Goal: Task Accomplishment & Management: Manage account settings

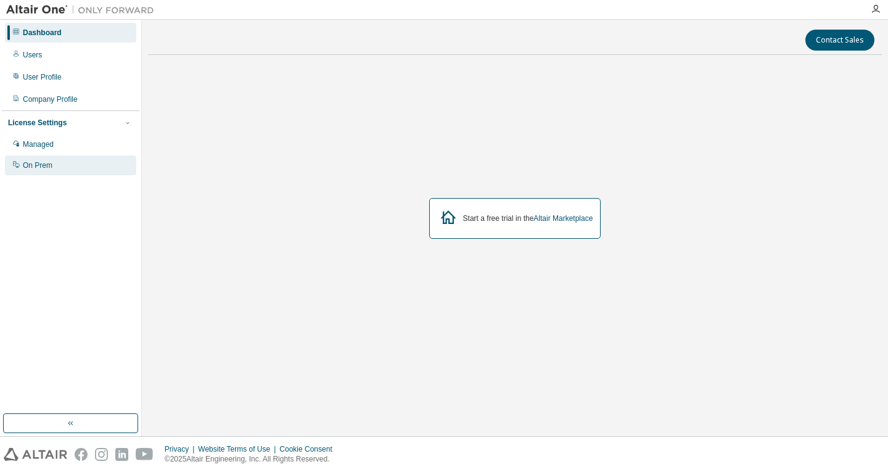
click at [56, 162] on div "On Prem" at bounding box center [70, 165] width 131 height 20
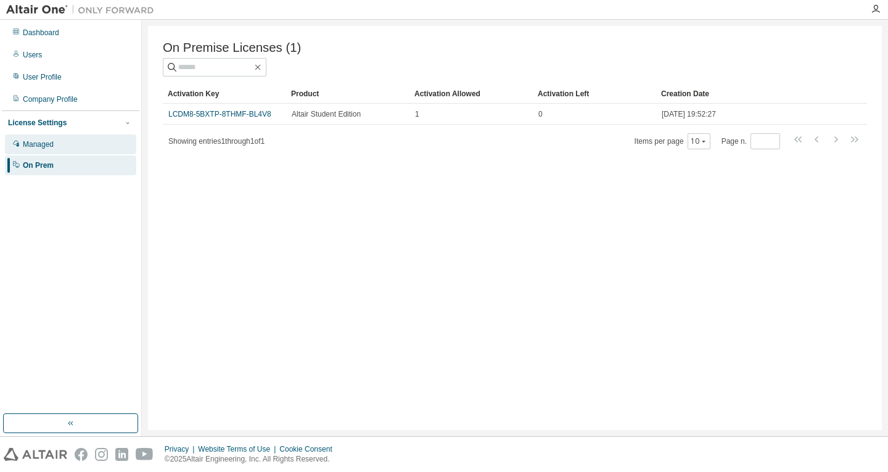
click at [89, 152] on div "Managed" at bounding box center [70, 145] width 131 height 20
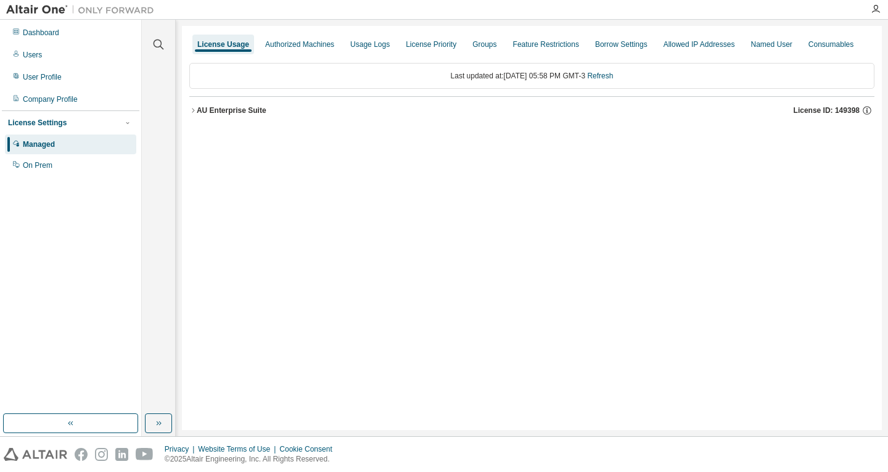
click at [199, 106] on div "AU Enterprise Suite" at bounding box center [232, 111] width 70 height 10
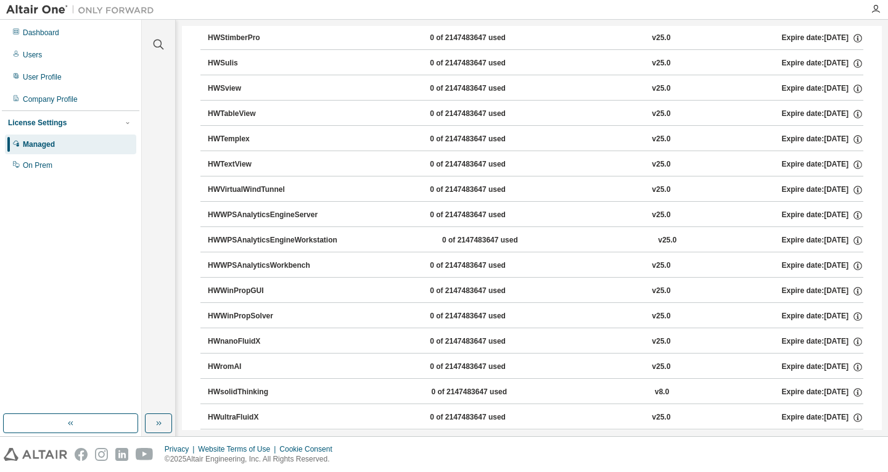
scroll to position [7986, 0]
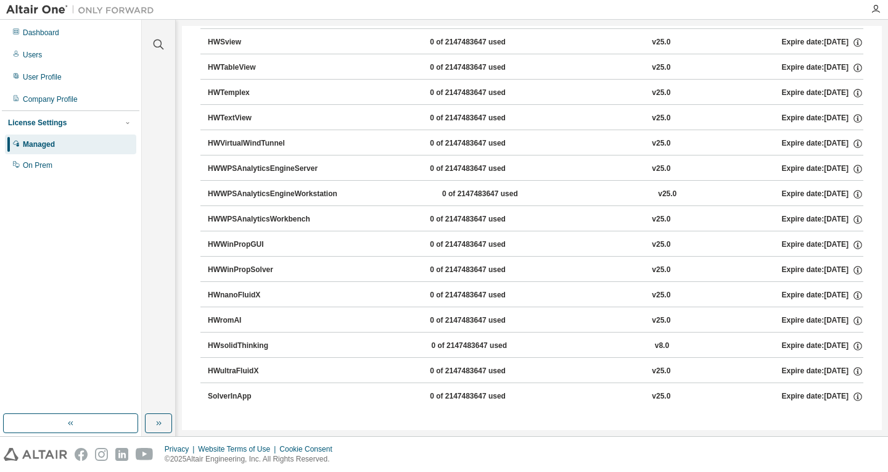
drag, startPoint x: 882, startPoint y: 416, endPoint x: 875, endPoint y: 407, distance: 12.3
click at [880, 397] on div "Clear all Collapse on share string Yes No Only used licenses Yes No Only my usa…" at bounding box center [515, 228] width 747 height 416
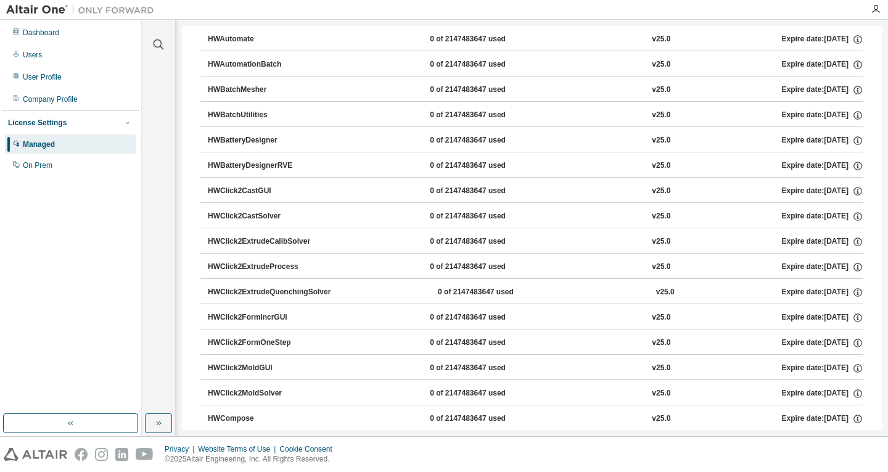
scroll to position [0, 0]
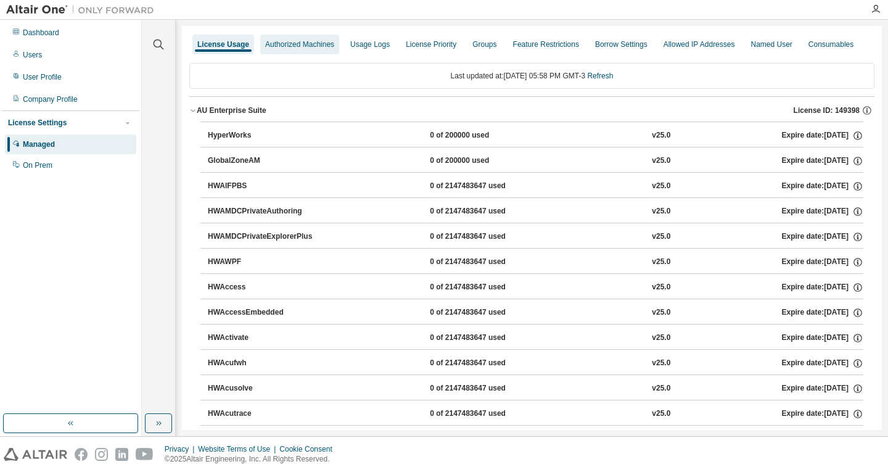
click at [309, 43] on div "Authorized Machines" at bounding box center [299, 44] width 69 height 10
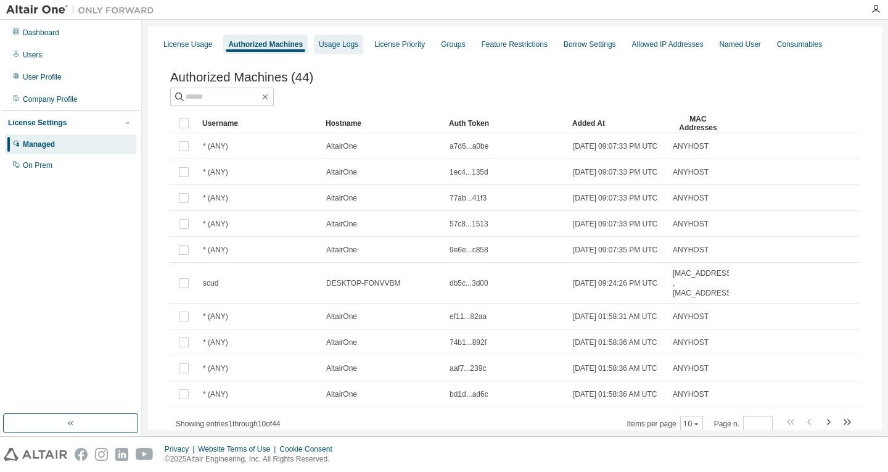
click at [346, 48] on div "Usage Logs" at bounding box center [338, 44] width 39 height 10
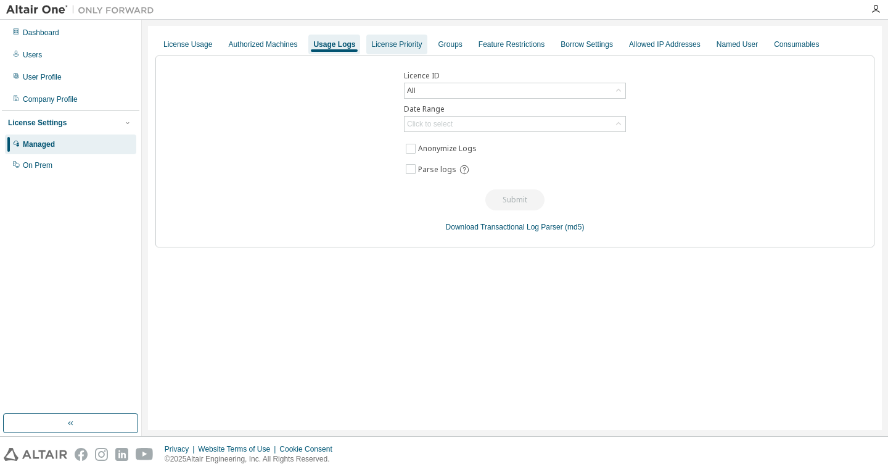
click at [380, 51] on div "License Priority" at bounding box center [397, 45] width 60 height 20
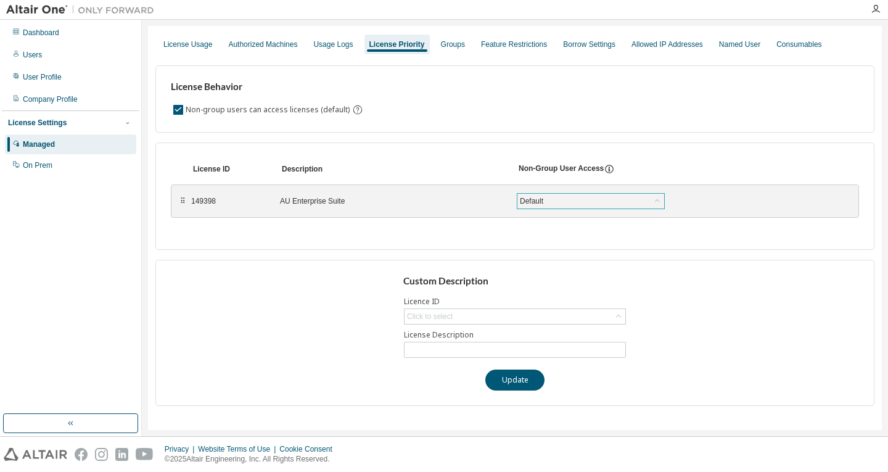
click at [616, 207] on div "Default" at bounding box center [591, 201] width 147 height 15
drag, startPoint x: 578, startPoint y: 167, endPoint x: 526, endPoint y: 83, distance: 98.3
click at [578, 167] on div "Non-Group User Access" at bounding box center [561, 169] width 85 height 11
click at [459, 47] on div "Groups" at bounding box center [453, 45] width 34 height 20
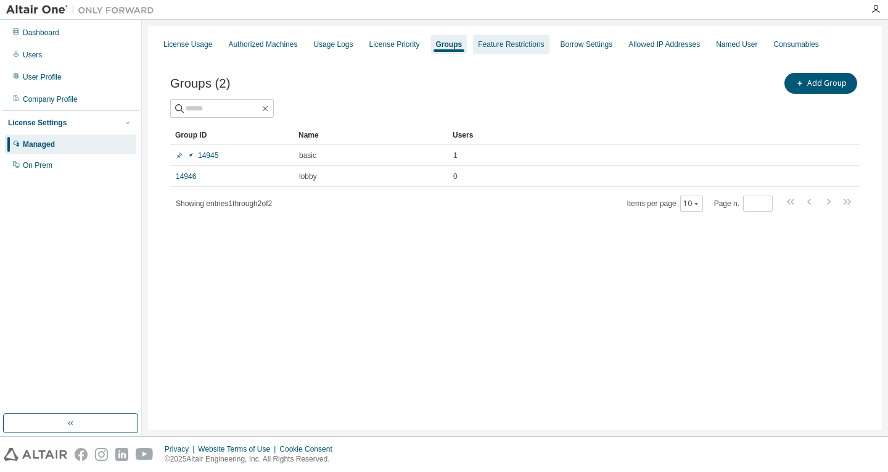
click at [495, 45] on div "Feature Restrictions" at bounding box center [511, 44] width 66 height 10
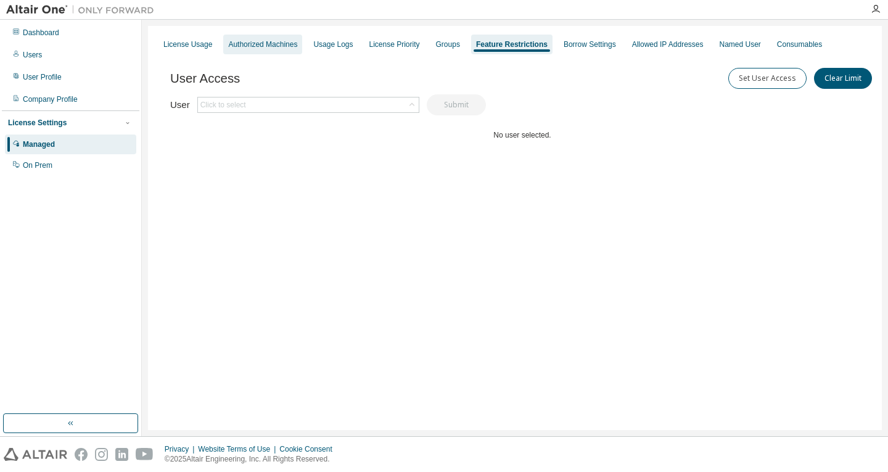
click at [276, 45] on div "Authorized Machines" at bounding box center [262, 44] width 69 height 10
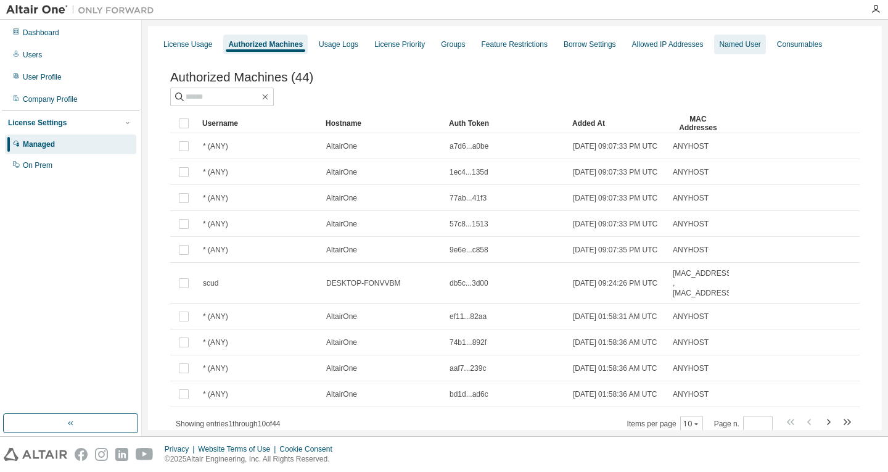
click at [719, 44] on div "Named User" at bounding box center [739, 44] width 41 height 10
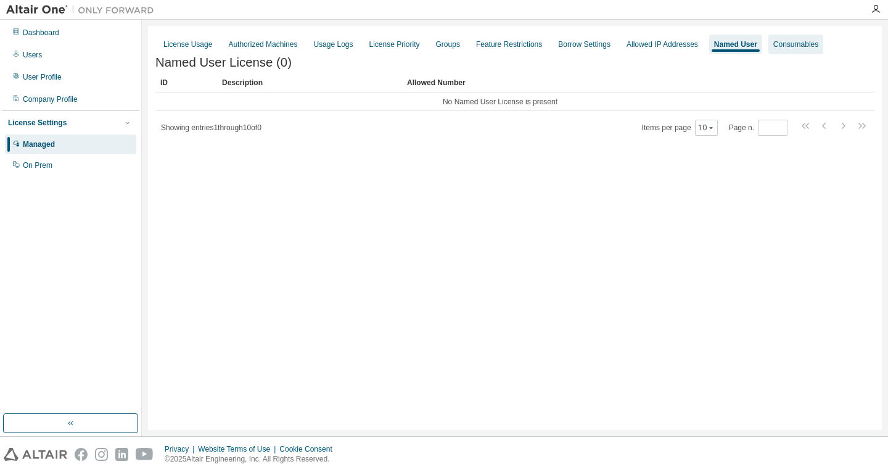
click at [792, 40] on div "Consumables" at bounding box center [796, 44] width 45 height 10
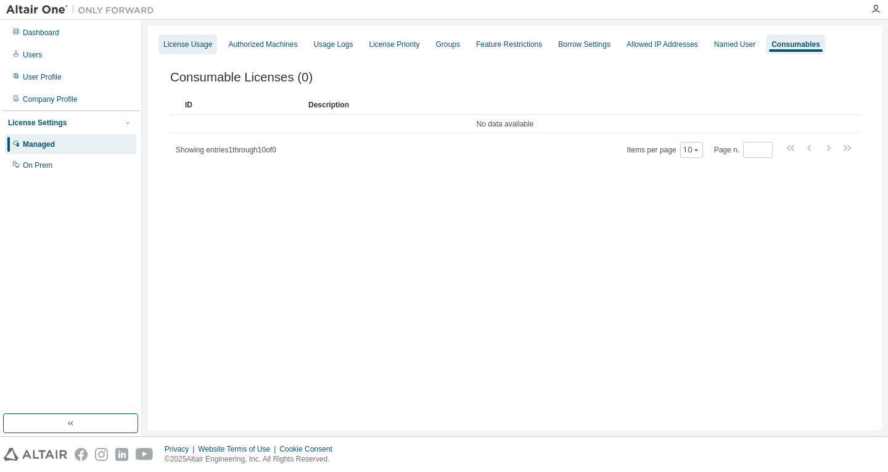
click at [175, 43] on div "License Usage" at bounding box center [188, 44] width 49 height 10
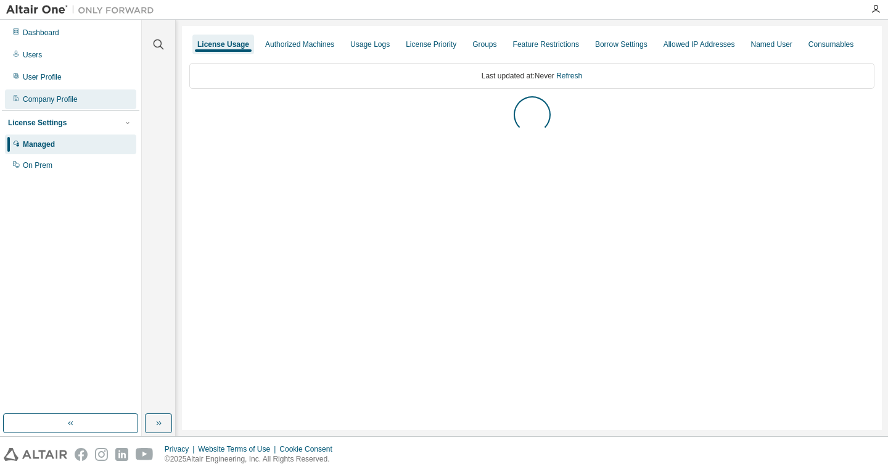
click at [60, 102] on div "Company Profile" at bounding box center [50, 99] width 55 height 10
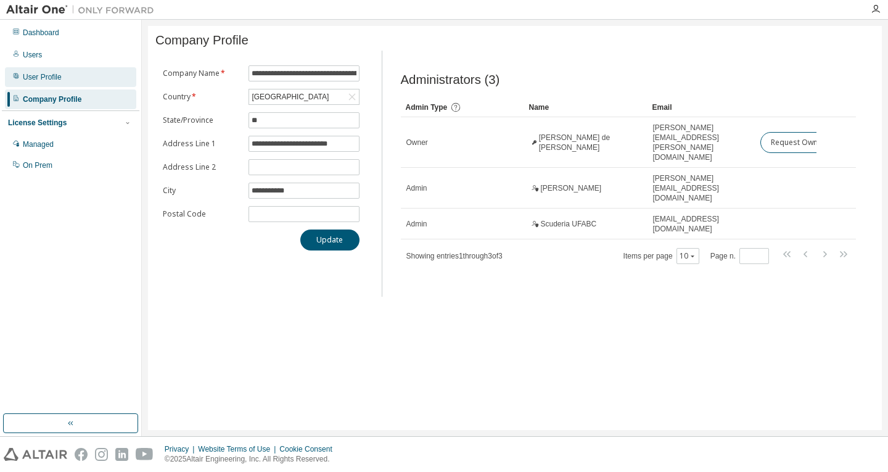
click at [41, 77] on div "User Profile" at bounding box center [42, 77] width 39 height 10
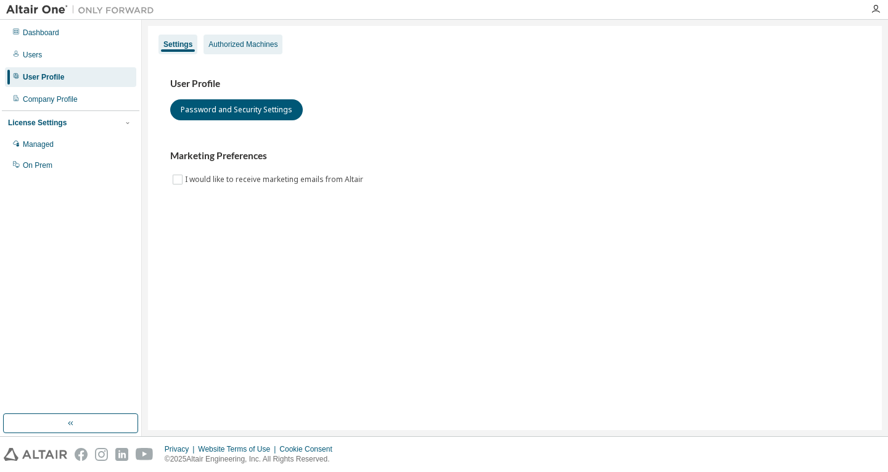
click at [239, 46] on div "Authorized Machines" at bounding box center [243, 44] width 69 height 10
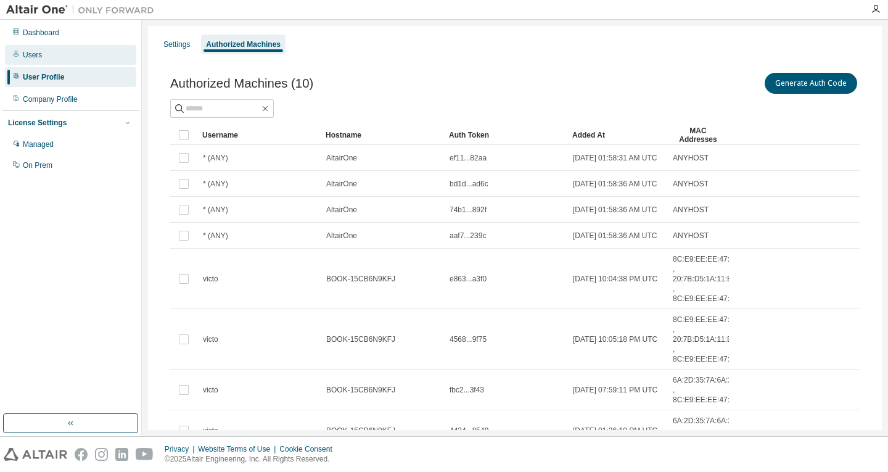
click at [35, 58] on div "Users" at bounding box center [32, 55] width 19 height 10
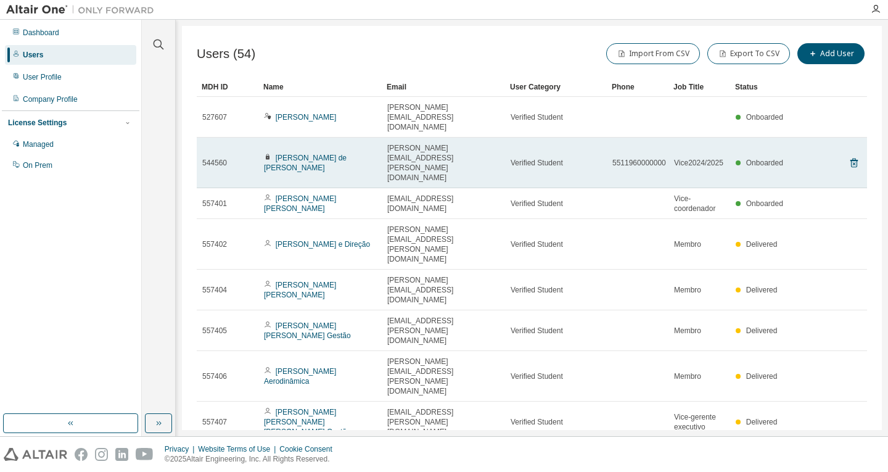
click at [646, 158] on span "5511960000000" at bounding box center [640, 163] width 54 height 10
click at [761, 159] on span "Onboarded" at bounding box center [765, 163] width 37 height 9
drag, startPoint x: 670, startPoint y: 135, endPoint x: 727, endPoint y: 128, distance: 57.2
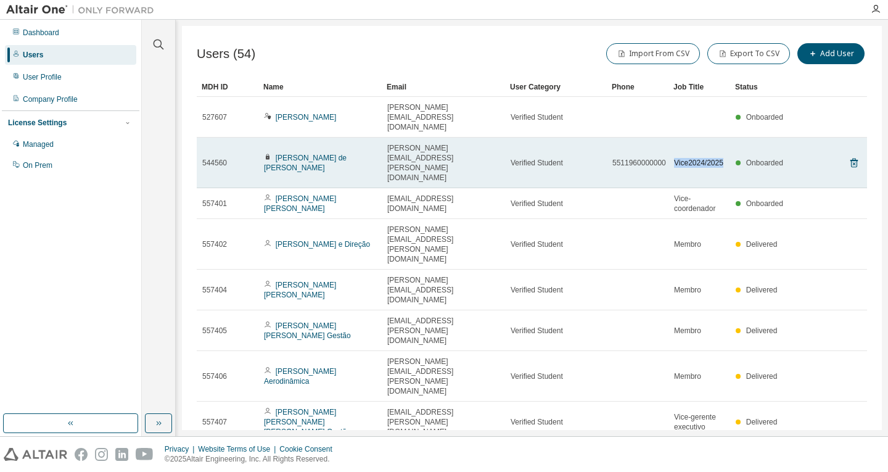
click at [727, 138] on td "Vice2024/2025" at bounding box center [700, 163] width 62 height 51
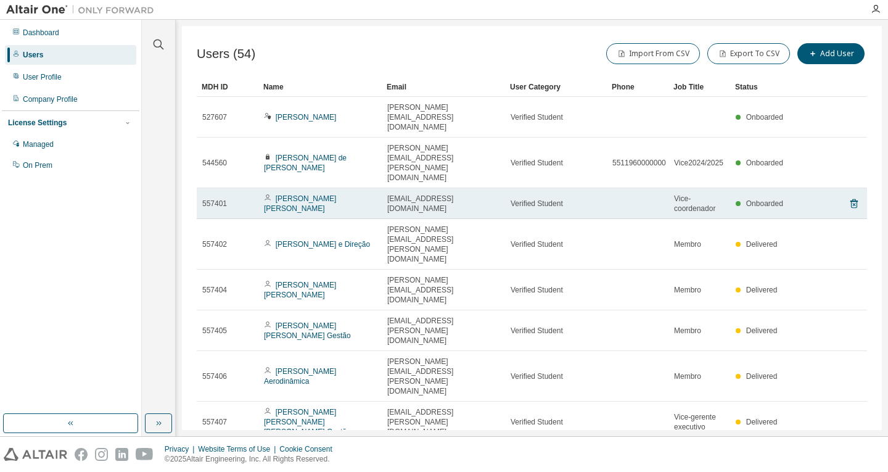
click at [695, 194] on span "Vice-coordenador" at bounding box center [699, 204] width 51 height 20
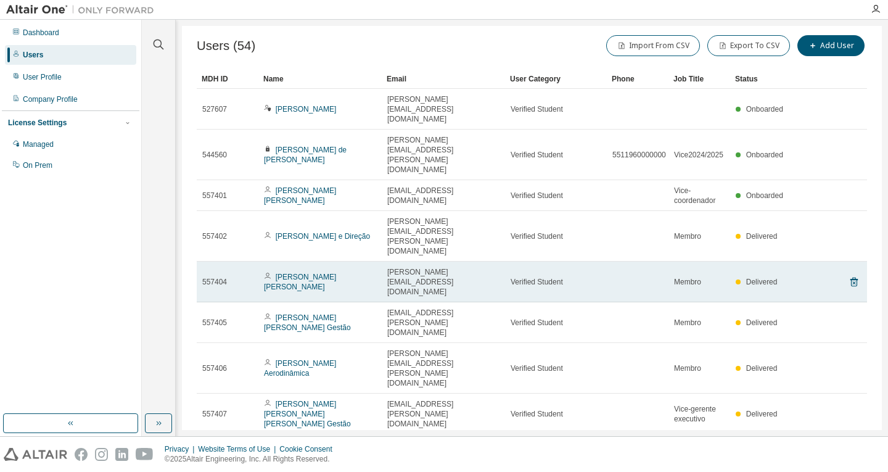
scroll to position [12, 0]
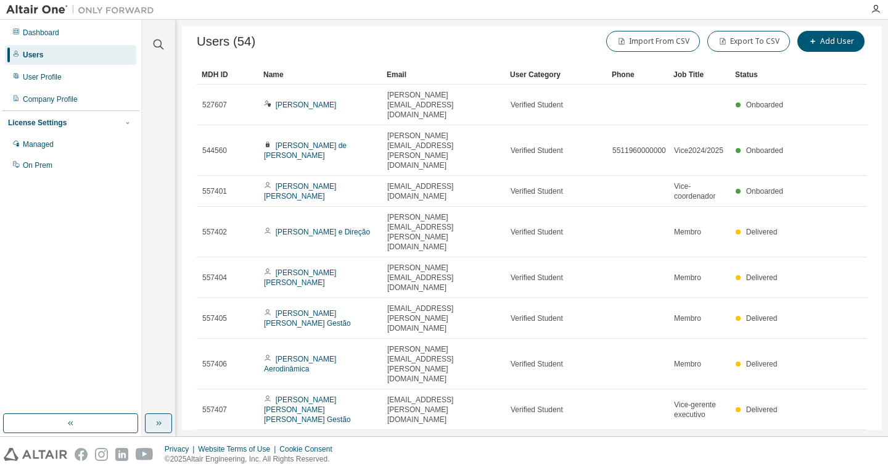
click at [155, 415] on button "button" at bounding box center [158, 423] width 27 height 20
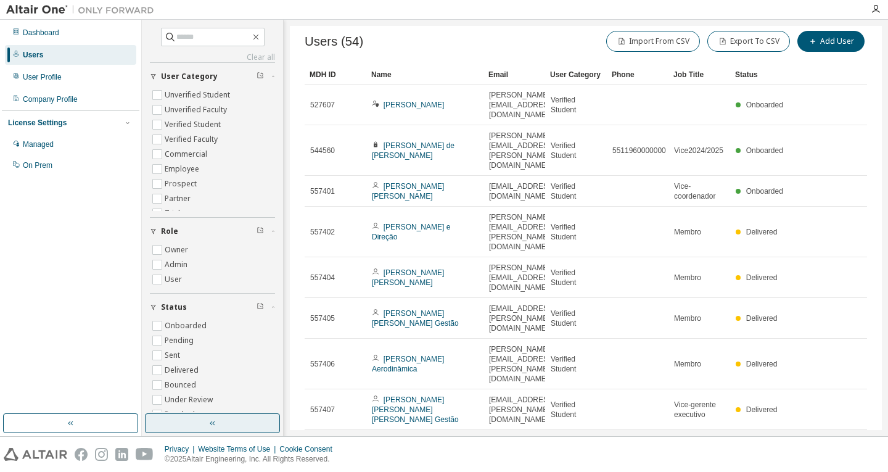
click at [197, 428] on button "button" at bounding box center [212, 423] width 135 height 20
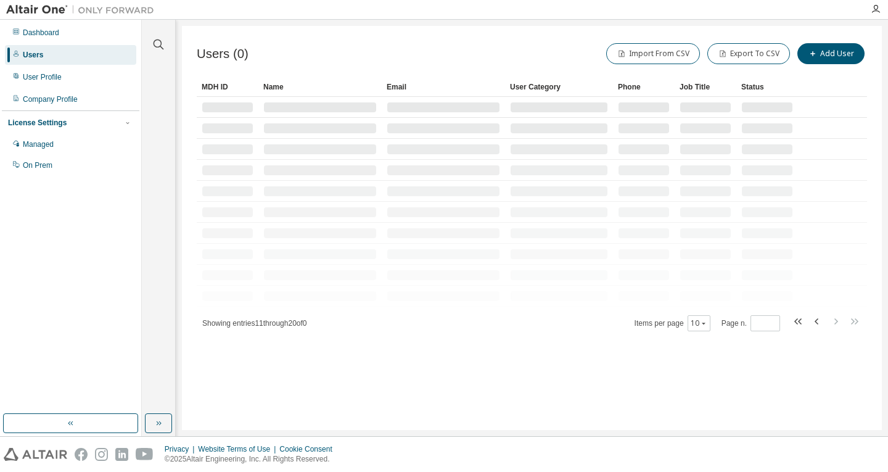
scroll to position [0, 0]
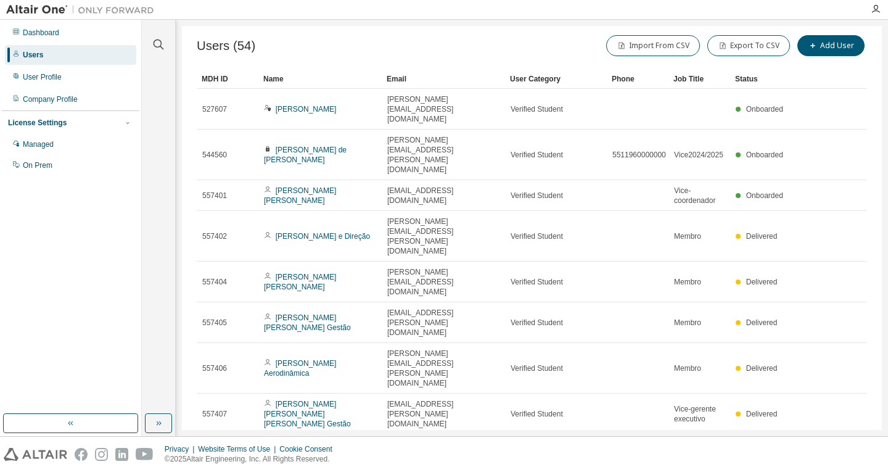
scroll to position [12, 0]
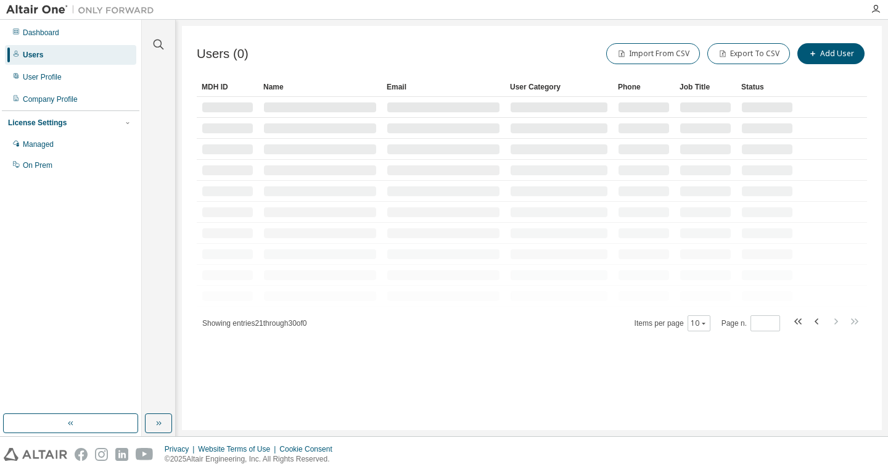
scroll to position [0, 0]
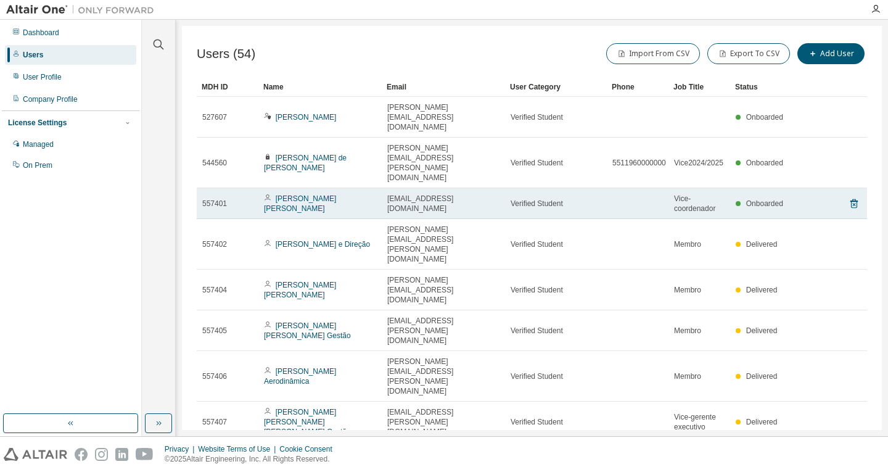
click at [467, 194] on span "[EMAIL_ADDRESS][DOMAIN_NAME]" at bounding box center [443, 204] width 112 height 20
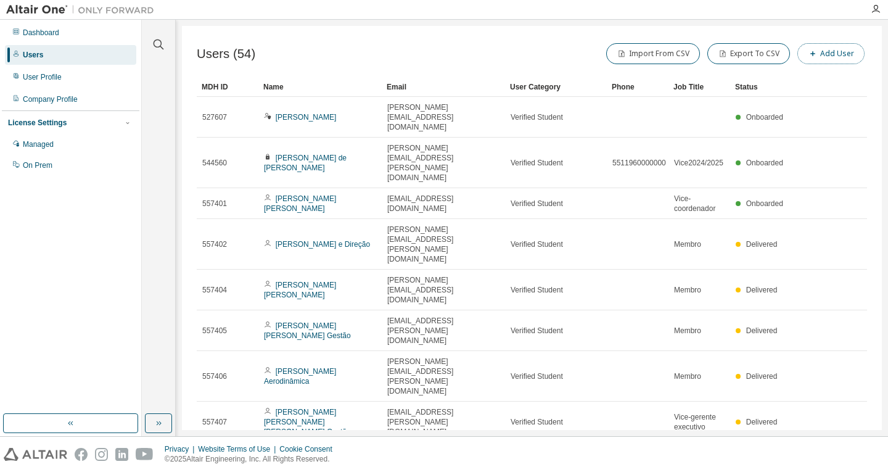
click at [832, 55] on button "Add User" at bounding box center [831, 53] width 67 height 21
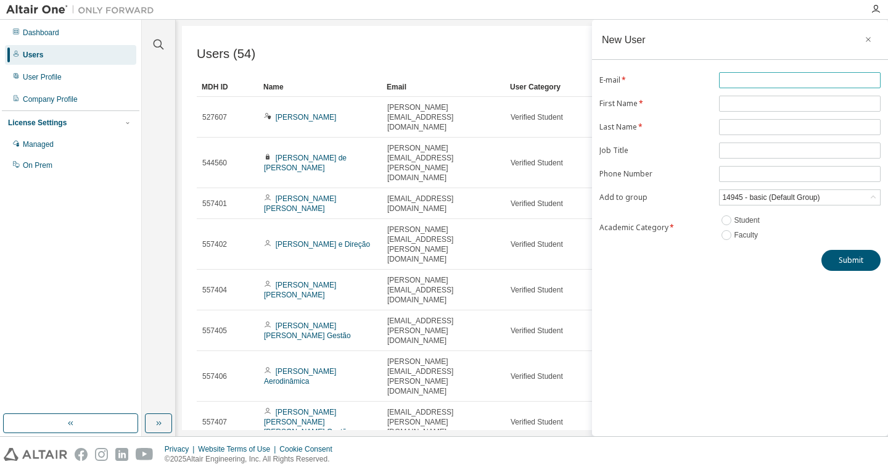
click at [753, 82] on input "text" at bounding box center [800, 80] width 155 height 10
click at [718, 102] on form "E-mail * First Name * Last Name * Job Title Phone Number Add to group 14945 - b…" at bounding box center [740, 157] width 281 height 170
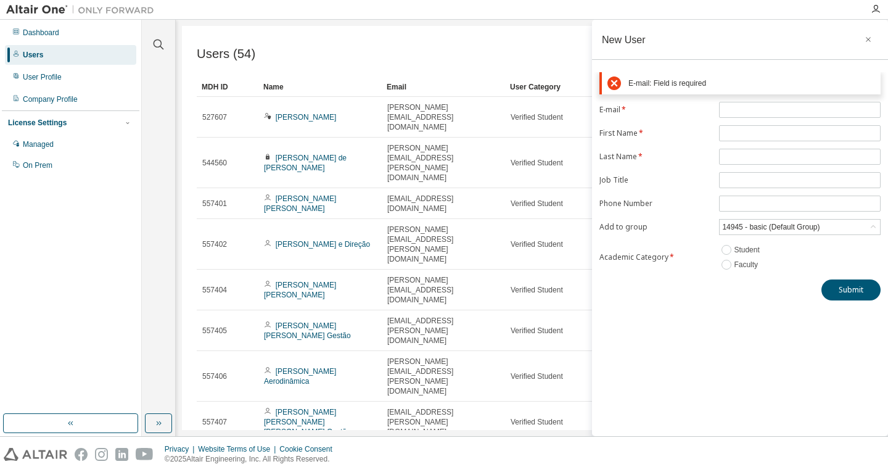
click at [699, 125] on form "E-mail * First Name * Last Name * Job Title Phone Number Add to group 14945 - b…" at bounding box center [740, 187] width 281 height 170
click at [873, 40] on button "button" at bounding box center [869, 40] width 20 height 20
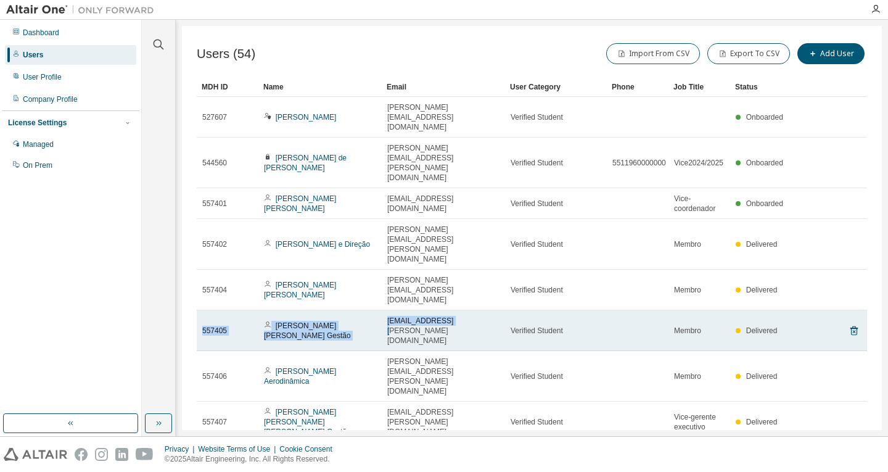
drag, startPoint x: 441, startPoint y: 247, endPoint x: 806, endPoint y: 258, distance: 365.4
click at [806, 310] on tr "557405 [PERSON_NAME] [PERSON_NAME] Gestão [EMAIL_ADDRESS][PERSON_NAME][DOMAIN_N…" at bounding box center [532, 330] width 671 height 41
drag, startPoint x: 788, startPoint y: 252, endPoint x: 201, endPoint y: 254, distance: 587.4
click at [201, 310] on tr "557405 [PERSON_NAME] [PERSON_NAME] Gestão [EMAIL_ADDRESS][PERSON_NAME][DOMAIN_N…" at bounding box center [532, 330] width 671 height 41
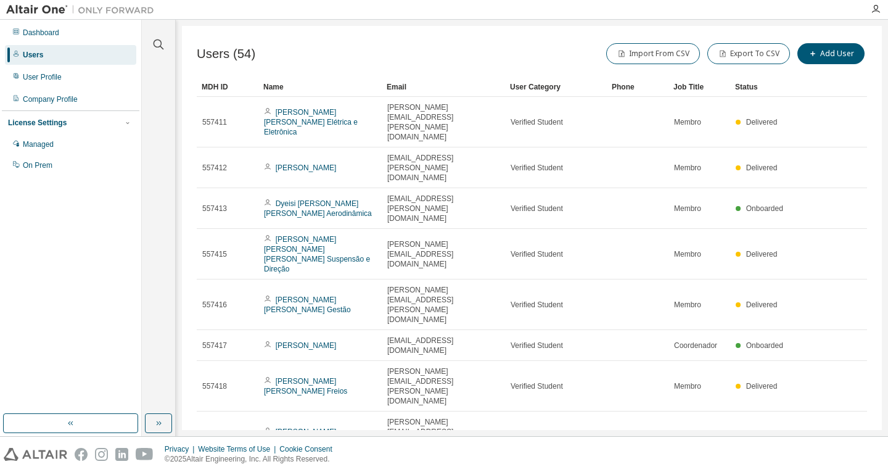
click at [831, 402] on div "MDH ID Name Email User Category Phone Job Title Status 557411 [PERSON_NAME] [PE…" at bounding box center [532, 332] width 671 height 511
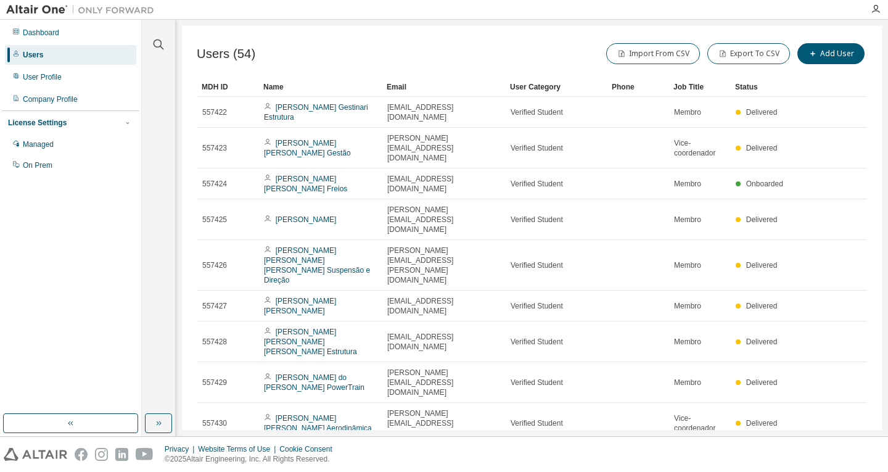
click at [326, 455] on link "[PERSON_NAME] e Direção" at bounding box center [323, 459] width 94 height 9
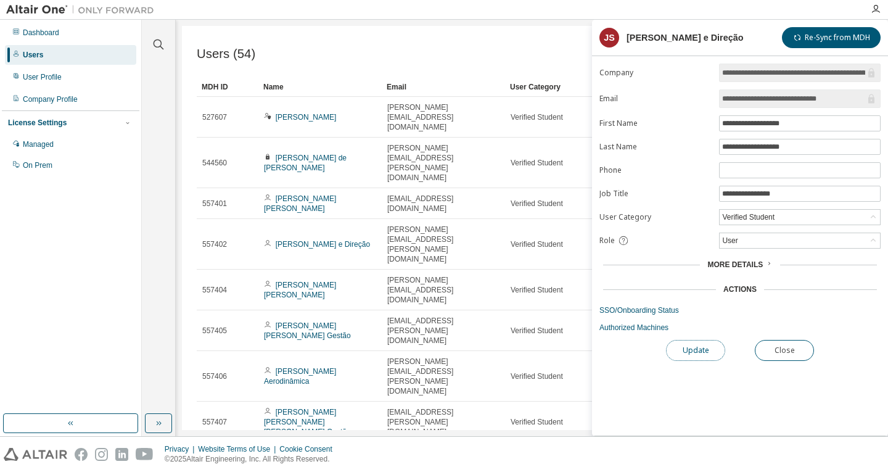
click at [676, 351] on button "Update" at bounding box center [695, 350] width 59 height 21
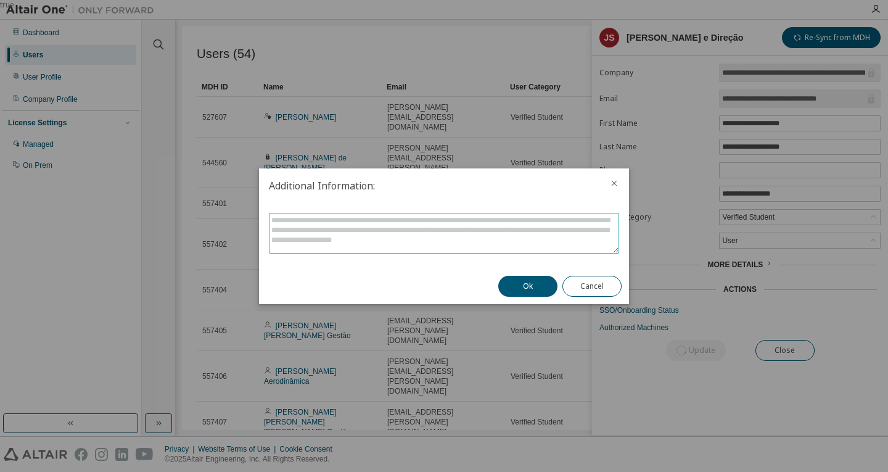
click at [349, 224] on textarea at bounding box center [444, 232] width 349 height 39
click at [593, 286] on button "Cancel" at bounding box center [592, 286] width 59 height 21
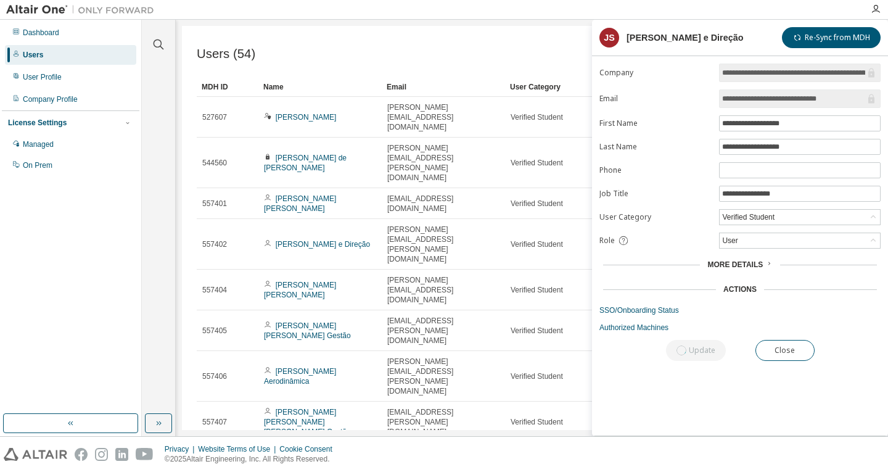
click at [738, 262] on span "More Details" at bounding box center [736, 264] width 56 height 9
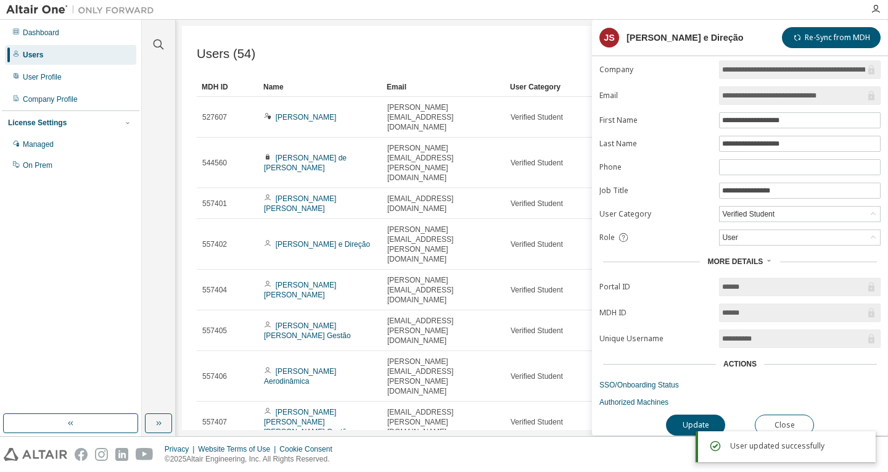
scroll to position [9, 0]
click at [750, 207] on div "Verified Student" at bounding box center [749, 214] width 56 height 14
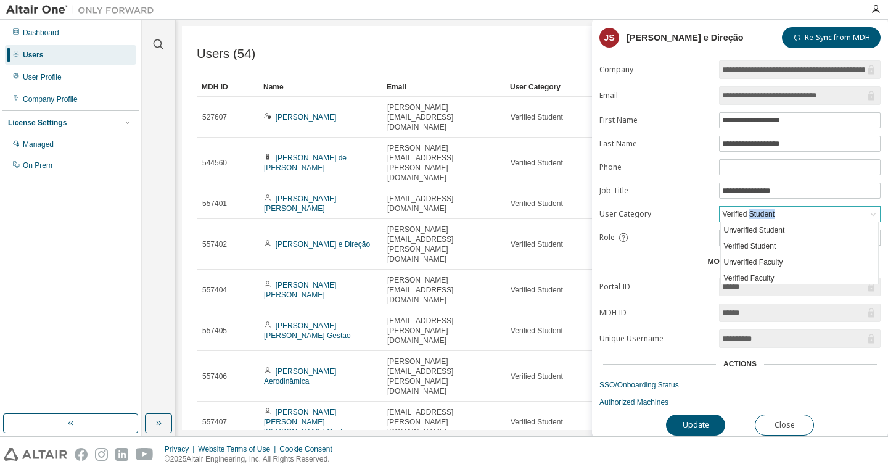
click at [750, 207] on div "Verified Student" at bounding box center [749, 214] width 56 height 14
click at [764, 170] on form "**********" at bounding box center [740, 233] width 281 height 347
click at [774, 186] on input "**********" at bounding box center [800, 191] width 155 height 10
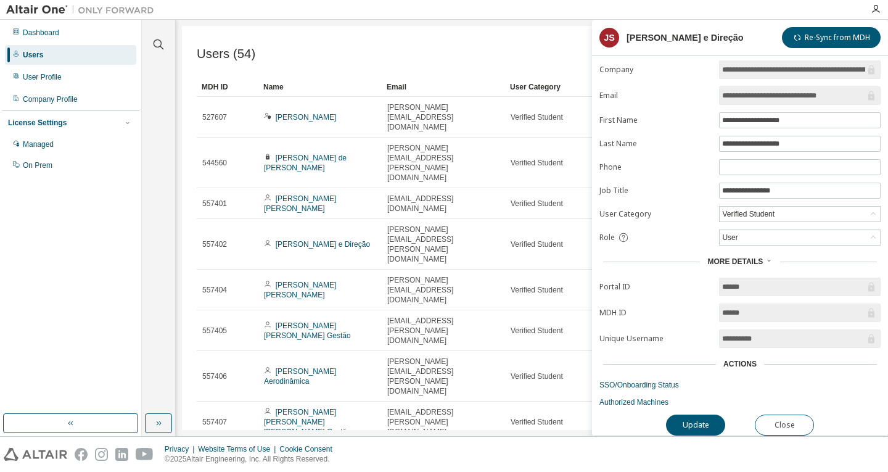
click at [711, 171] on form "**********" at bounding box center [740, 233] width 281 height 347
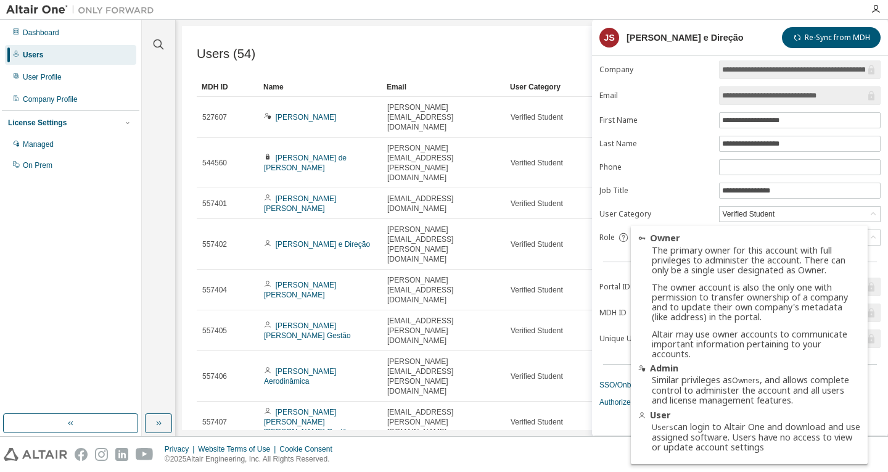
click at [717, 226] on div "Owner The primary owner for this account with full privileges to administer the…" at bounding box center [749, 345] width 237 height 238
click at [790, 230] on div "User" at bounding box center [800, 238] width 162 height 16
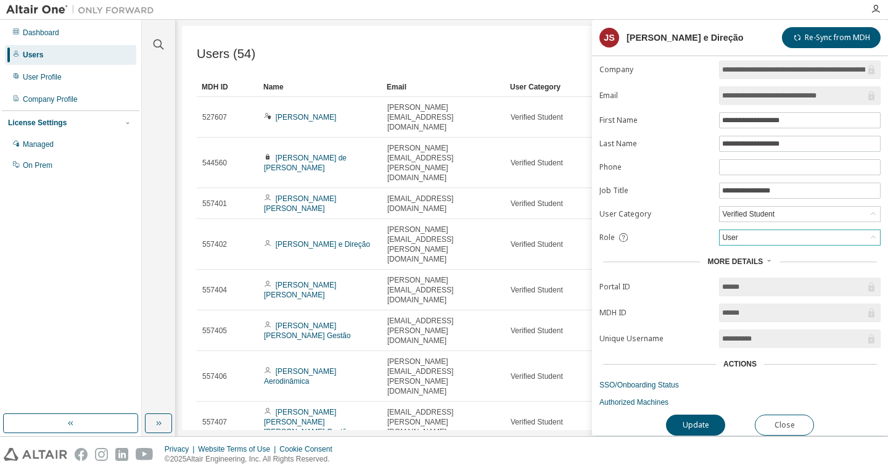
click at [790, 230] on div "User" at bounding box center [800, 237] width 160 height 15
click at [739, 250] on li "Admin" at bounding box center [800, 254] width 158 height 16
click at [701, 420] on button "Update" at bounding box center [695, 425] width 59 height 21
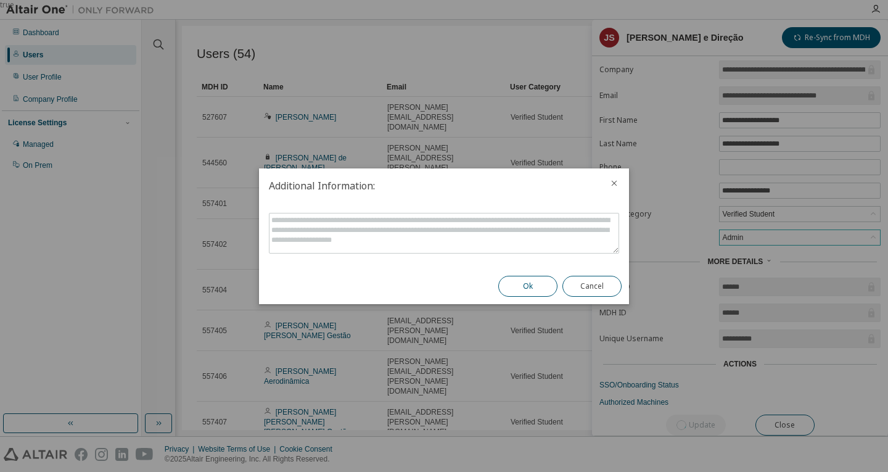
click at [527, 278] on button "Ok" at bounding box center [528, 286] width 59 height 21
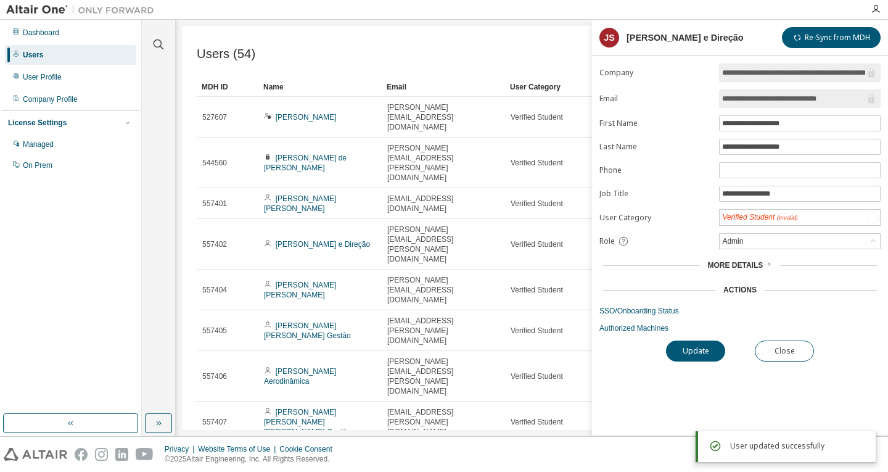
scroll to position [0, 0]
click at [778, 351] on button "Close" at bounding box center [784, 350] width 59 height 21
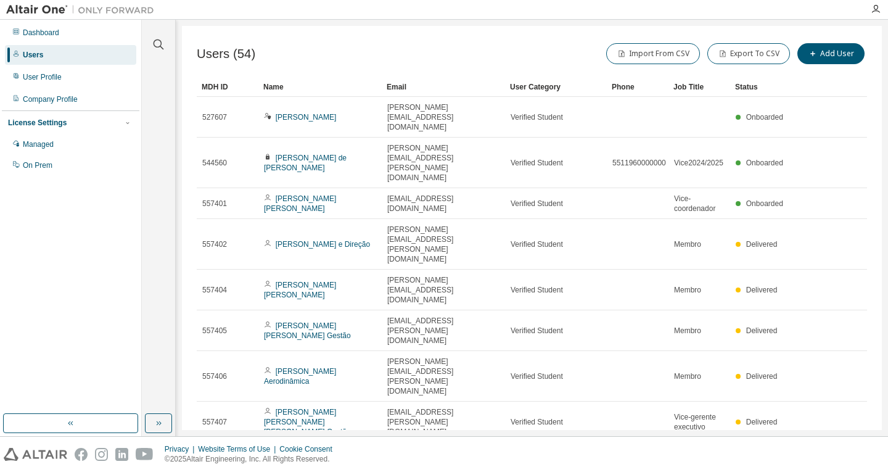
click at [689, 86] on div "Job Title" at bounding box center [700, 87] width 52 height 20
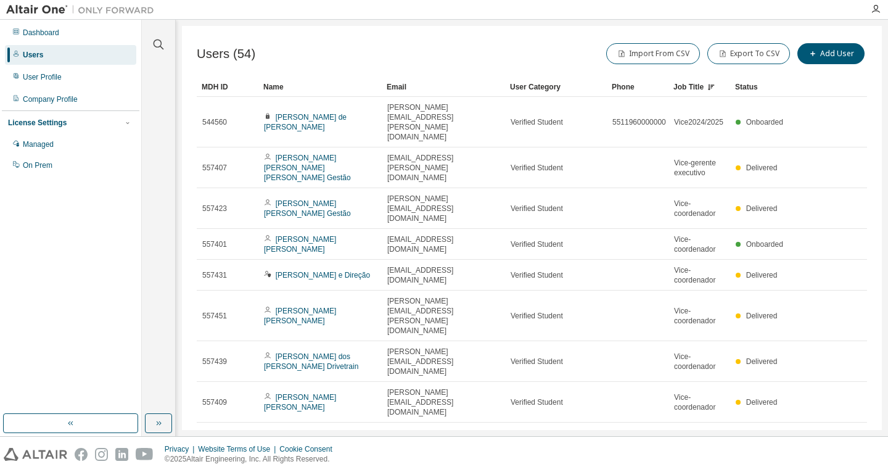
click at [539, 89] on div "User Category" at bounding box center [556, 87] width 92 height 20
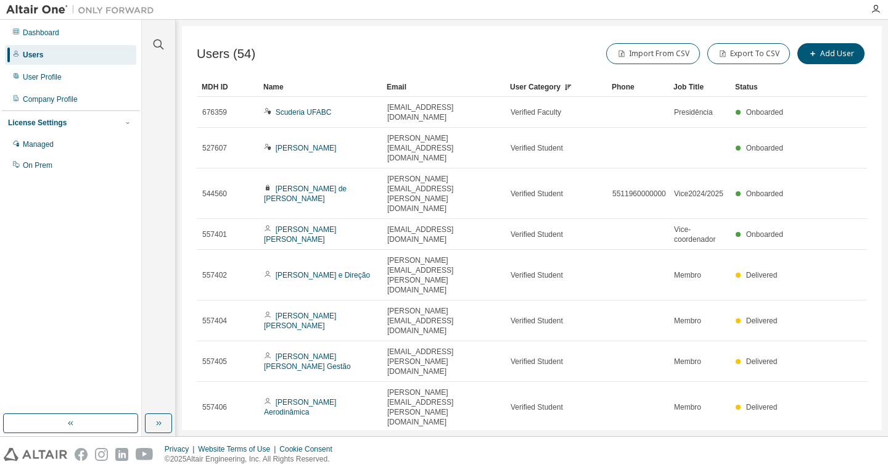
click at [399, 92] on div "Email" at bounding box center [444, 87] width 114 height 20
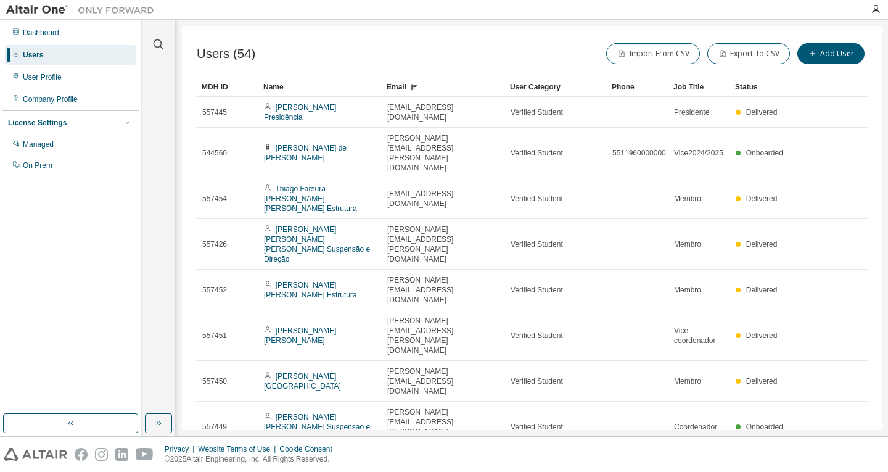
click at [275, 86] on div "Name" at bounding box center [320, 87] width 114 height 20
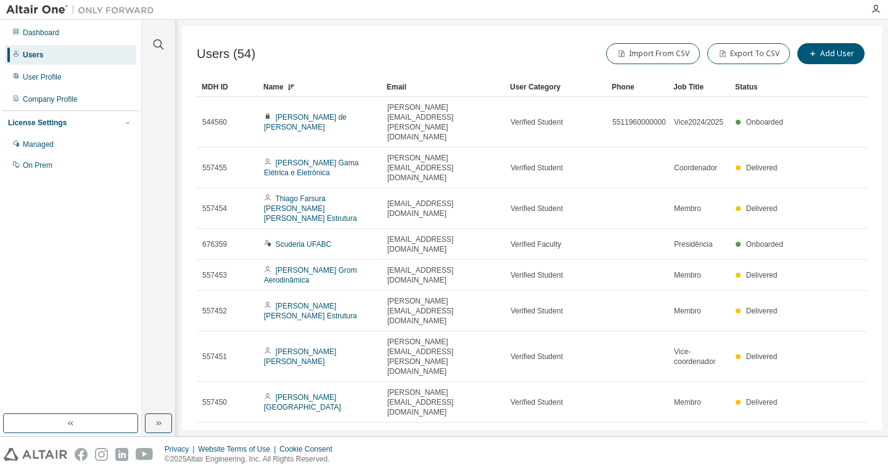
click at [281, 93] on div "Name" at bounding box center [320, 87] width 114 height 20
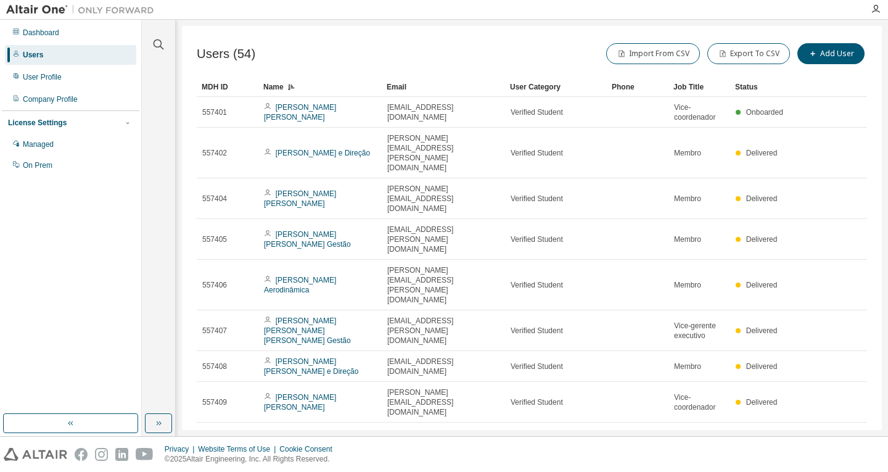
click at [832, 401] on div "MDH ID Name Email User Category Phone Job Title Status 557401 [PERSON_NAME] [PE…" at bounding box center [532, 308] width 671 height 462
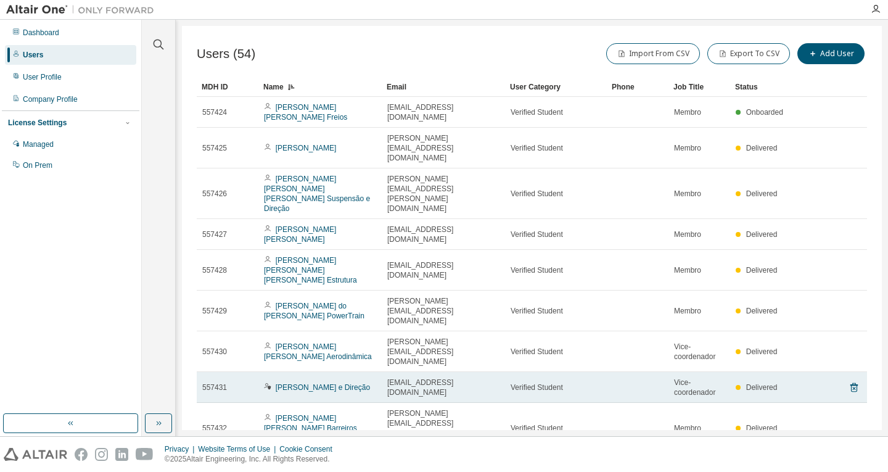
click at [755, 372] on td "Delivered" at bounding box center [762, 387] width 62 height 31
click at [382, 372] on td "[EMAIL_ADDRESS][DOMAIN_NAME]" at bounding box center [443, 387] width 123 height 31
click at [301, 383] on link "[PERSON_NAME] e Direção" at bounding box center [323, 387] width 94 height 9
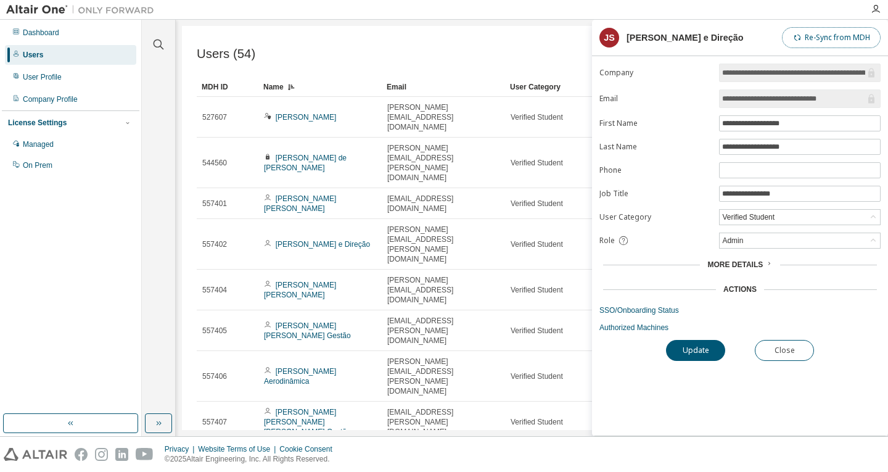
click at [823, 34] on button "Re-Sync from MDH" at bounding box center [831, 37] width 99 height 21
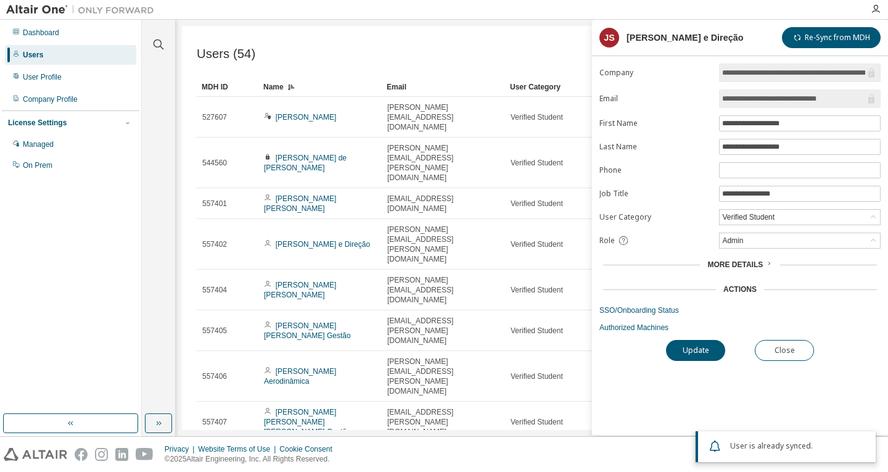
click at [750, 286] on div "Actions" at bounding box center [740, 289] width 33 height 10
click at [742, 258] on div "More Details" at bounding box center [740, 264] width 281 height 17
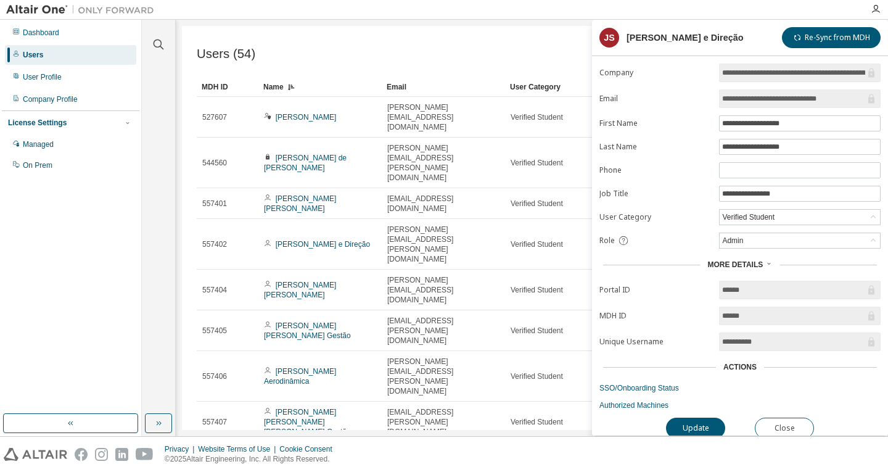
drag, startPoint x: 730, startPoint y: 97, endPoint x: 846, endPoint y: 96, distance: 116.0
click at [846, 96] on input "**********" at bounding box center [794, 99] width 143 height 12
click at [845, 96] on input "**********" at bounding box center [794, 99] width 143 height 12
click at [822, 104] on input "**********" at bounding box center [794, 99] width 143 height 12
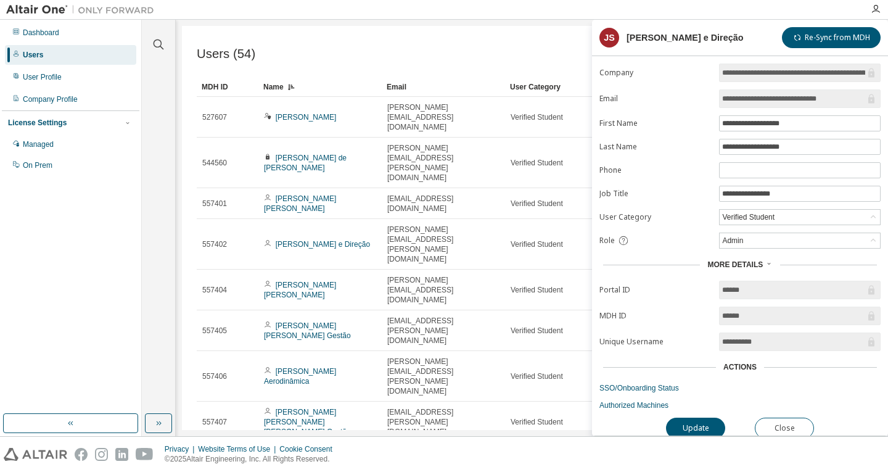
click at [819, 102] on input "**********" at bounding box center [794, 99] width 143 height 12
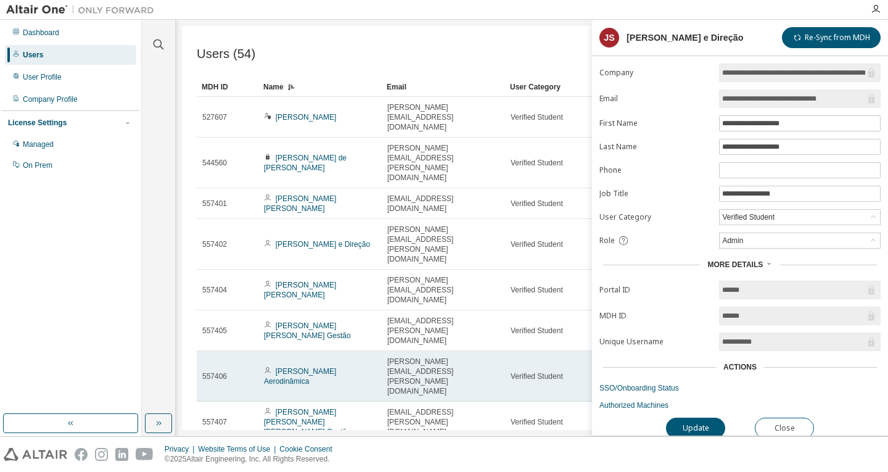
click at [509, 351] on td "Verified Student" at bounding box center [556, 376] width 102 height 51
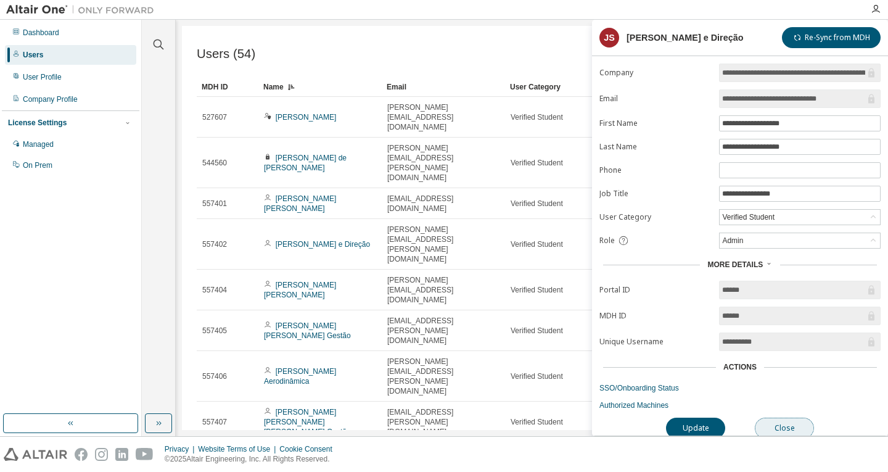
click at [787, 418] on button "Close" at bounding box center [784, 428] width 59 height 21
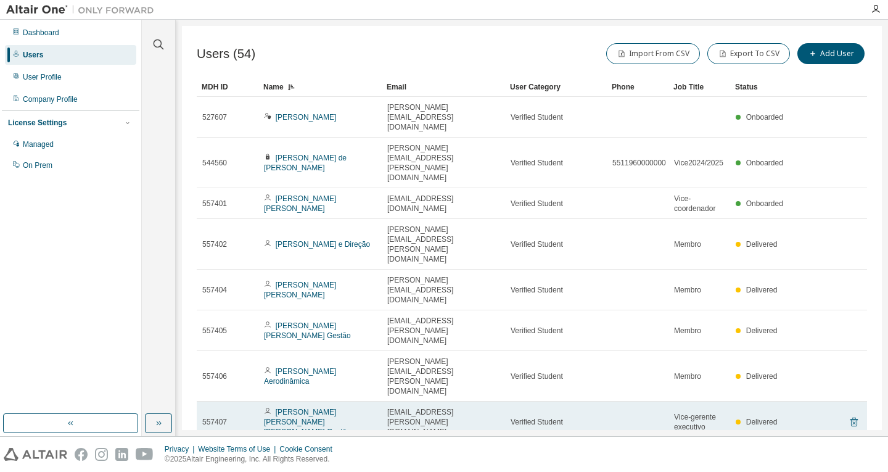
click at [849, 415] on icon at bounding box center [854, 422] width 11 height 15
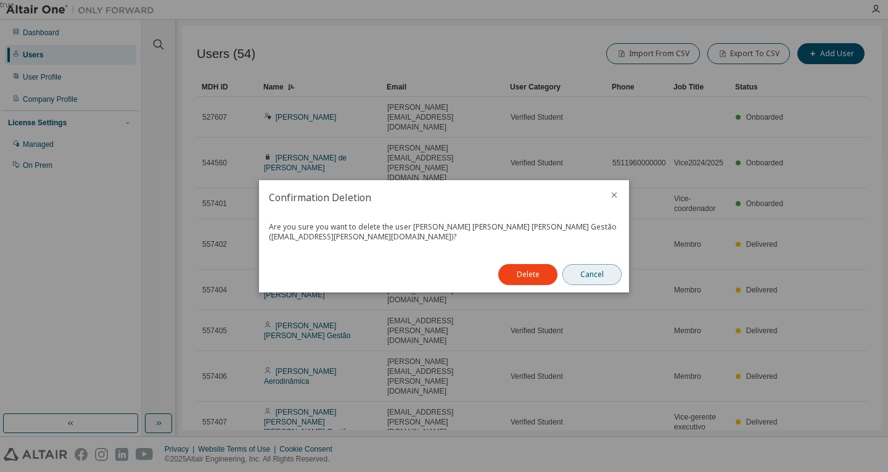
click at [596, 276] on button "Cancel" at bounding box center [592, 274] width 59 height 21
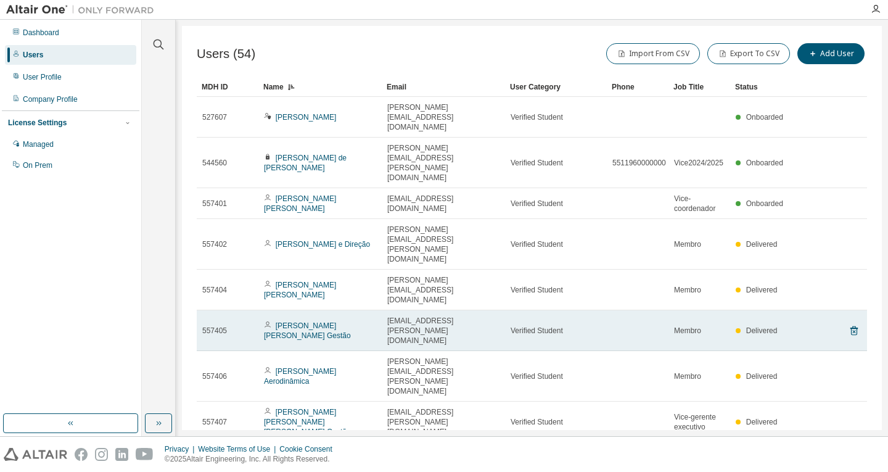
click at [855, 310] on tr "557405 [PERSON_NAME] [PERSON_NAME] Gestão [EMAIL_ADDRESS][PERSON_NAME][DOMAIN_N…" at bounding box center [532, 330] width 671 height 41
click at [851, 326] on icon at bounding box center [854, 330] width 7 height 9
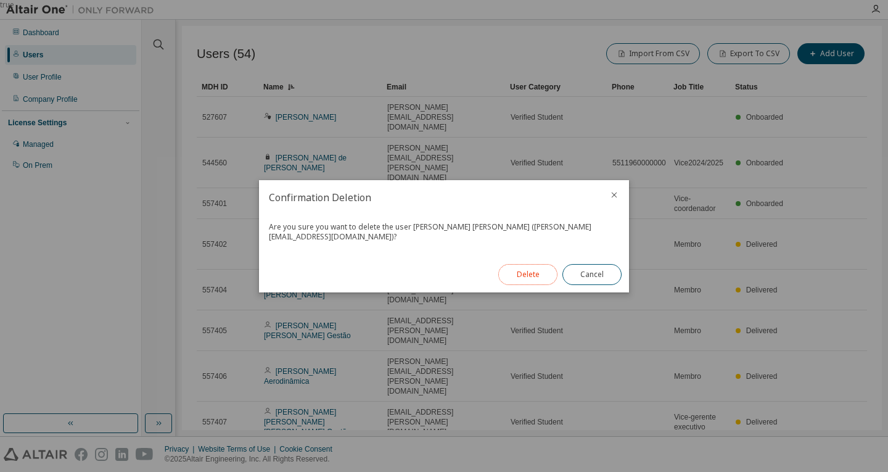
click at [525, 273] on button "Delete" at bounding box center [528, 274] width 59 height 21
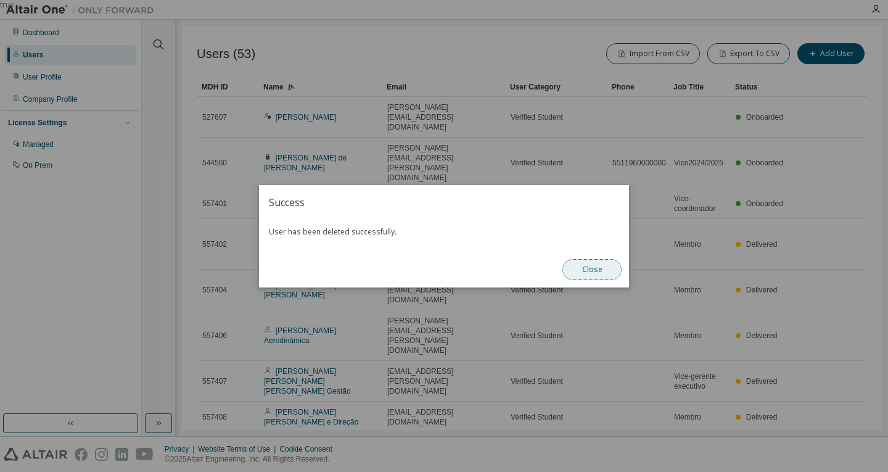
click at [588, 271] on button "Close" at bounding box center [592, 269] width 59 height 21
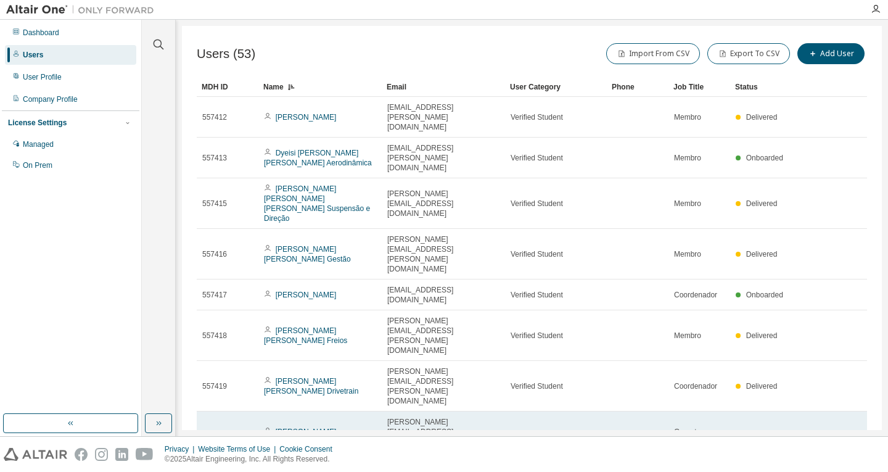
click at [694, 427] on span "Gerente executivo" at bounding box center [699, 437] width 51 height 20
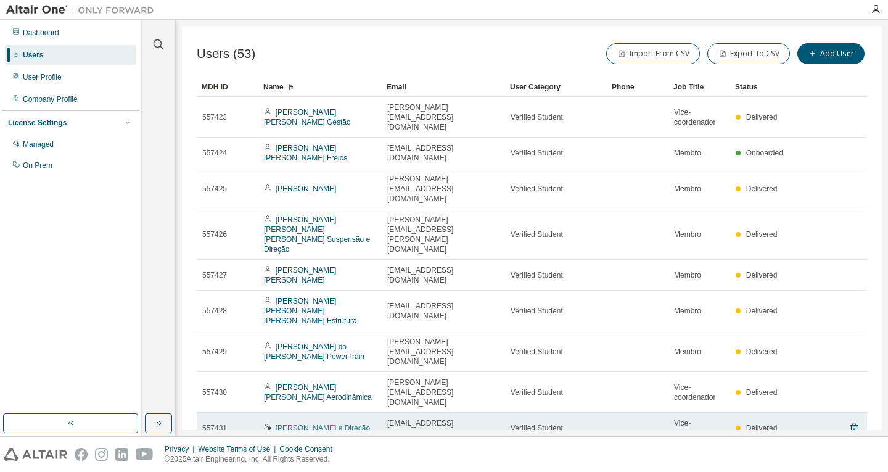
click at [280, 424] on link "[PERSON_NAME] e Direção" at bounding box center [323, 428] width 94 height 9
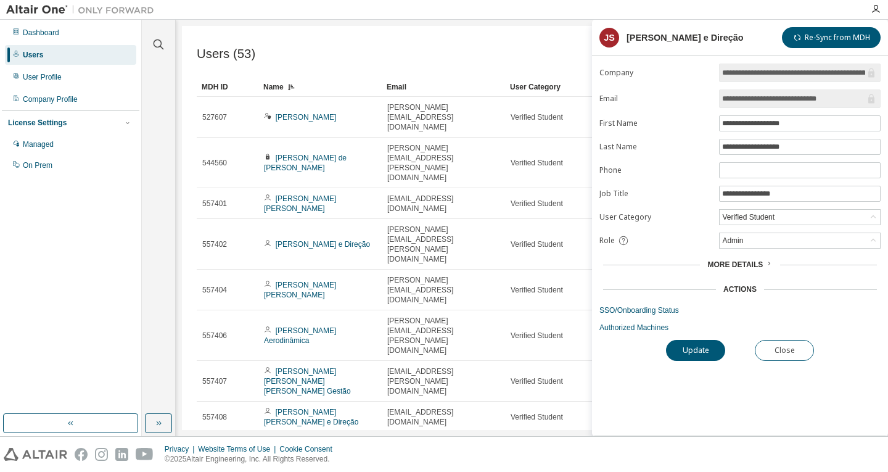
click at [737, 270] on div "More Details" at bounding box center [740, 264] width 281 height 17
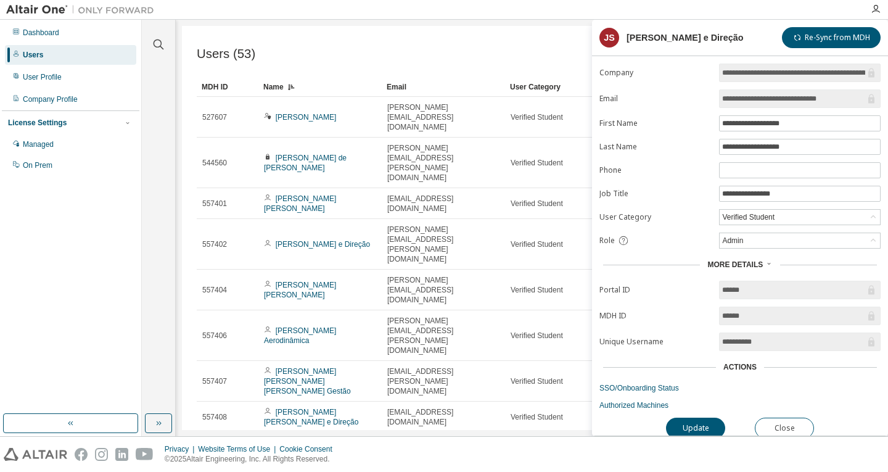
drag, startPoint x: 761, startPoint y: 345, endPoint x: 714, endPoint y: 349, distance: 47.1
click at [716, 344] on form "**********" at bounding box center [740, 237] width 281 height 347
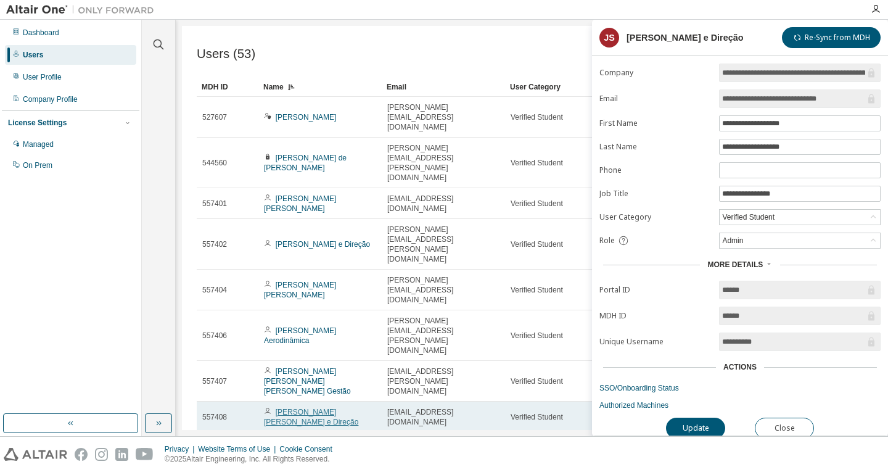
click at [295, 408] on link "[PERSON_NAME] [PERSON_NAME] e Direção" at bounding box center [311, 417] width 94 height 19
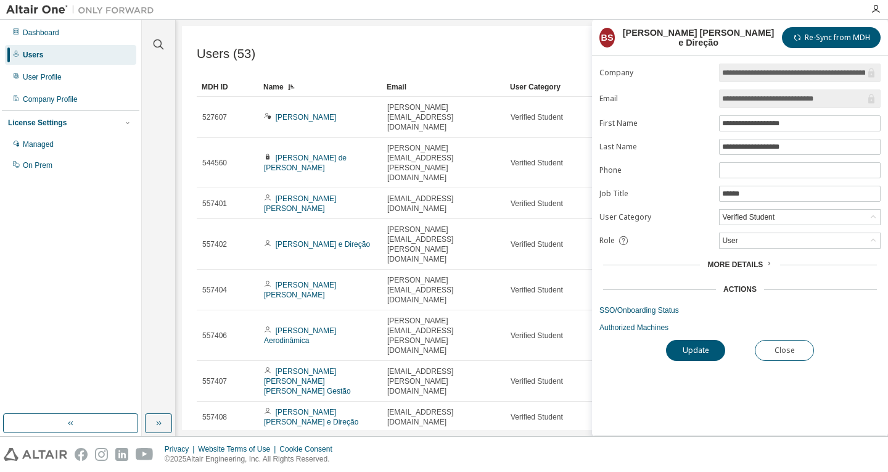
click at [731, 261] on span "More Details" at bounding box center [736, 264] width 56 height 9
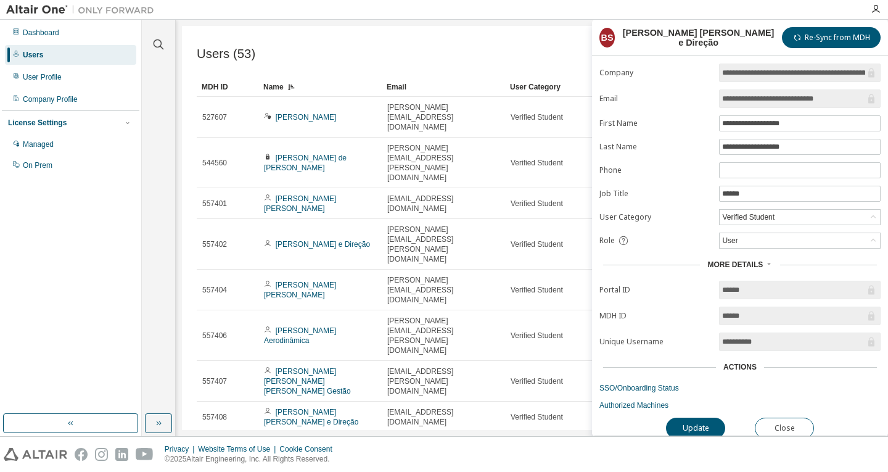
click at [751, 347] on span "**********" at bounding box center [800, 342] width 162 height 19
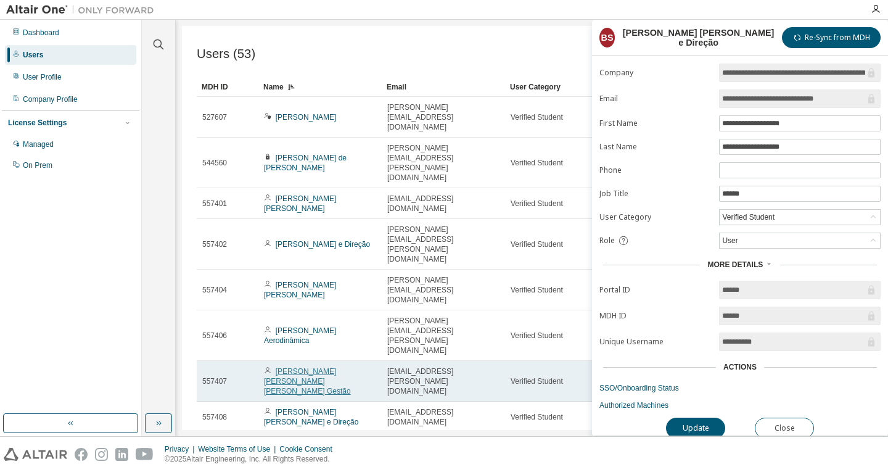
click at [305, 367] on link "[PERSON_NAME] [PERSON_NAME] [PERSON_NAME] Gestão" at bounding box center [307, 381] width 87 height 28
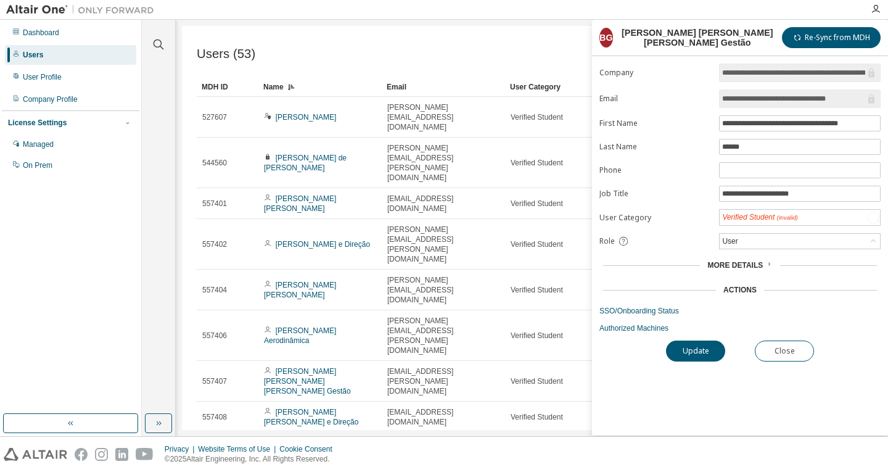
drag, startPoint x: 735, startPoint y: 277, endPoint x: 729, endPoint y: 274, distance: 6.4
click at [731, 275] on form "**********" at bounding box center [740, 199] width 281 height 270
click at [718, 270] on div "More Details" at bounding box center [740, 264] width 281 height 17
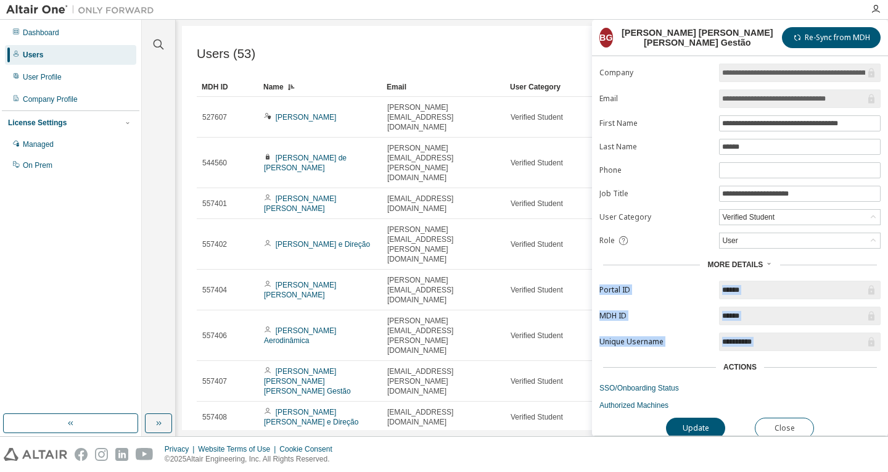
click at [786, 341] on input "**********" at bounding box center [794, 342] width 143 height 12
drag, startPoint x: 764, startPoint y: 346, endPoint x: 719, endPoint y: 347, distance: 45.7
click at [719, 347] on form "**********" at bounding box center [740, 237] width 281 height 347
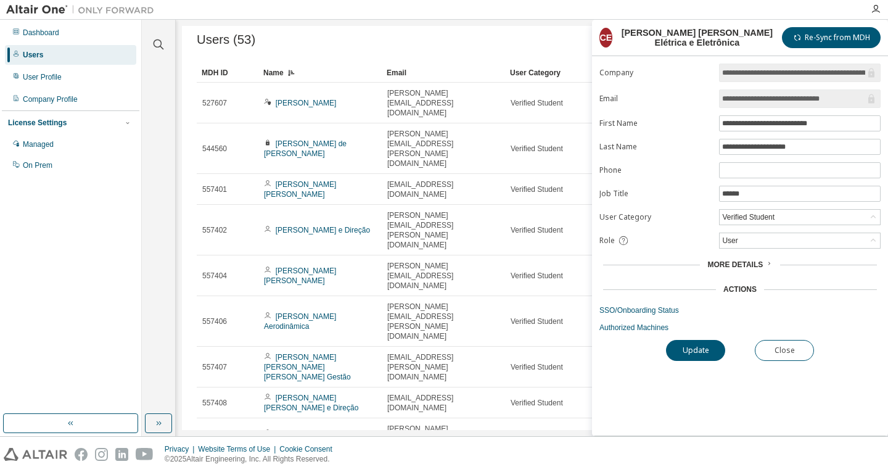
scroll to position [22, 0]
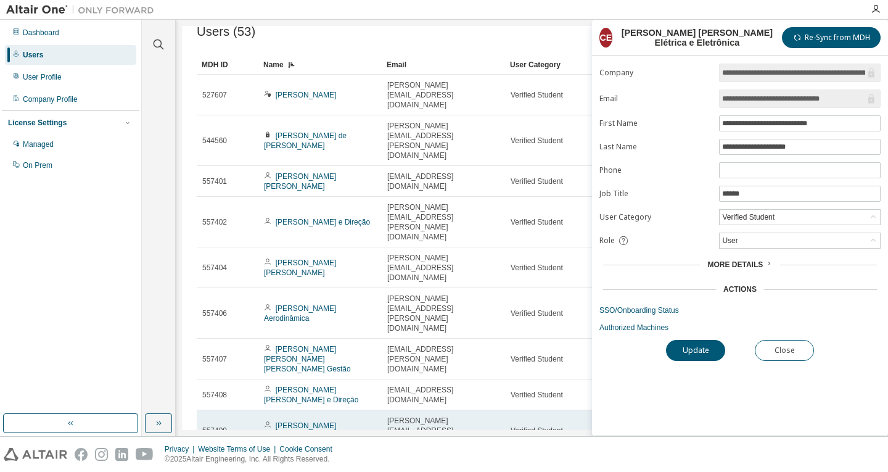
drag, startPoint x: 510, startPoint y: 346, endPoint x: 521, endPoint y: 323, distance: 25.7
click at [512, 338] on tbody "527607 [PERSON_NAME] [PERSON_NAME][EMAIL_ADDRESS][DOMAIN_NAME] Verified Student…" at bounding box center [532, 288] width 671 height 427
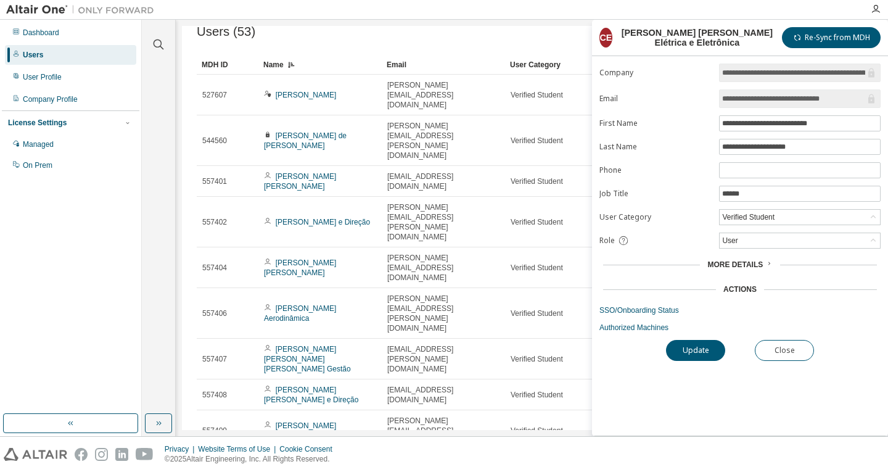
click at [815, 352] on div "Update Close" at bounding box center [740, 350] width 281 height 21
click at [805, 353] on button "Close" at bounding box center [784, 350] width 59 height 21
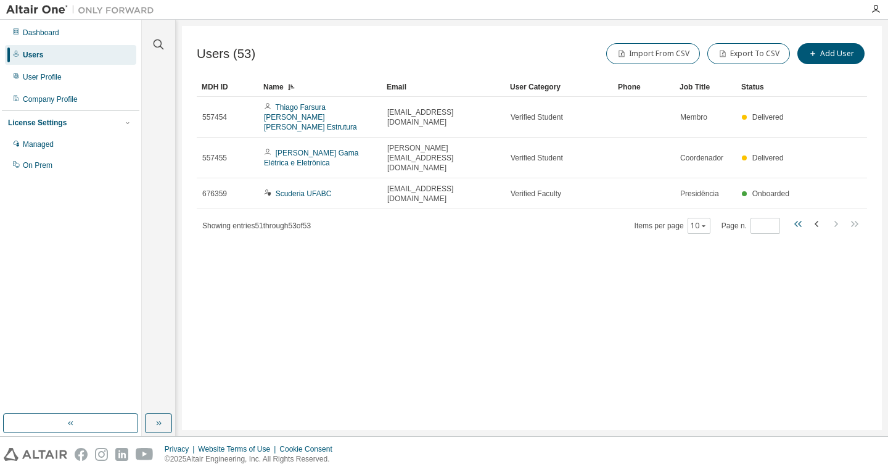
click at [803, 217] on icon "button" at bounding box center [799, 224] width 15 height 15
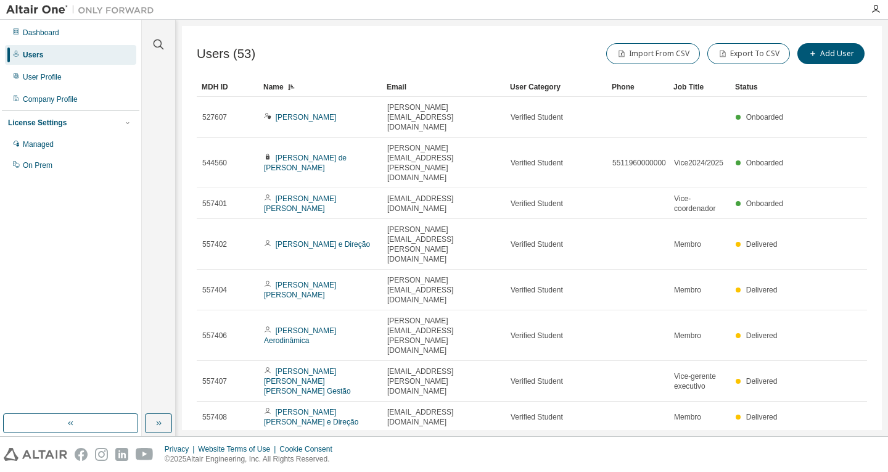
click at [697, 84] on div "Job Title" at bounding box center [700, 87] width 52 height 20
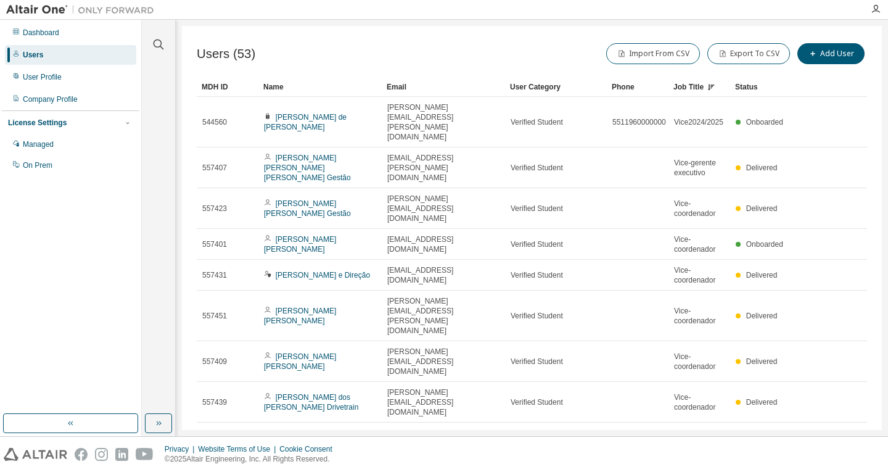
drag, startPoint x: 785, startPoint y: 389, endPoint x: 492, endPoint y: 390, distance: 293.1
click at [304, 463] on tr "557445 [PERSON_NAME] Presidência [EMAIL_ADDRESS][DOMAIN_NAME] Verified Student …" at bounding box center [532, 478] width 671 height 31
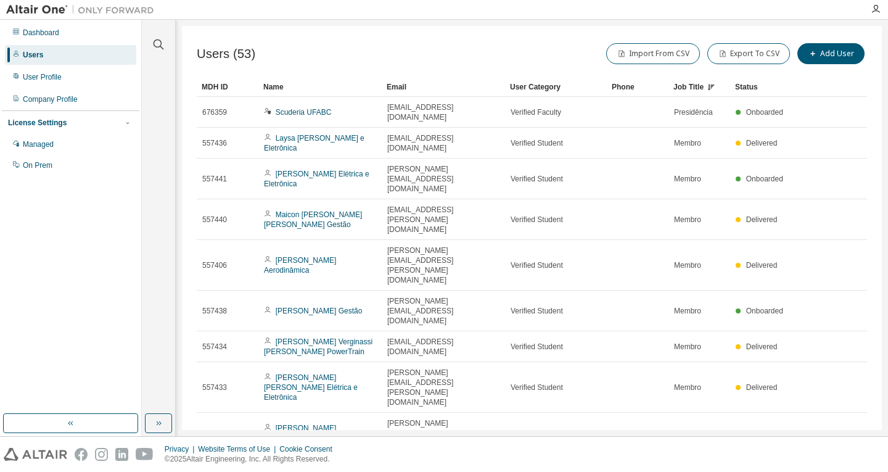
type input "*"
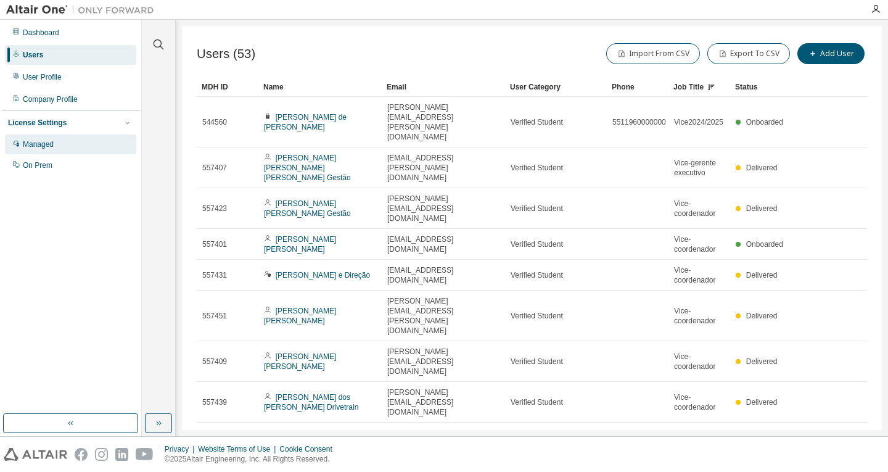
click at [25, 143] on div "Managed" at bounding box center [38, 144] width 31 height 10
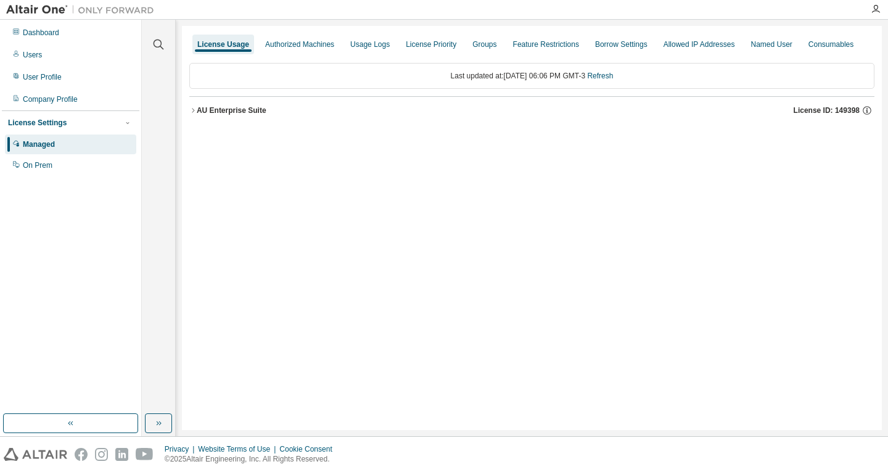
click at [231, 107] on div "AU Enterprise Suite" at bounding box center [232, 111] width 70 height 10
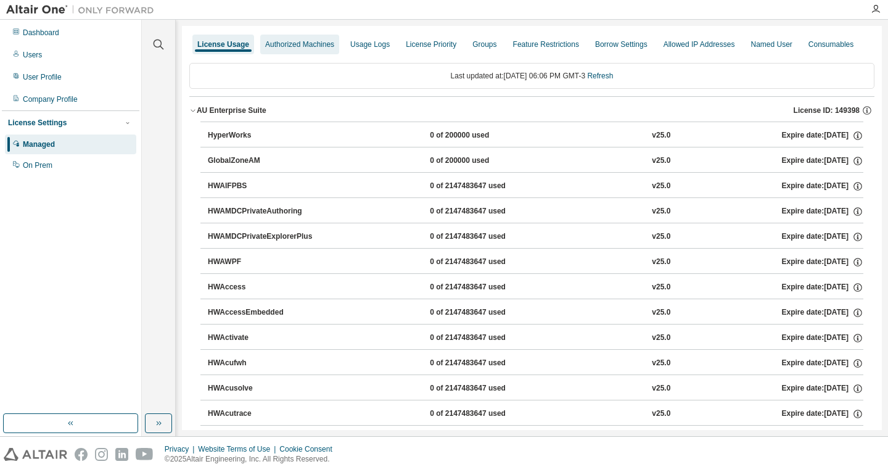
click at [288, 40] on div "Authorized Machines" at bounding box center [299, 44] width 69 height 10
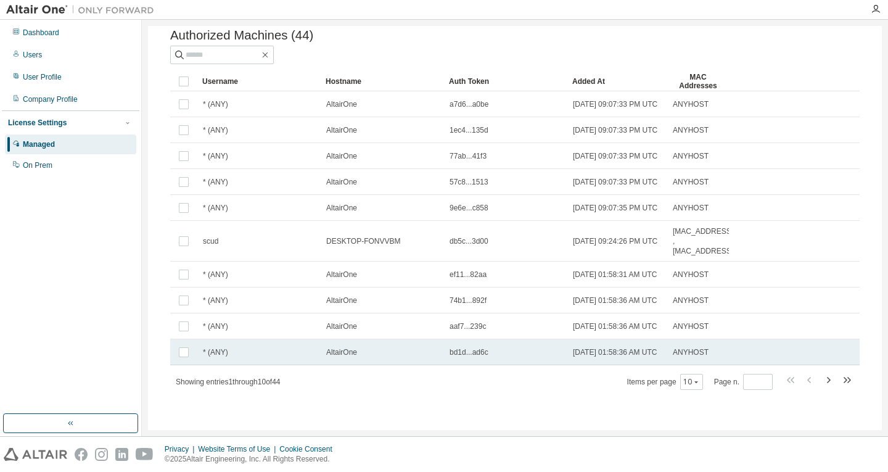
scroll to position [88, 0]
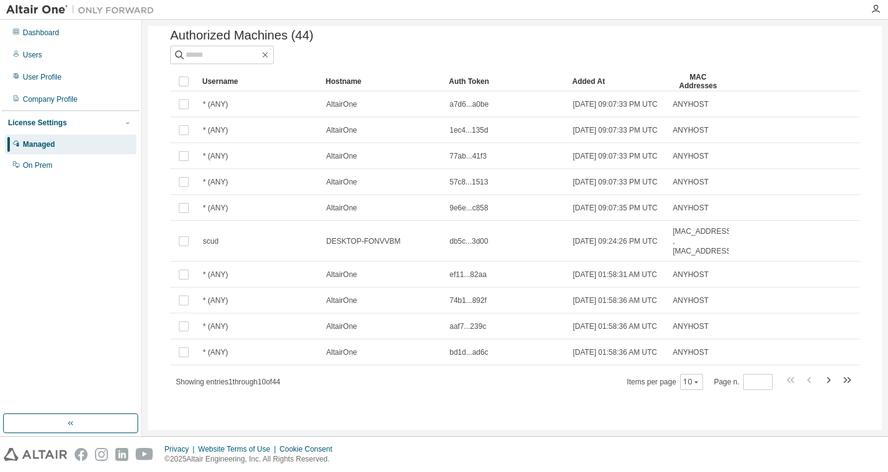
click at [844, 381] on icon "button" at bounding box center [847, 380] width 15 height 15
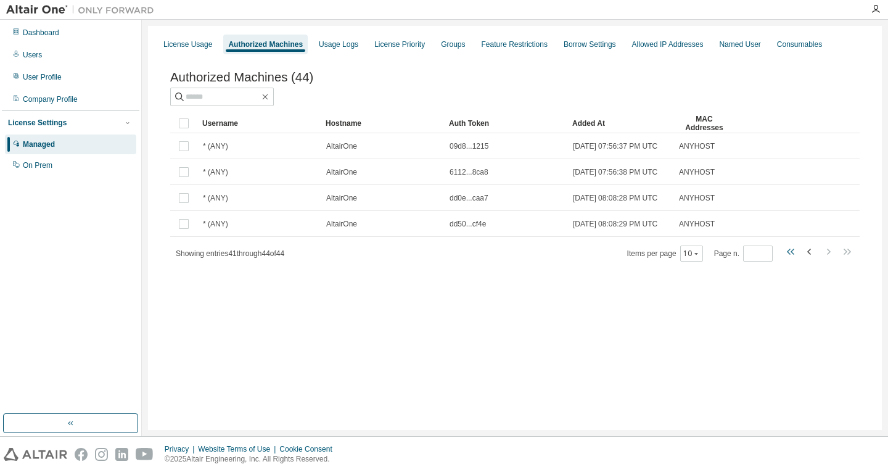
click at [790, 255] on icon "button" at bounding box center [789, 252] width 4 height 6
type input "*"
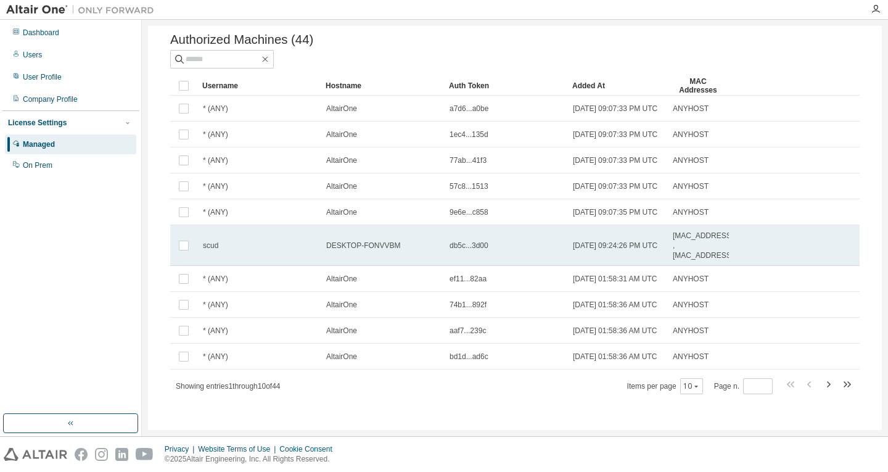
scroll to position [27, 0]
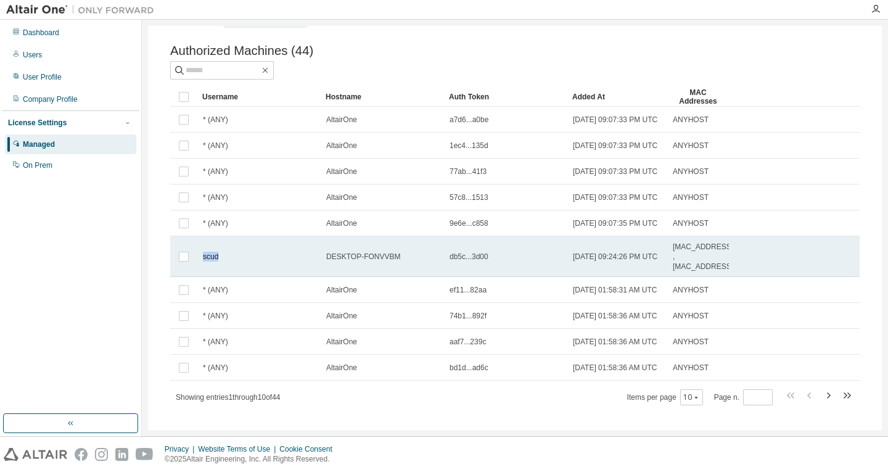
drag, startPoint x: 197, startPoint y: 286, endPoint x: 230, endPoint y: 285, distance: 32.7
click at [230, 277] on tr "scud DESKTOP-FONVVBM db5c...3d00 [DATE] 09:24:26 PM UTC [MAC_ADDRESS][GEOGRAPHI…" at bounding box center [515, 256] width 690 height 41
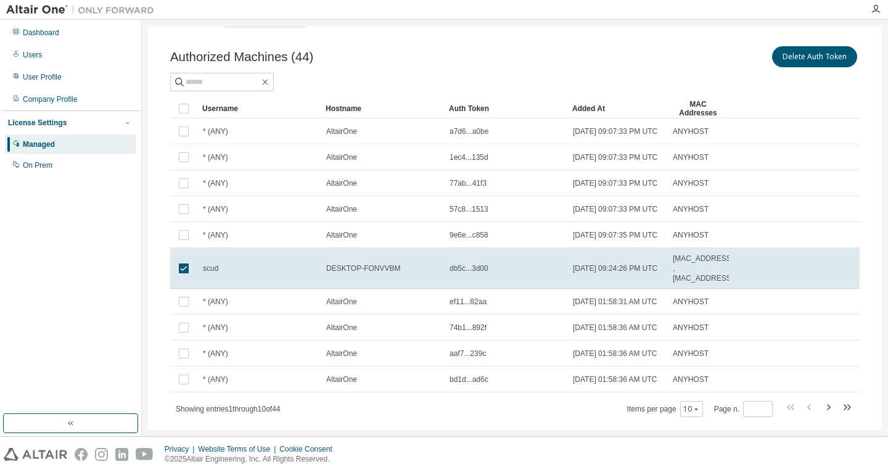
click at [230, 285] on td "scud" at bounding box center [258, 268] width 123 height 41
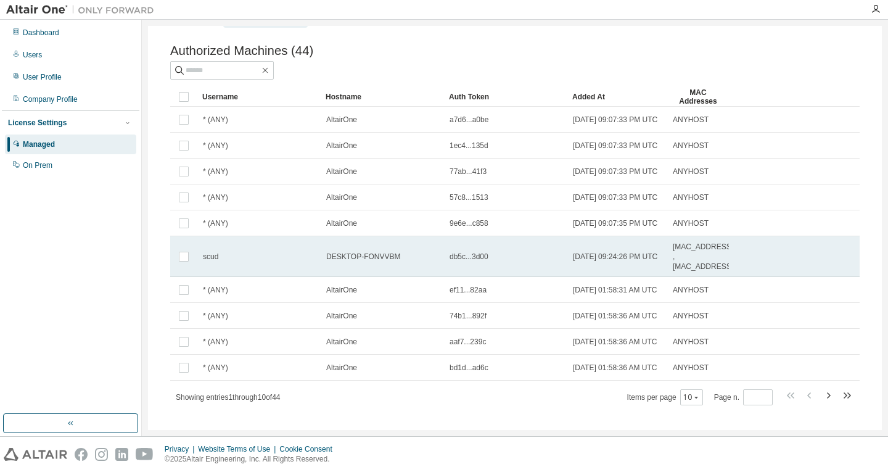
click at [283, 277] on td "scud" at bounding box center [258, 256] width 123 height 41
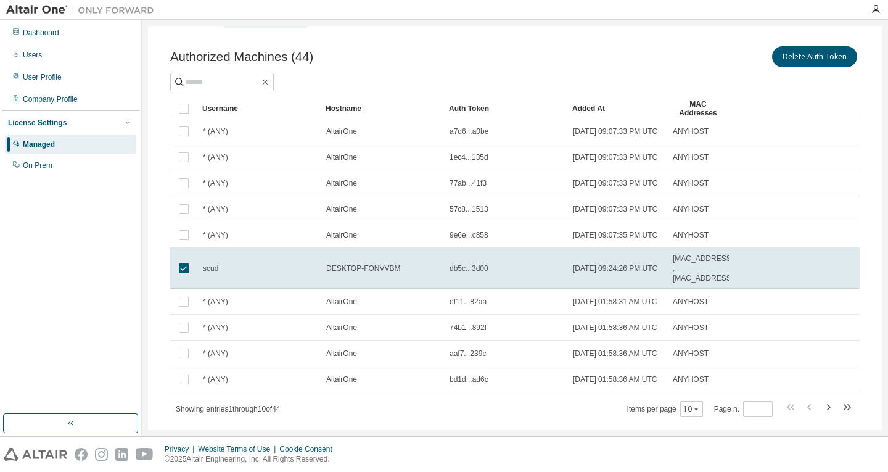
click at [283, 273] on div "scud" at bounding box center [259, 268] width 112 height 10
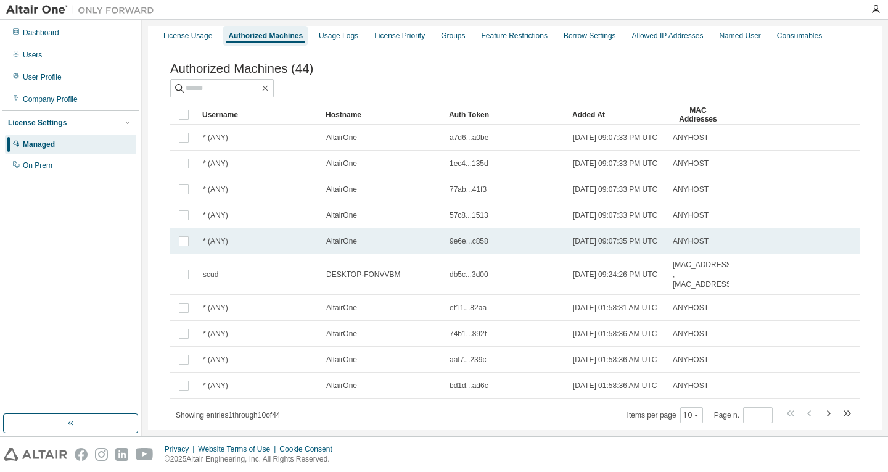
scroll to position [0, 0]
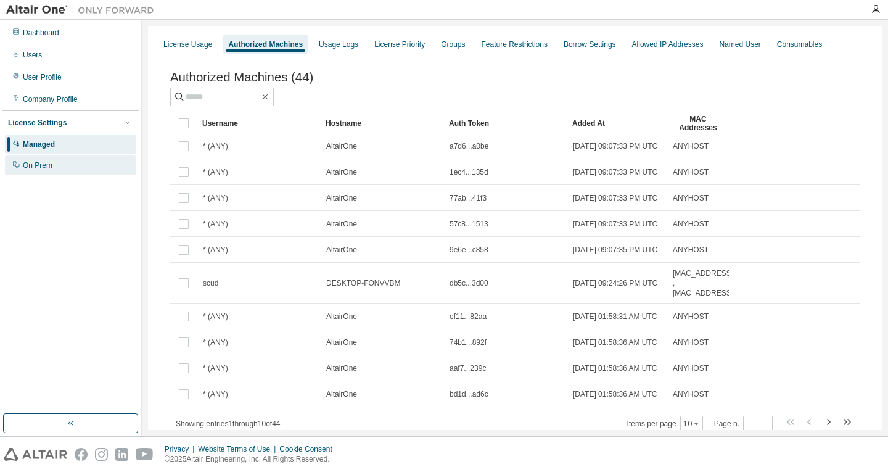
click at [87, 168] on div "On Prem" at bounding box center [70, 165] width 131 height 20
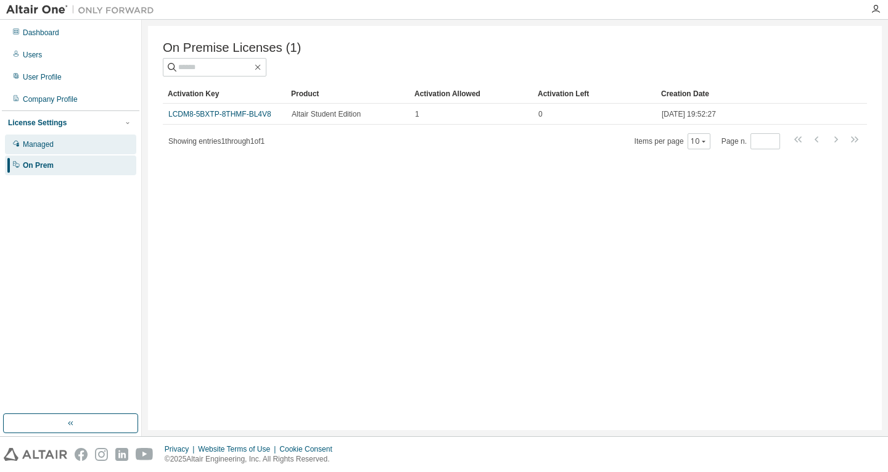
click at [57, 144] on div "Managed" at bounding box center [70, 145] width 131 height 20
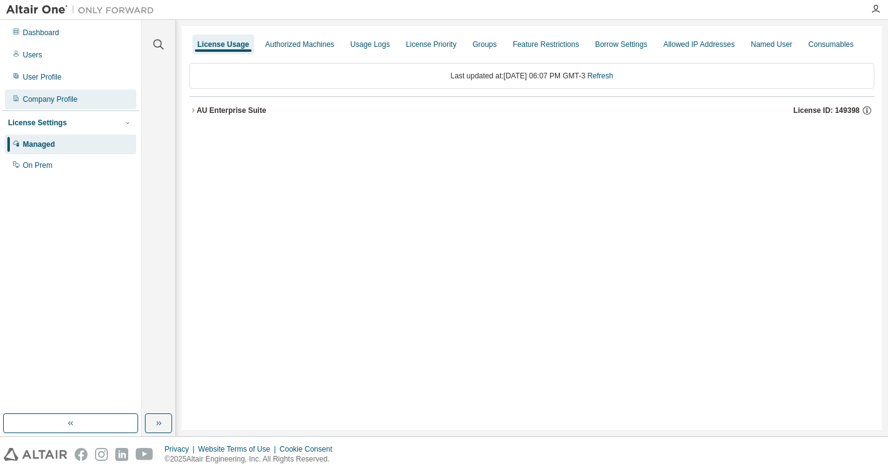
click at [64, 93] on div "Company Profile" at bounding box center [70, 99] width 131 height 20
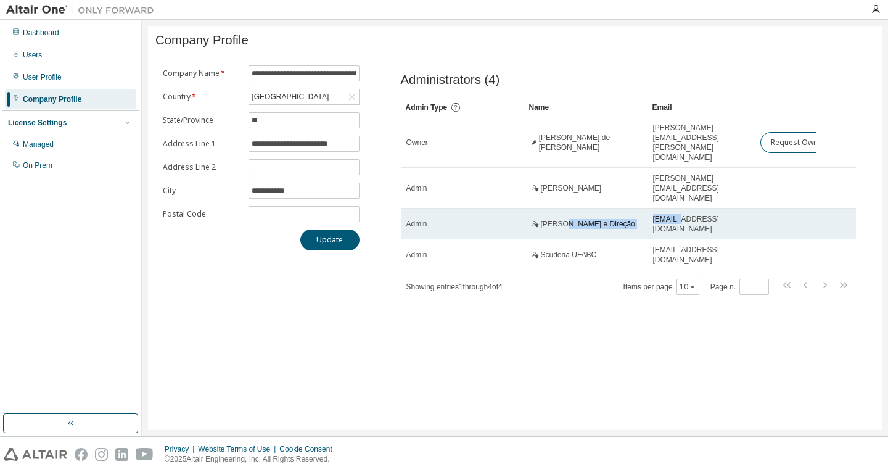
drag, startPoint x: 561, startPoint y: 191, endPoint x: 677, endPoint y: 202, distance: 115.9
click at [677, 209] on tr "Admin [PERSON_NAME] e Direção [EMAIL_ADDRESS][DOMAIN_NAME]" at bounding box center [629, 224] width 456 height 31
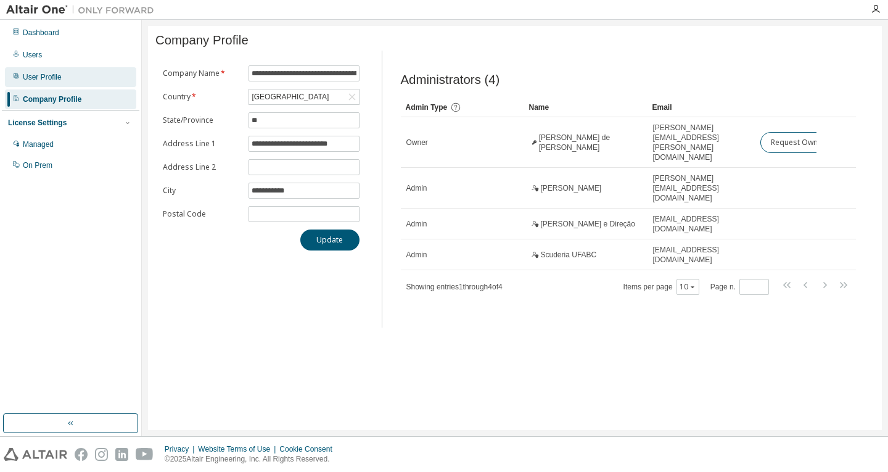
click at [72, 72] on div "User Profile" at bounding box center [70, 77] width 131 height 20
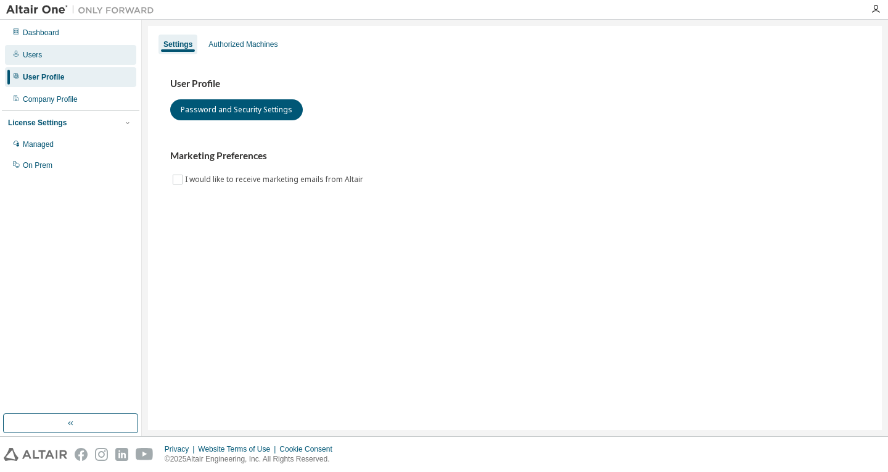
click at [50, 59] on div "Users" at bounding box center [70, 55] width 131 height 20
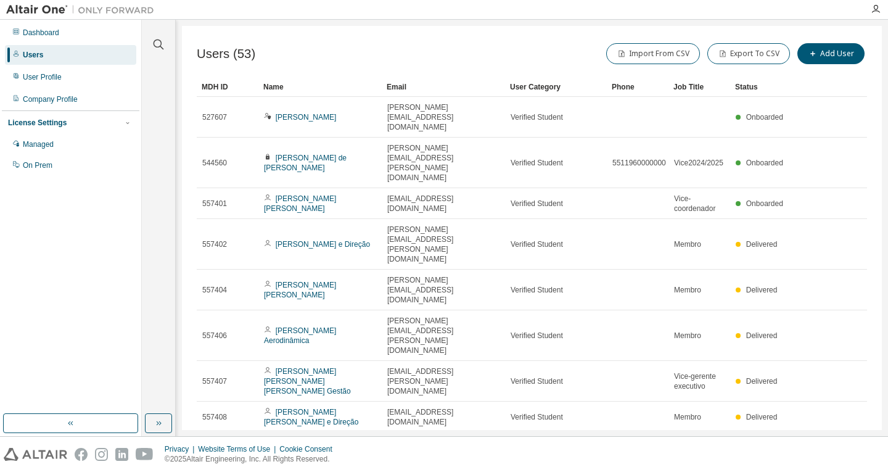
click at [687, 396] on div "100" at bounding box center [694, 395] width 99 height 15
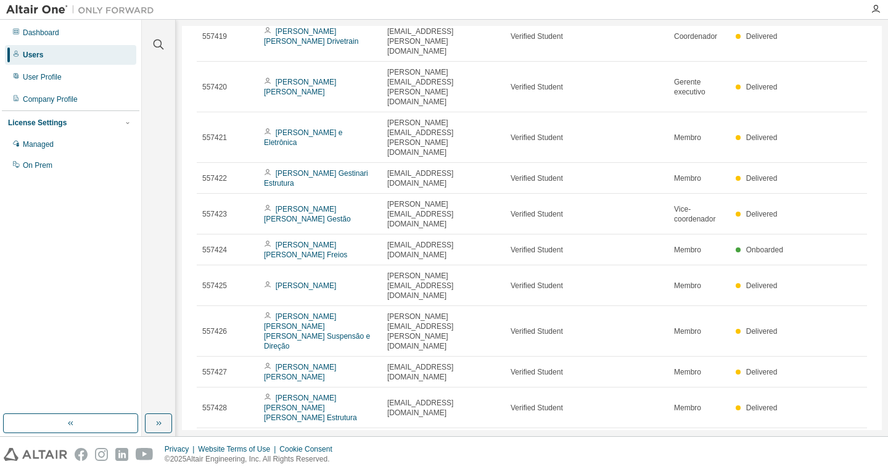
scroll to position [802, 0]
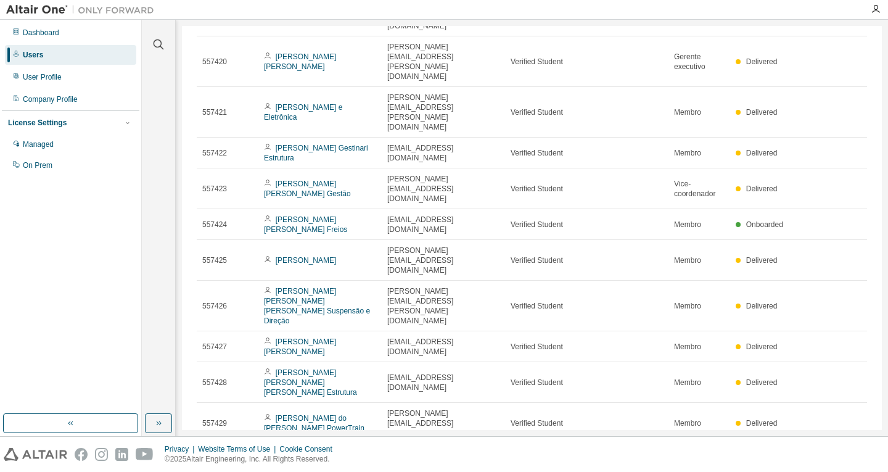
drag, startPoint x: 202, startPoint y: 133, endPoint x: 792, endPoint y: 138, distance: 589.3
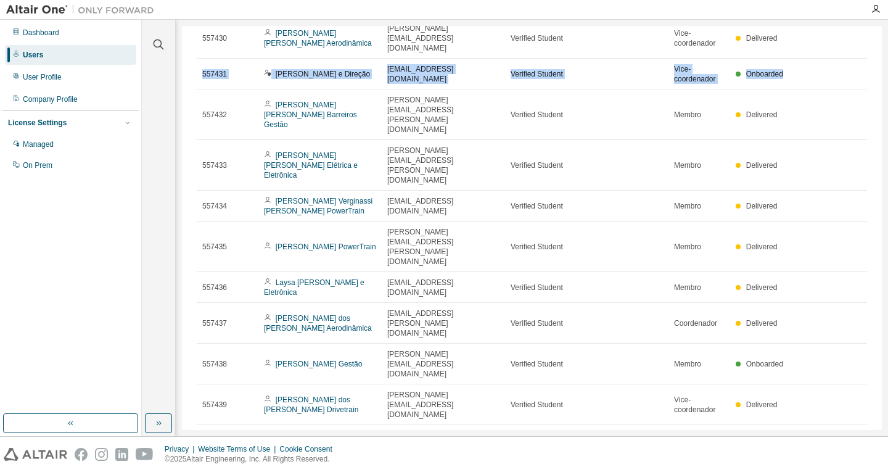
scroll to position [1280, 0]
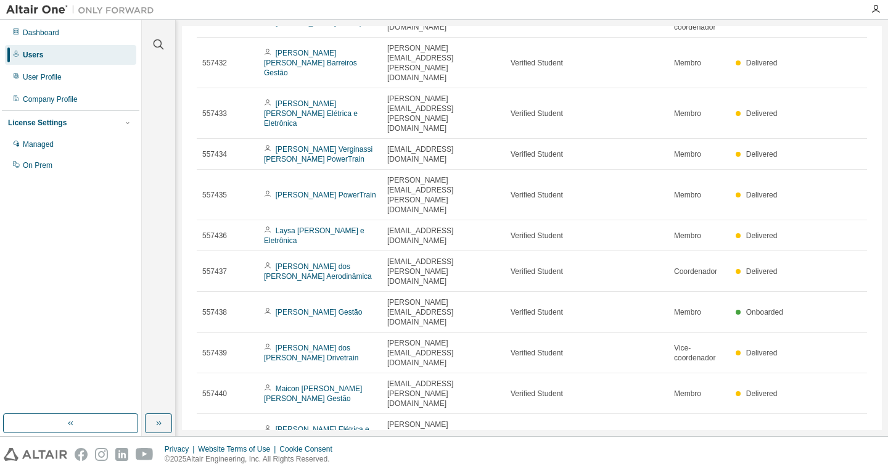
drag, startPoint x: 812, startPoint y: 355, endPoint x: 764, endPoint y: 329, distance: 55.0
drag, startPoint x: 822, startPoint y: 309, endPoint x: 765, endPoint y: 297, distance: 58.0
click at [47, 30] on div "Dashboard" at bounding box center [41, 33] width 36 height 10
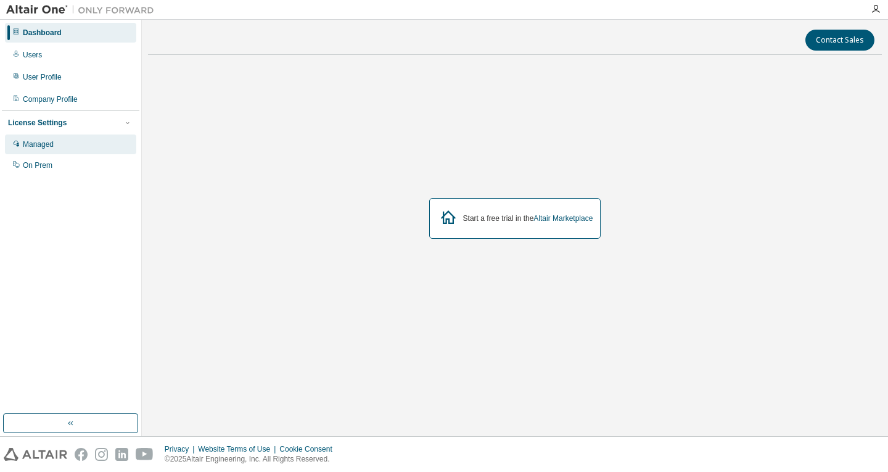
click at [52, 151] on div "Managed" at bounding box center [70, 145] width 131 height 20
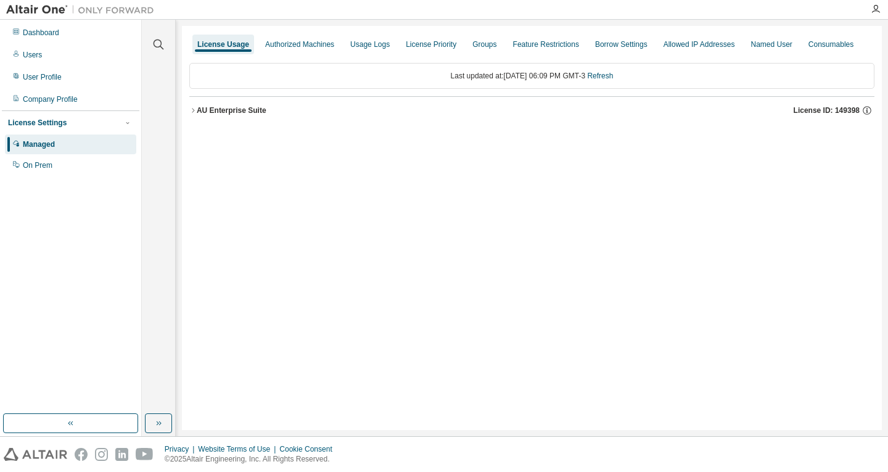
click at [249, 110] on div "AU Enterprise Suite" at bounding box center [232, 111] width 70 height 10
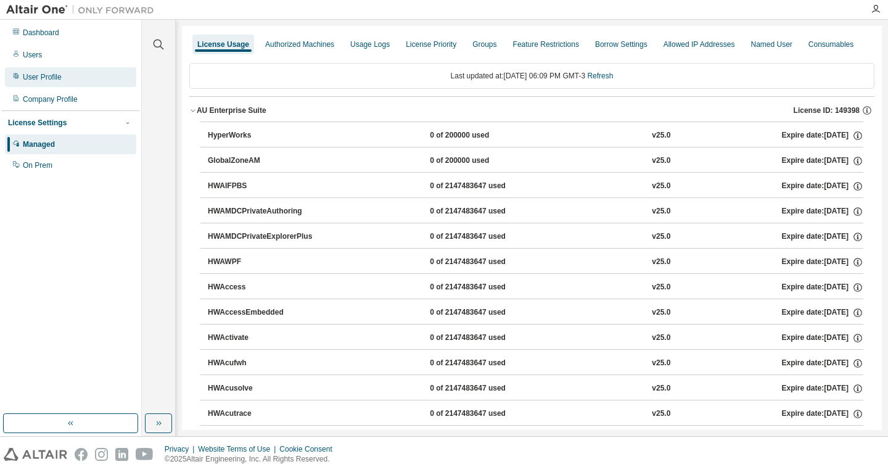
click at [98, 73] on div "User Profile" at bounding box center [70, 77] width 131 height 20
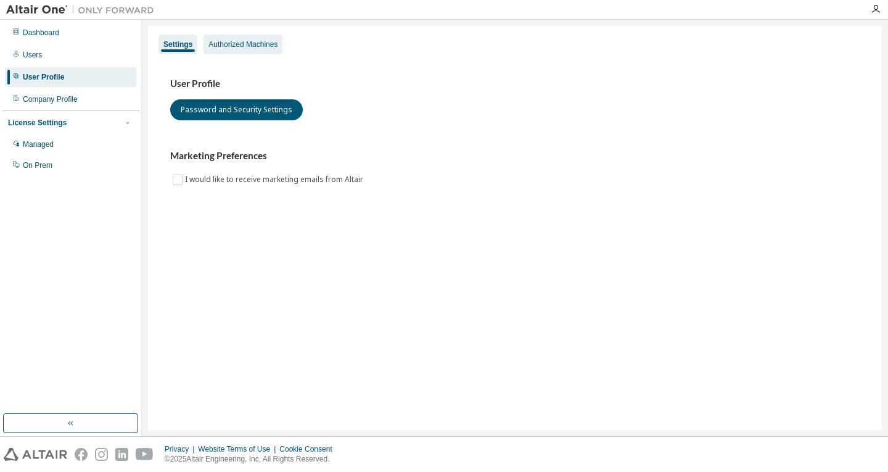
click at [236, 53] on div "Authorized Machines" at bounding box center [243, 45] width 79 height 20
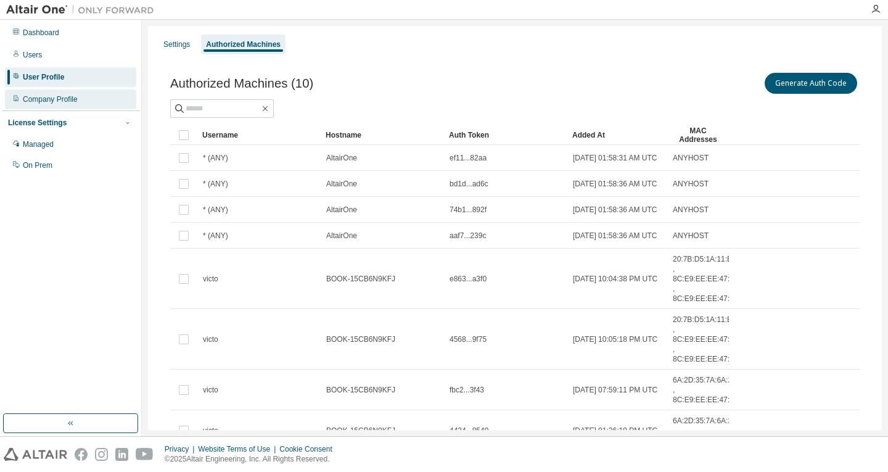
click at [60, 93] on div "Company Profile" at bounding box center [70, 99] width 131 height 20
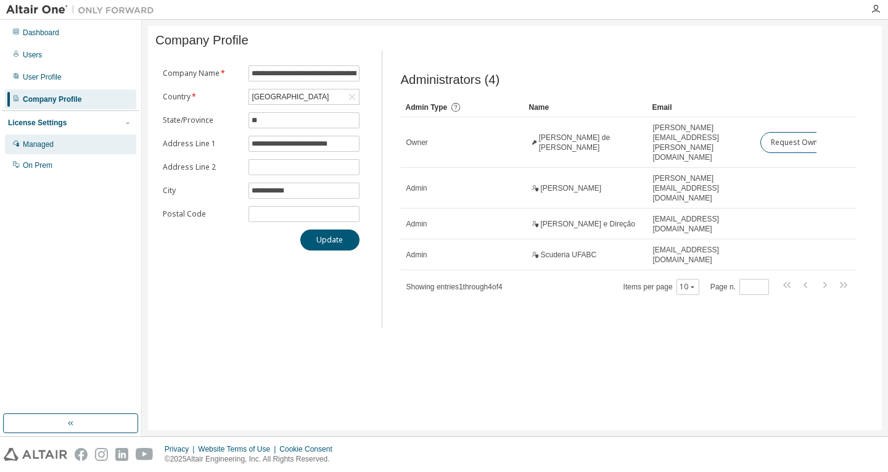
click at [55, 149] on div "Managed" at bounding box center [70, 145] width 131 height 20
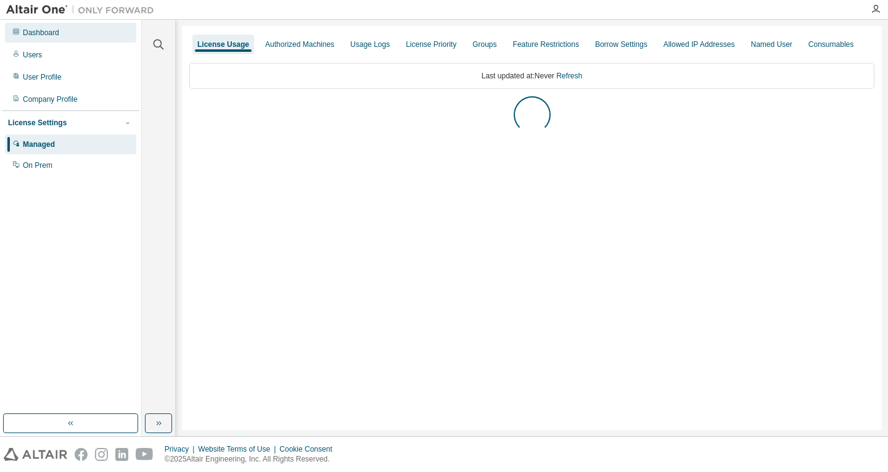
click at [52, 36] on div "Dashboard" at bounding box center [41, 33] width 36 height 10
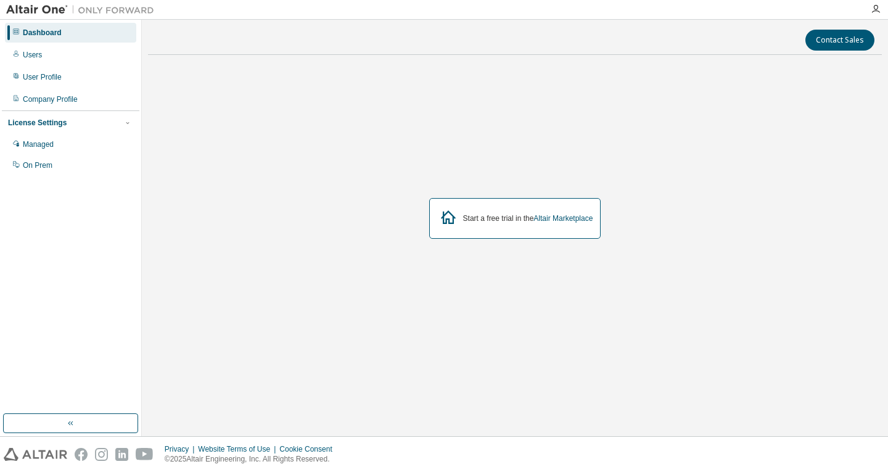
click at [558, 117] on div "Start a free trial in the Altair Marketplace" at bounding box center [515, 218] width 734 height 307
click at [59, 25] on div "Dashboard" at bounding box center [70, 33] width 131 height 20
drag, startPoint x: 457, startPoint y: 217, endPoint x: 618, endPoint y: 223, distance: 161.2
click at [618, 223] on div "Start a free trial in the Altair Marketplace" at bounding box center [515, 218] width 734 height 307
click at [104, 121] on div "License Settings" at bounding box center [70, 122] width 125 height 11
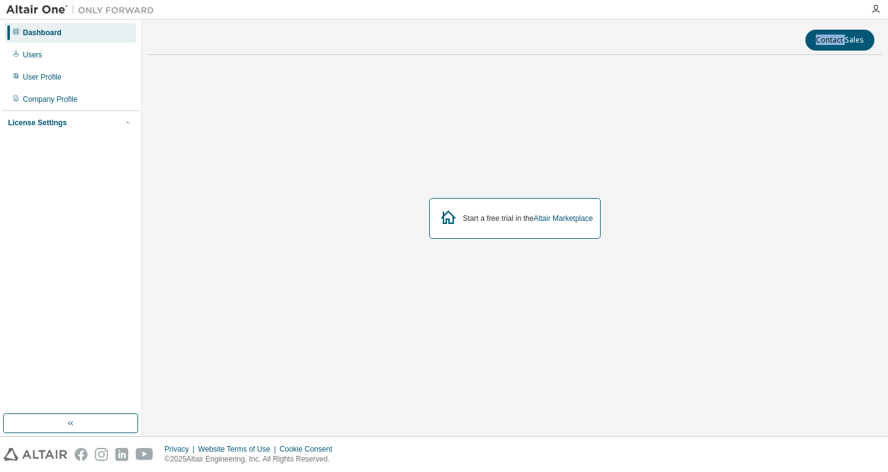
click at [104, 121] on div "License Settings" at bounding box center [70, 122] width 125 height 11
click at [837, 112] on div "Start a free trial in the Altair Marketplace" at bounding box center [515, 218] width 734 height 307
click at [33, 31] on div "Dashboard" at bounding box center [42, 33] width 39 height 10
click at [35, 52] on div "Users" at bounding box center [32, 55] width 19 height 10
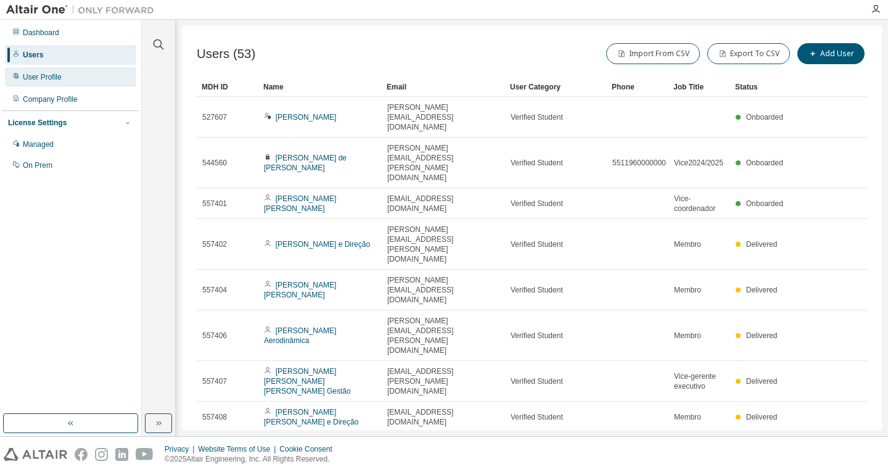
click at [77, 77] on div "User Profile" at bounding box center [70, 77] width 131 height 20
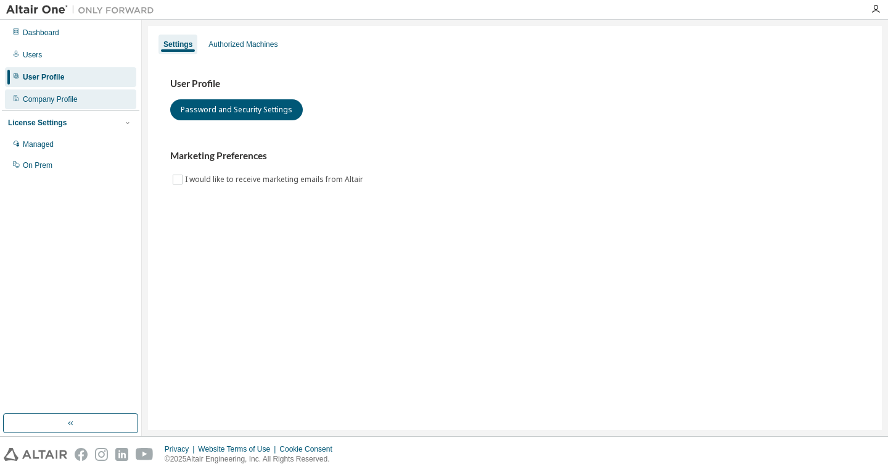
click at [94, 93] on div "Company Profile" at bounding box center [70, 99] width 131 height 20
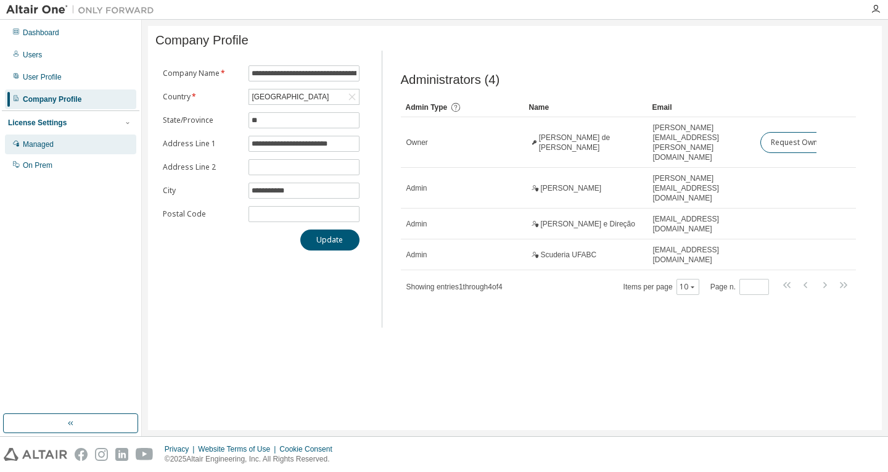
click at [89, 143] on div "Managed" at bounding box center [70, 145] width 131 height 20
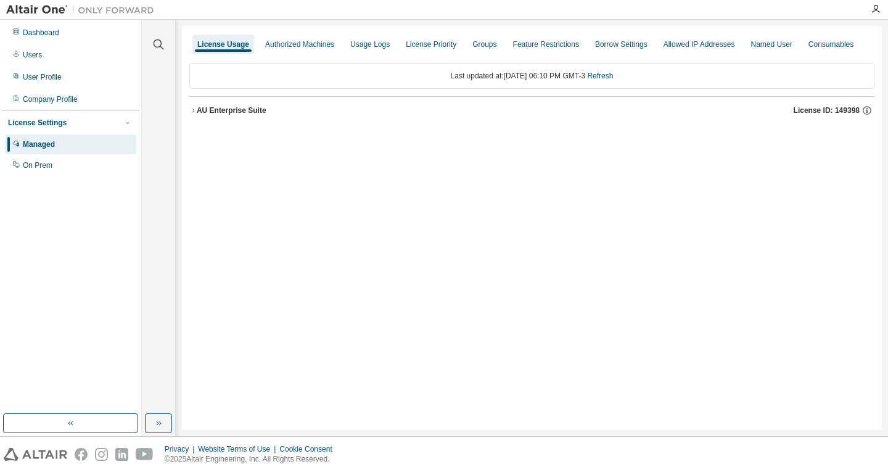
click at [259, 112] on div "AU Enterprise Suite" at bounding box center [232, 111] width 70 height 10
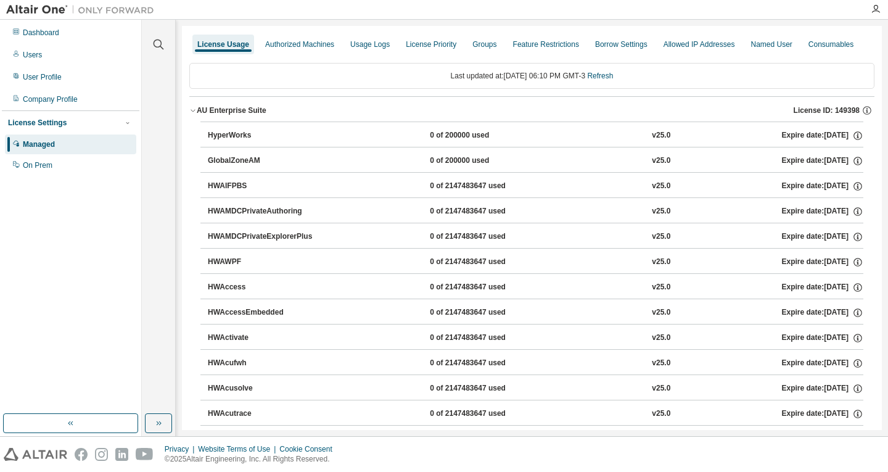
click at [326, 147] on button "GlobalZoneAM 0 of 200000 used v25.0 Expire date: [DATE]" at bounding box center [536, 160] width 656 height 27
click at [331, 161] on div "GlobalZoneAM 0 of 200000 used v25.0 Expire date: [DATE]" at bounding box center [536, 160] width 656 height 11
click at [344, 143] on button "HyperWorks 0 of 200000 used v25.0 Expire date: [DATE]" at bounding box center [536, 135] width 656 height 27
click at [857, 133] on icon "button" at bounding box center [858, 135] width 11 height 11
click at [718, 208] on div "HWAMDCPrivateAuthoring 0 of 2147483647 used v25.0 Expire date: [DATE]" at bounding box center [536, 211] width 656 height 11
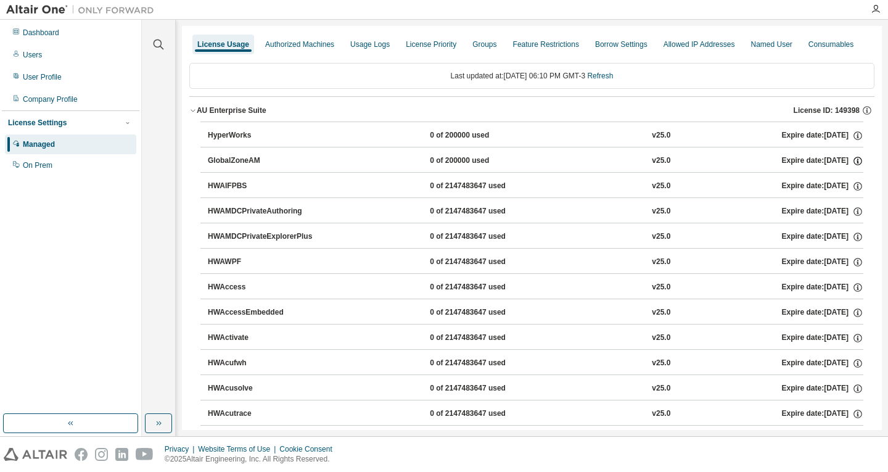
click at [853, 159] on icon "button" at bounding box center [858, 160] width 11 height 11
click at [855, 211] on icon "button" at bounding box center [858, 211] width 11 height 11
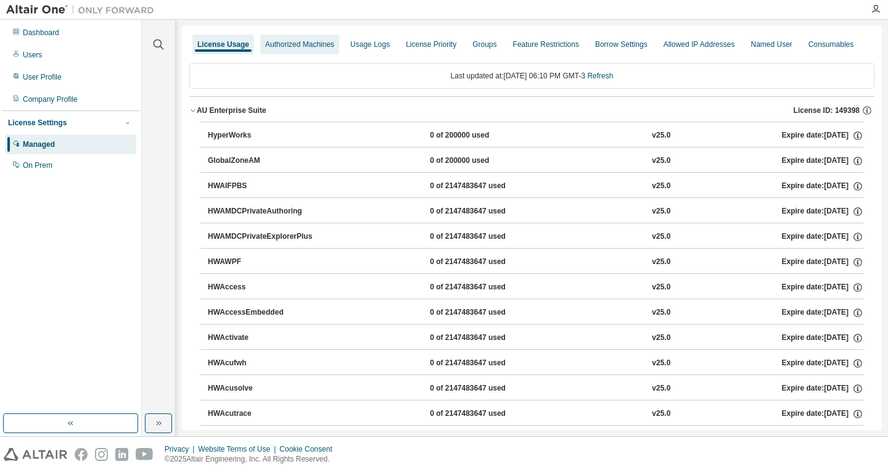
click at [309, 42] on div "Authorized Machines" at bounding box center [299, 44] width 69 height 10
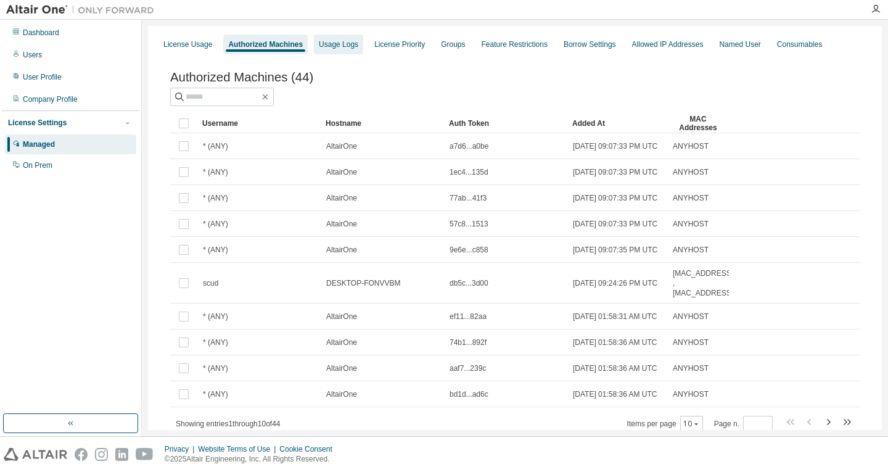
click at [345, 46] on div "Usage Logs" at bounding box center [338, 44] width 39 height 10
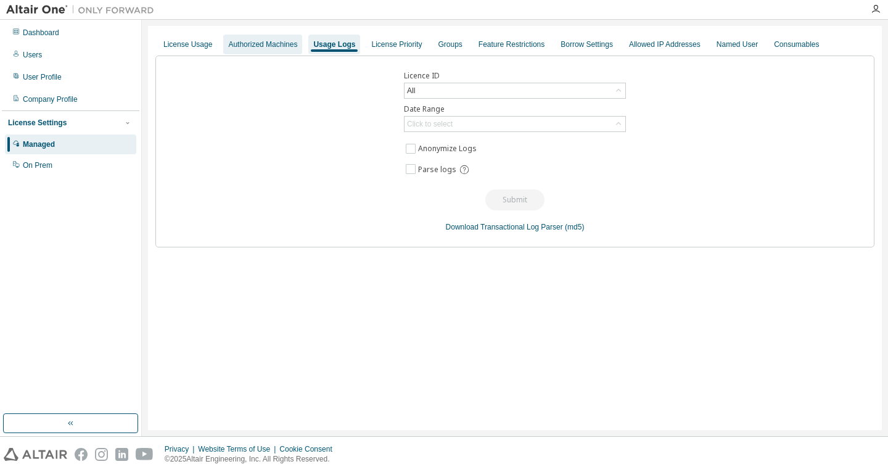
click at [286, 49] on div "Authorized Machines" at bounding box center [262, 45] width 79 height 20
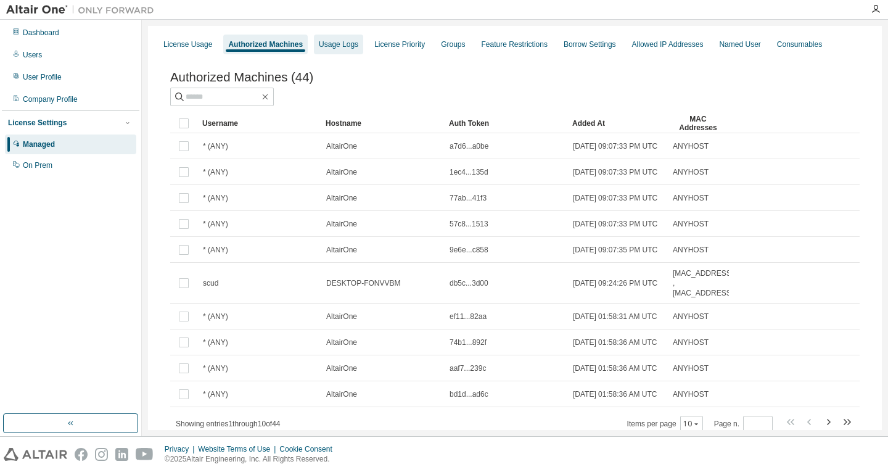
click at [334, 47] on div "Usage Logs" at bounding box center [338, 44] width 39 height 10
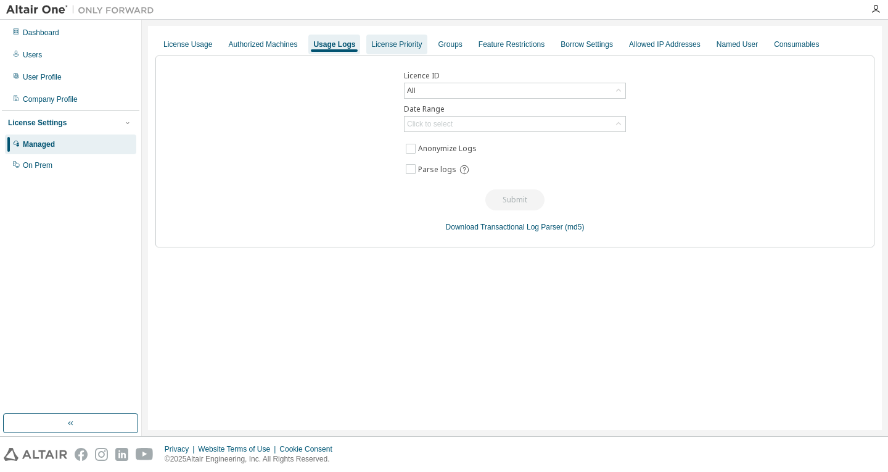
click at [386, 40] on div "License Priority" at bounding box center [396, 44] width 51 height 10
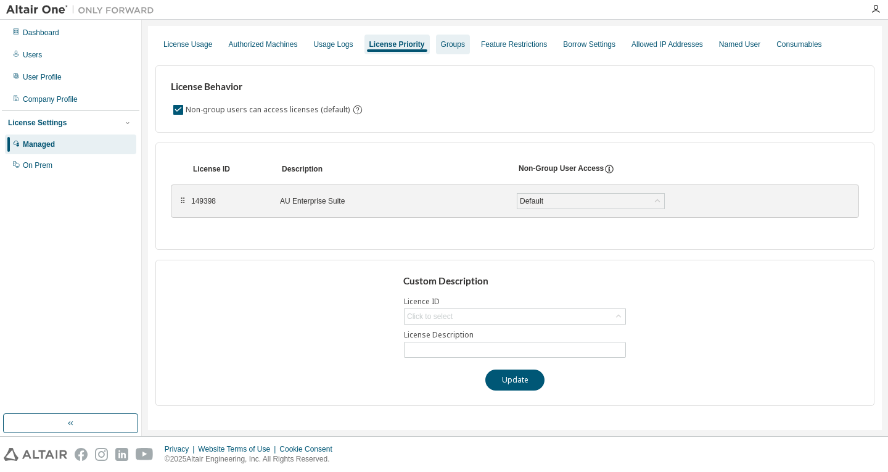
click at [444, 52] on div "Groups" at bounding box center [453, 45] width 34 height 20
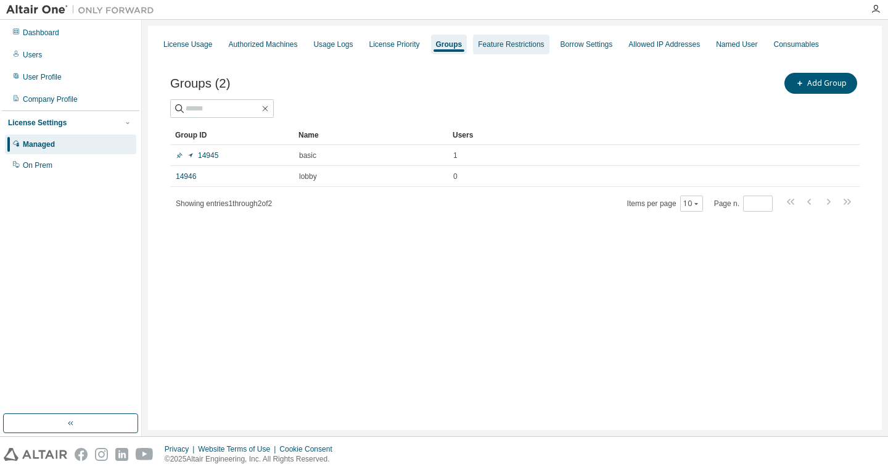
click at [501, 43] on div "Feature Restrictions" at bounding box center [511, 44] width 66 height 10
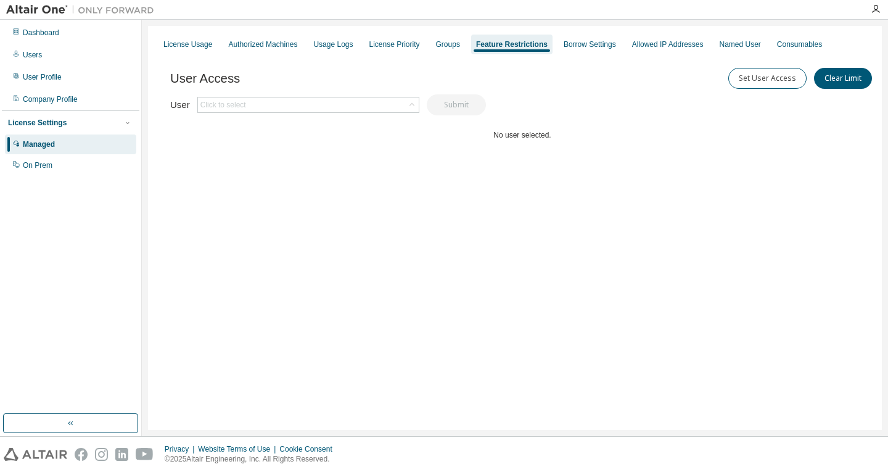
click at [613, 46] on div "License Usage Authorized Machines Usage Logs License Priority Groups Feature Re…" at bounding box center [514, 44] width 719 height 22
click at [589, 35] on div "Borrow Settings" at bounding box center [590, 45] width 62 height 20
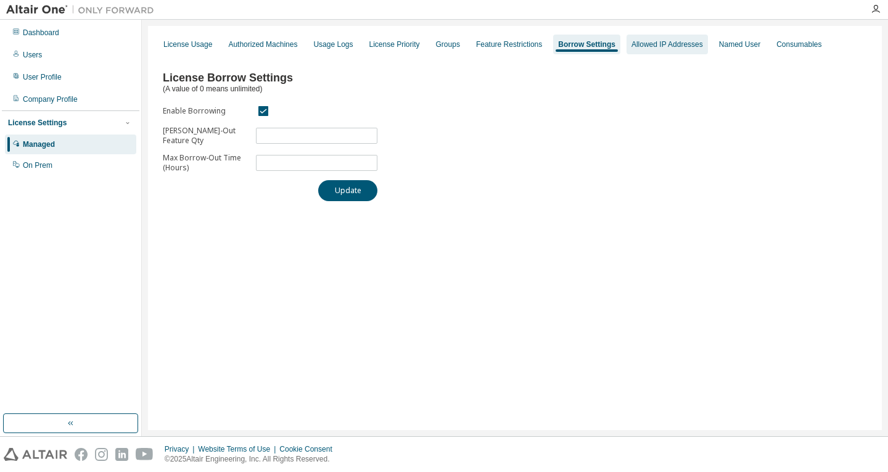
click at [641, 52] on div "Allowed IP Addresses" at bounding box center [667, 45] width 81 height 20
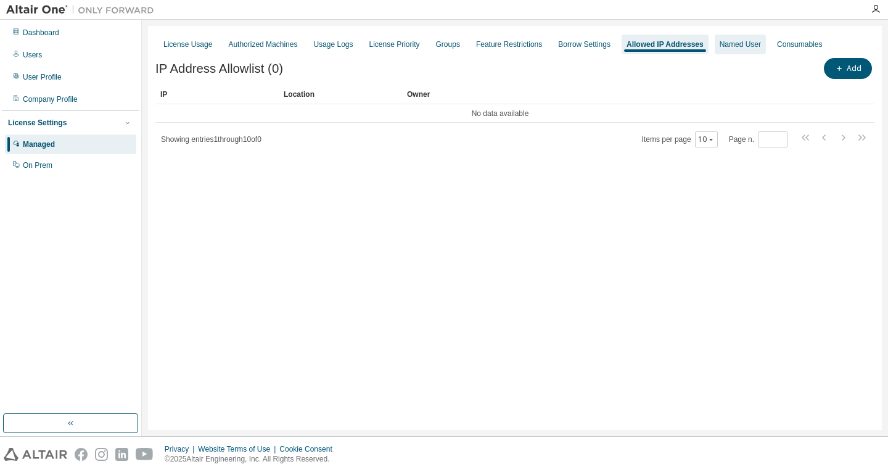
click at [726, 49] on div "Named User" at bounding box center [740, 45] width 51 height 20
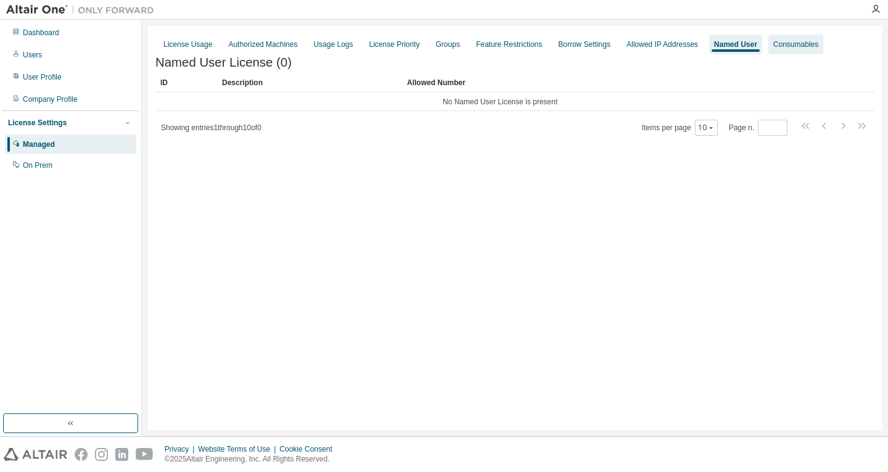
click at [795, 38] on div "Consumables" at bounding box center [796, 45] width 55 height 20
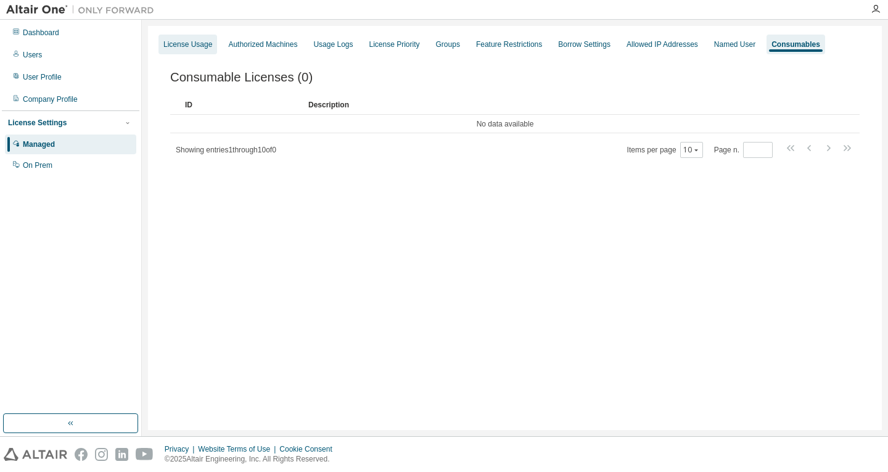
click at [210, 44] on div "License Usage" at bounding box center [188, 45] width 59 height 20
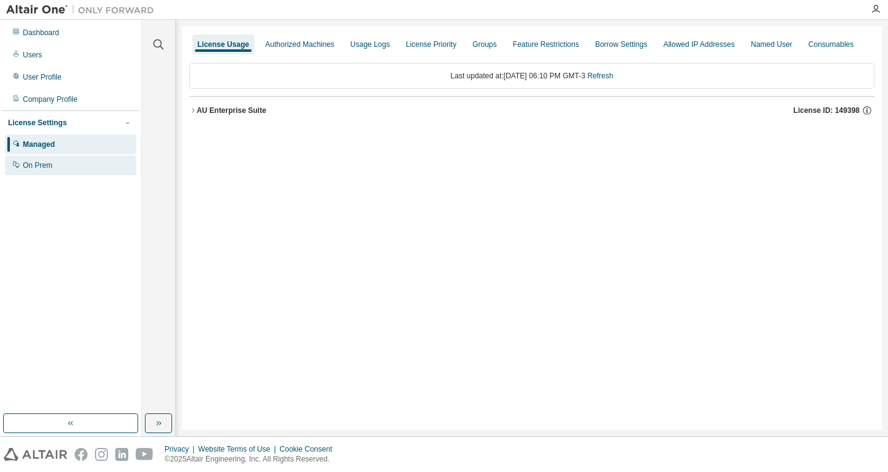
click at [40, 165] on div "On Prem" at bounding box center [38, 165] width 30 height 10
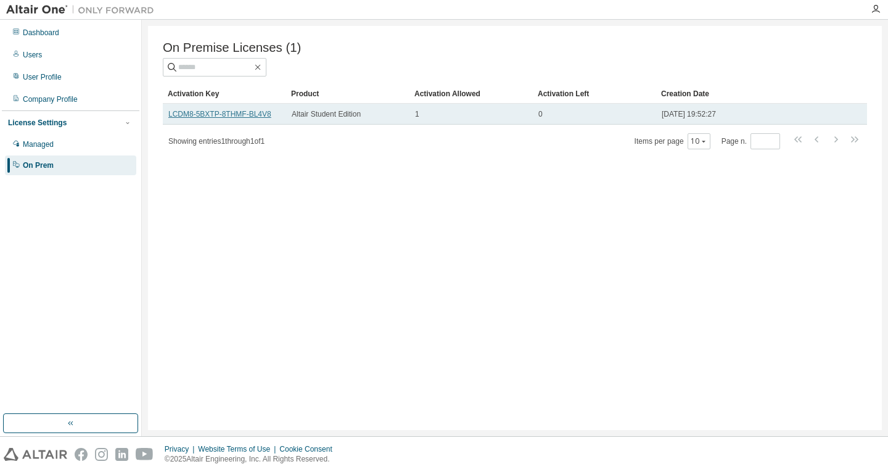
click at [205, 115] on link "LCDM8-5BXTP-8THMF-BL4V8" at bounding box center [219, 114] width 103 height 9
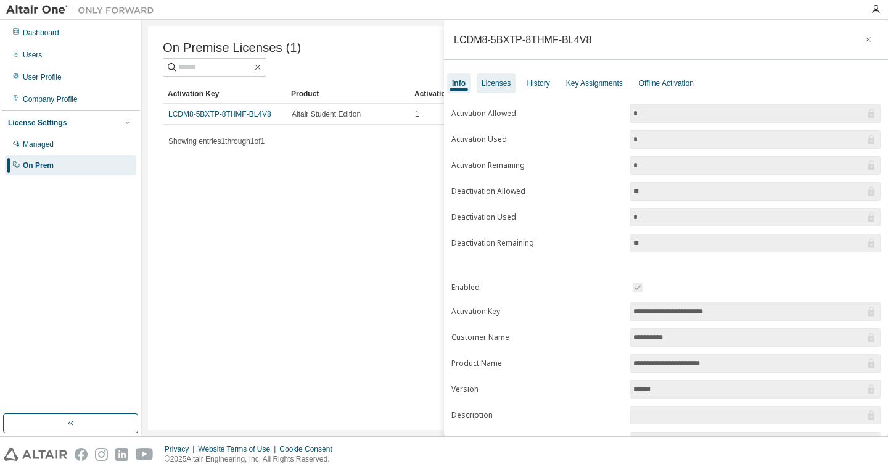
click at [498, 83] on div "Licenses" at bounding box center [496, 83] width 29 height 10
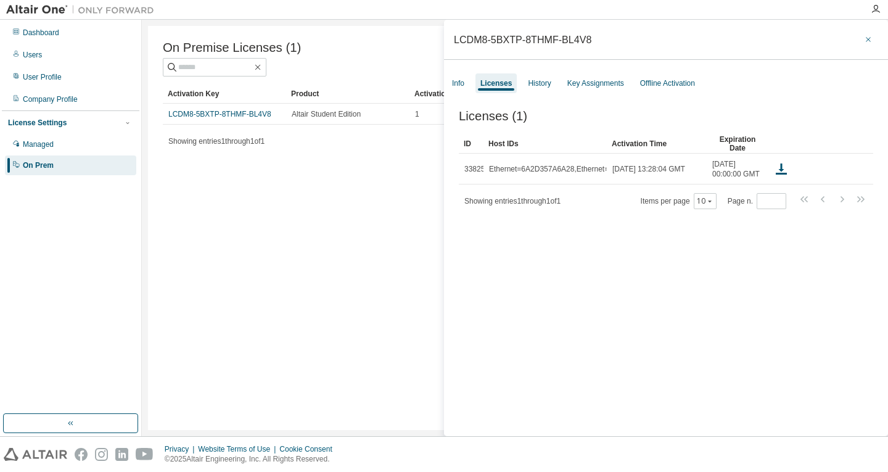
click at [864, 33] on button "button" at bounding box center [869, 40] width 20 height 20
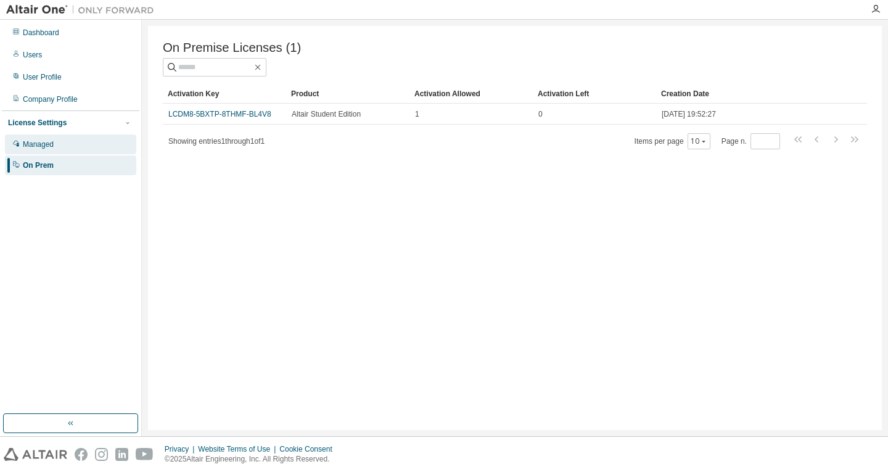
click at [35, 143] on div "Managed" at bounding box center [38, 144] width 31 height 10
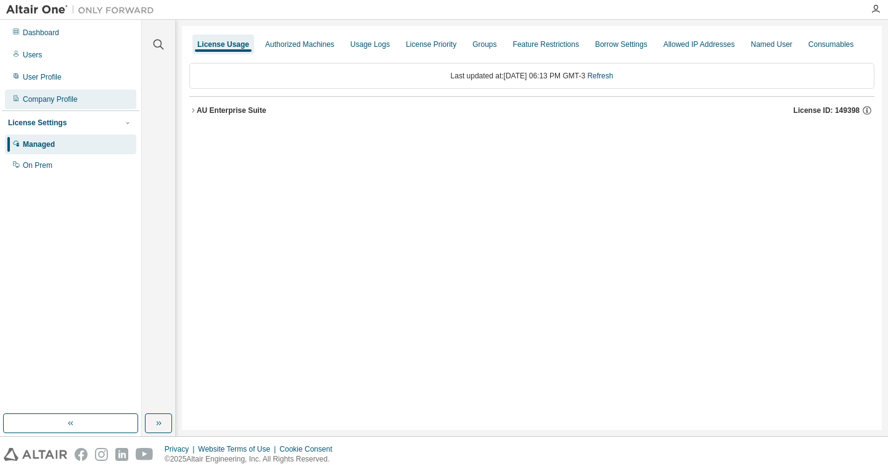
click at [35, 99] on div "Company Profile" at bounding box center [50, 99] width 55 height 10
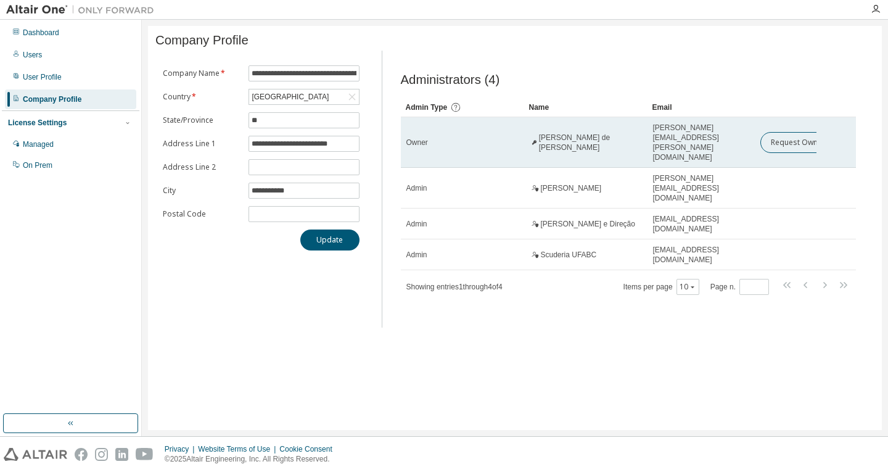
click at [598, 133] on span "[PERSON_NAME] de [PERSON_NAME]" at bounding box center [590, 143] width 103 height 20
click at [433, 138] on div "Owner" at bounding box center [463, 143] width 112 height 10
click at [421, 138] on span "Owner" at bounding box center [418, 143] width 22 height 10
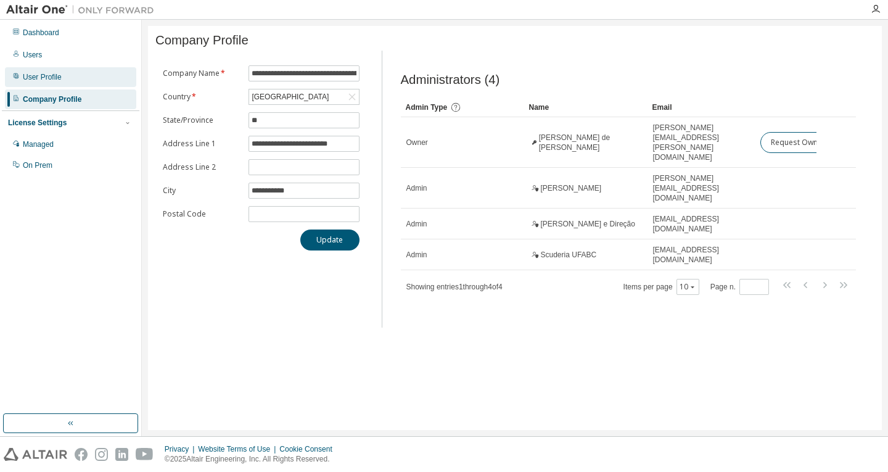
click at [36, 81] on div "User Profile" at bounding box center [42, 77] width 39 height 10
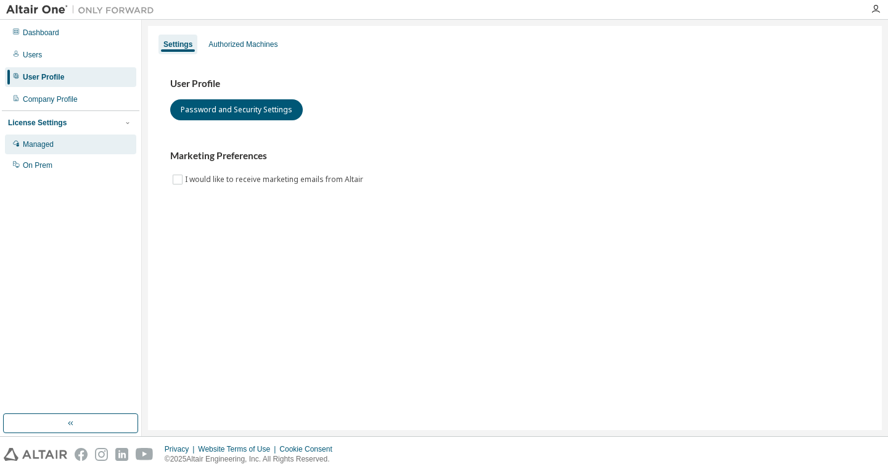
click at [60, 143] on div "Managed" at bounding box center [70, 145] width 131 height 20
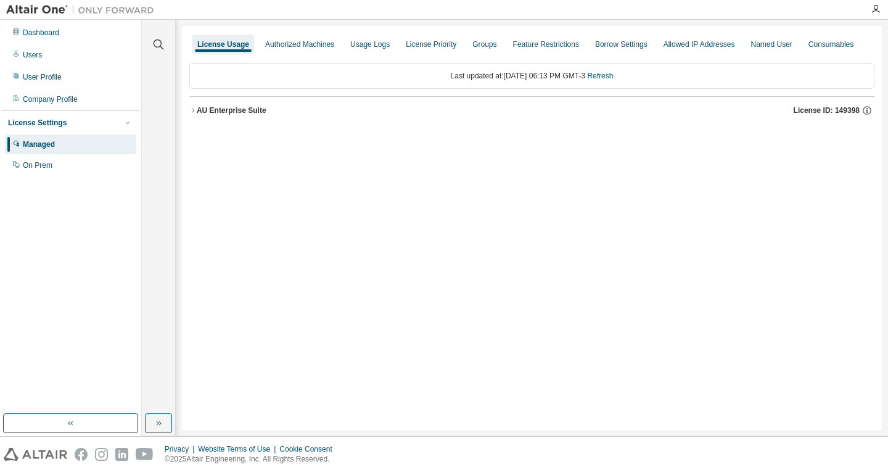
click at [202, 117] on button "AU Enterprise Suite License ID: 149398" at bounding box center [531, 110] width 685 height 27
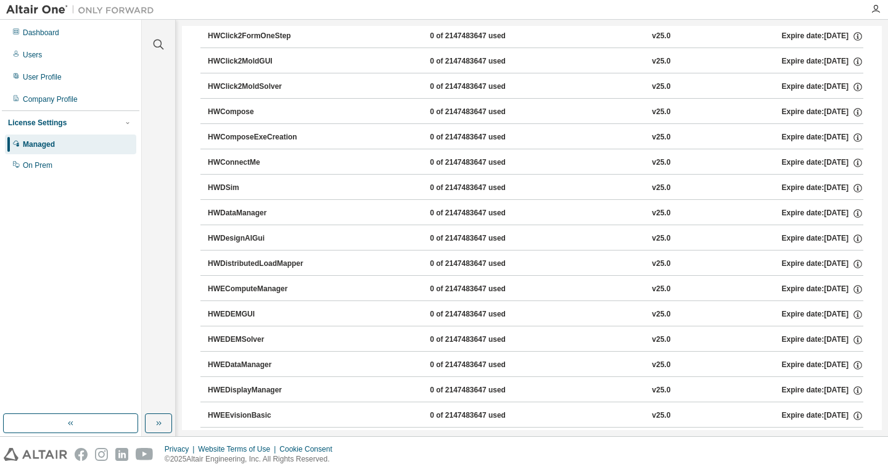
scroll to position [1111, 0]
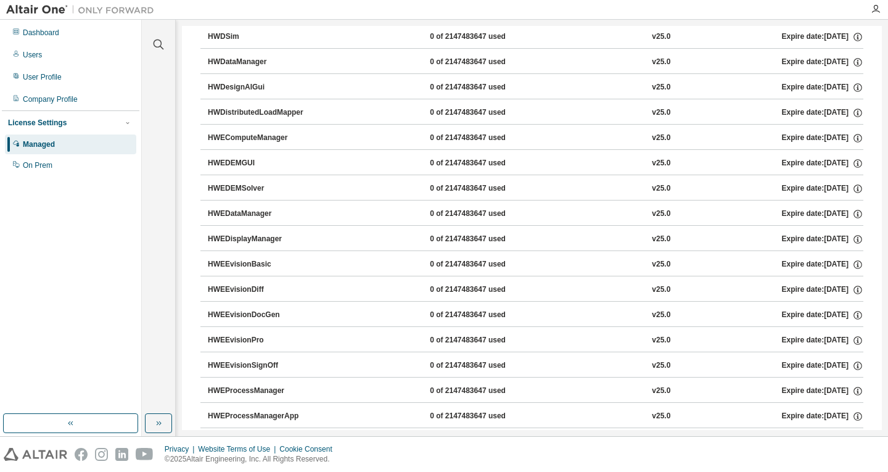
drag, startPoint x: 882, startPoint y: 85, endPoint x: 881, endPoint y: 118, distance: 34.0
click at [882, 138] on div "Clear all Collapse on share string Yes No Only used licenses Yes No Only my usa…" at bounding box center [515, 228] width 747 height 416
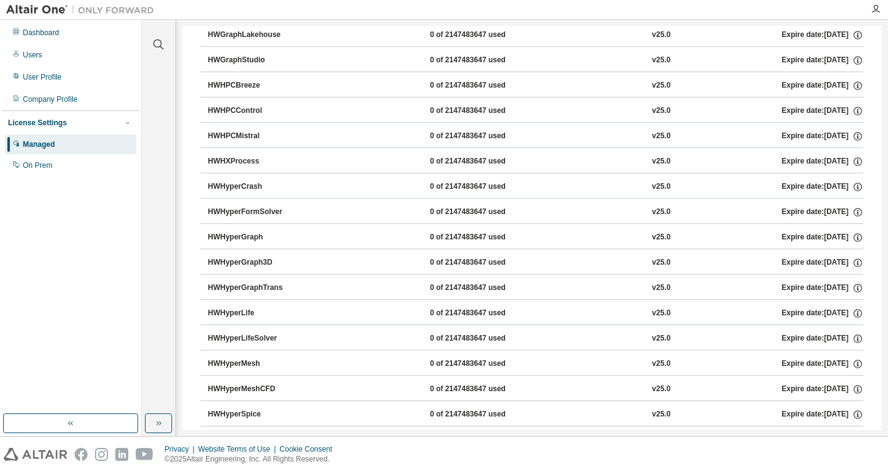
scroll to position [0, 0]
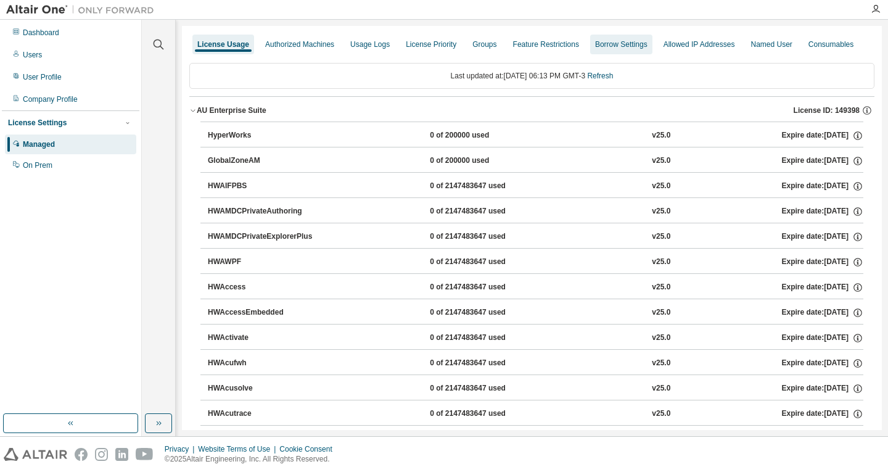
click at [631, 46] on div "Borrow Settings" at bounding box center [621, 44] width 52 height 10
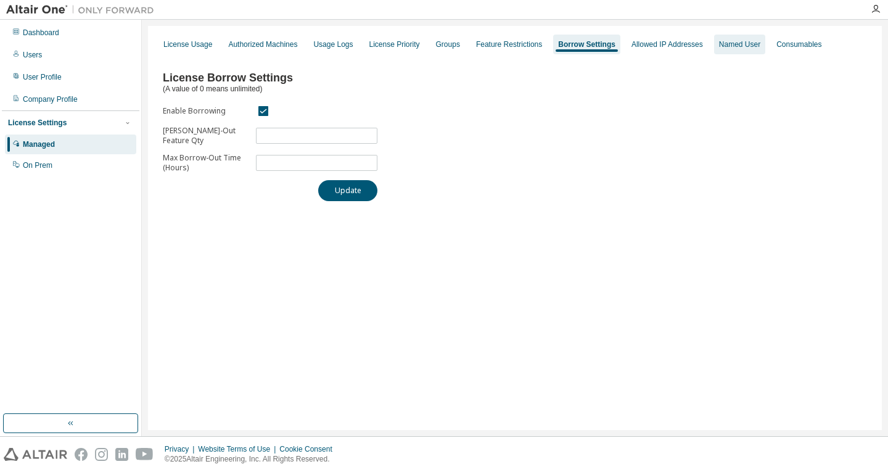
click at [719, 49] on div "Named User" at bounding box center [739, 44] width 41 height 10
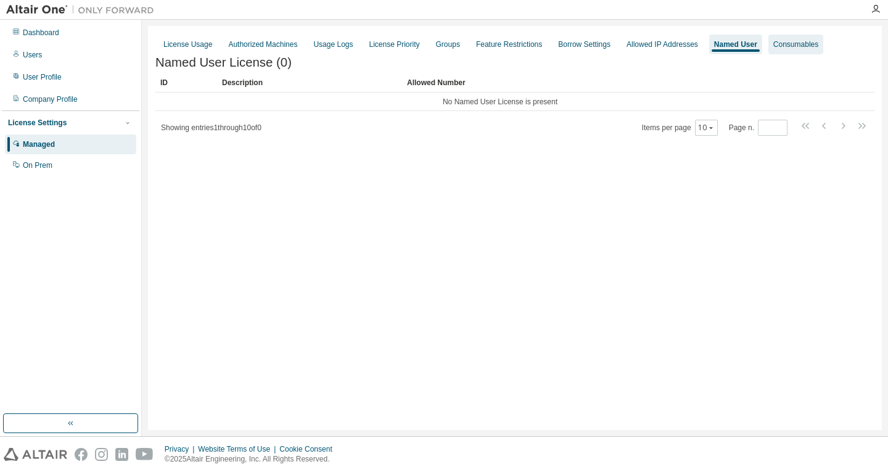
click at [798, 45] on div "Consumables" at bounding box center [796, 44] width 45 height 10
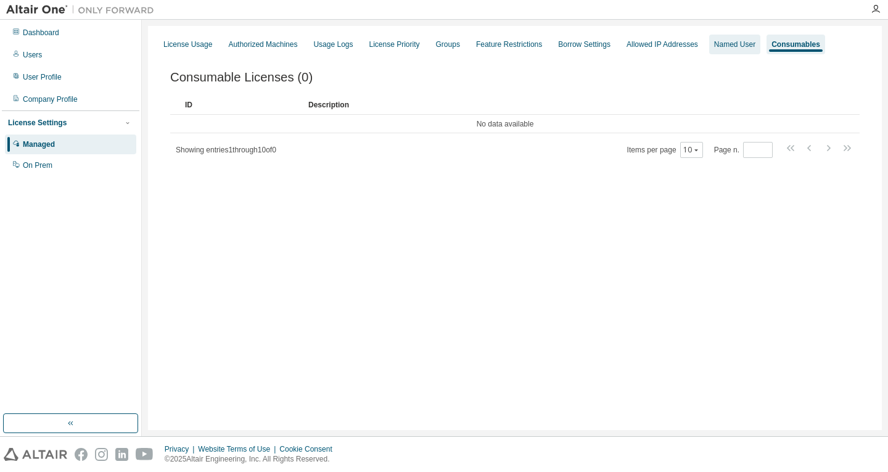
click at [714, 47] on div "Named User" at bounding box center [734, 44] width 41 height 10
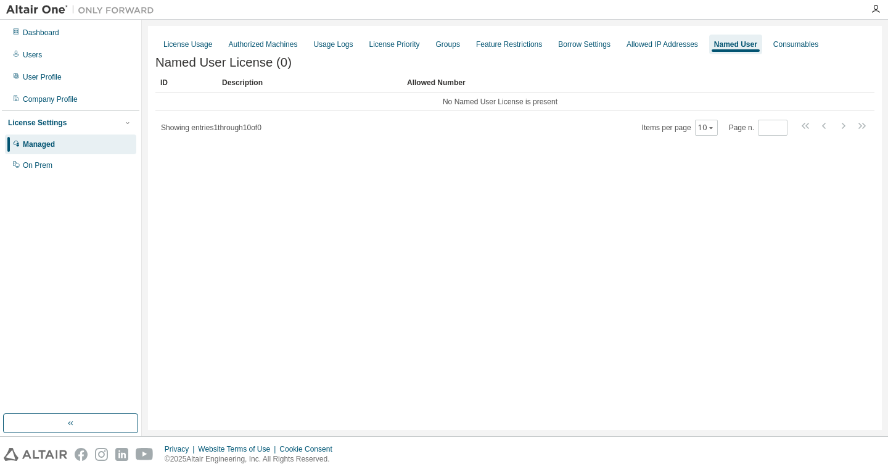
click at [752, 44] on div "License Usage Authorized Machines Usage Logs License Priority Groups Feature Re…" at bounding box center [514, 44] width 719 height 22
click at [774, 46] on div "Consumables" at bounding box center [796, 44] width 45 height 10
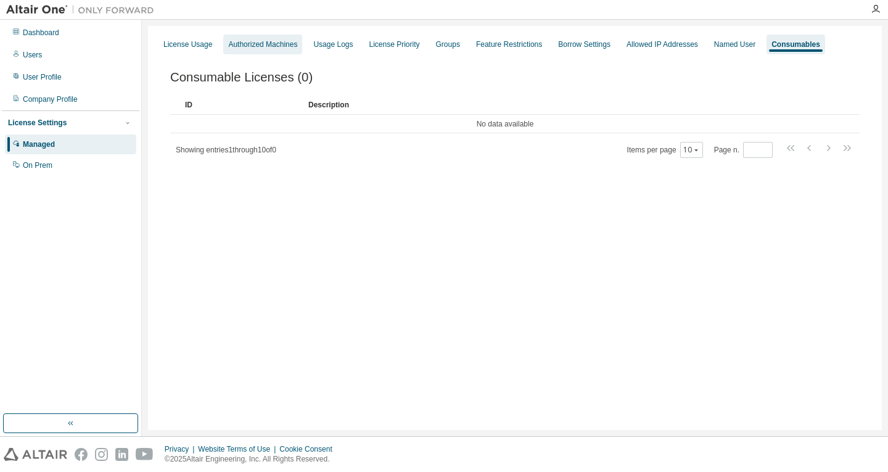
click at [233, 53] on div "Authorized Machines" at bounding box center [262, 45] width 79 height 20
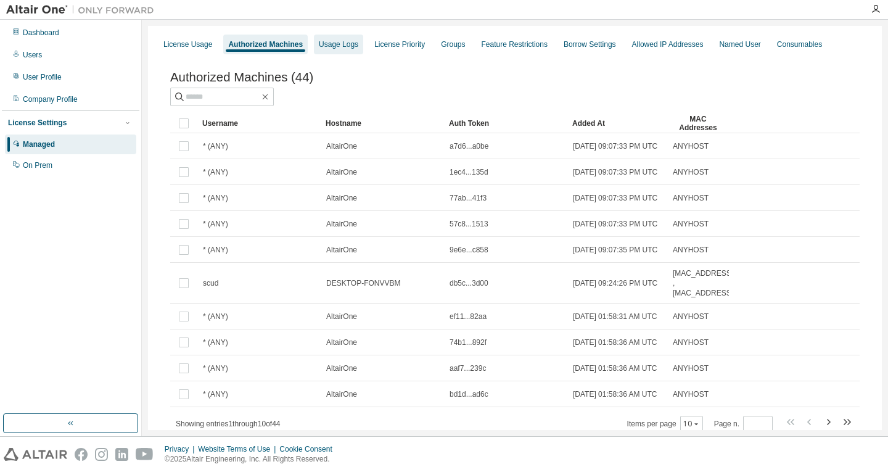
click at [346, 44] on div "Usage Logs" at bounding box center [338, 44] width 39 height 10
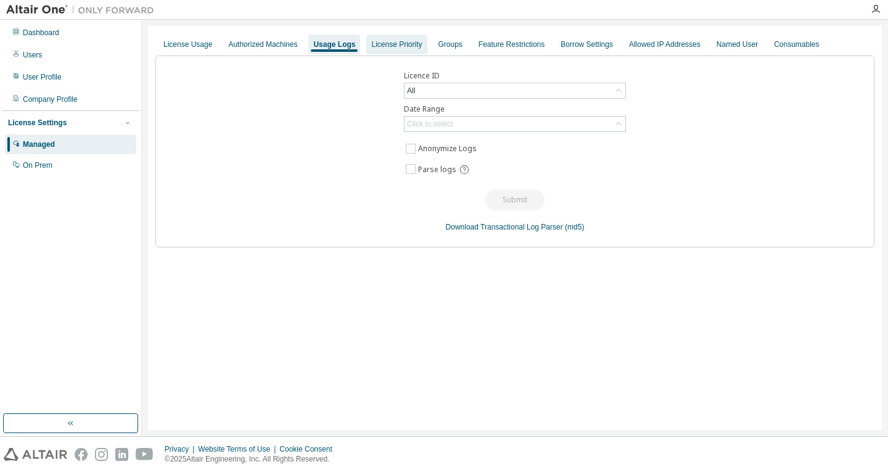
click at [367, 36] on div "License Priority" at bounding box center [397, 45] width 60 height 20
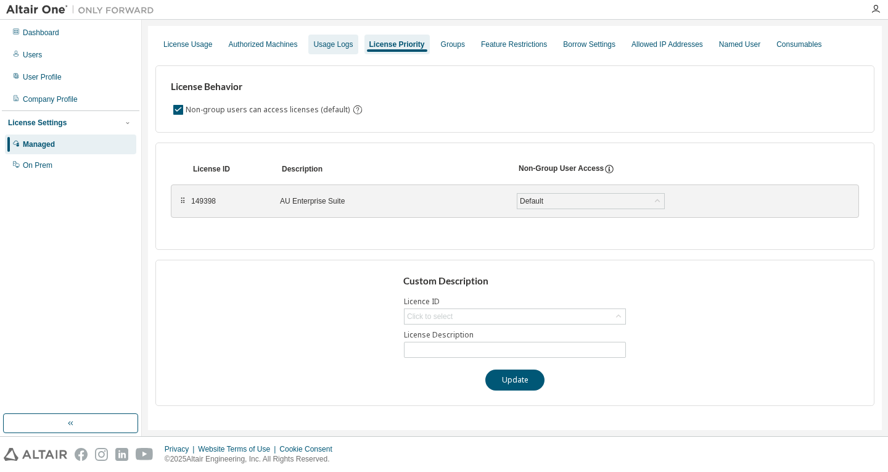
click at [323, 53] on div "Usage Logs" at bounding box center [333, 45] width 49 height 20
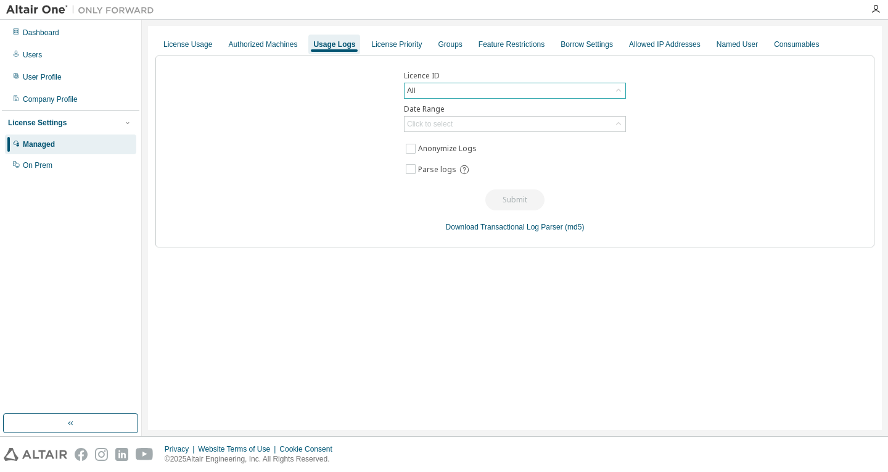
click at [434, 90] on div "All" at bounding box center [515, 90] width 221 height 15
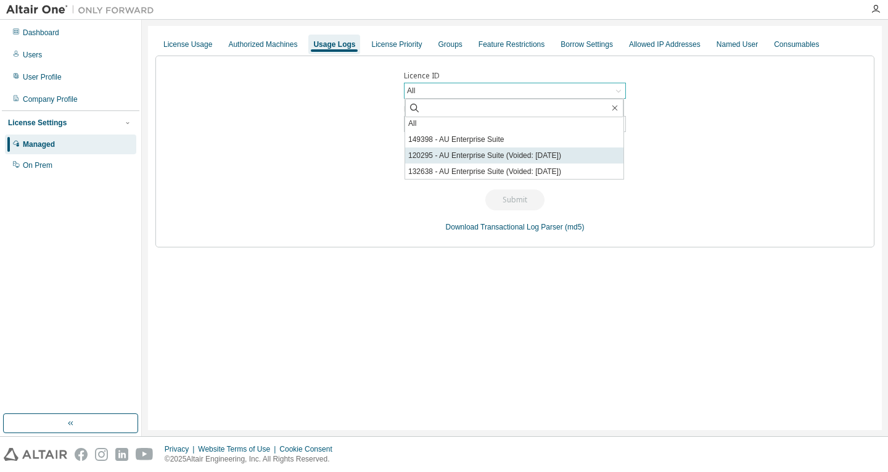
scroll to position [2, 0]
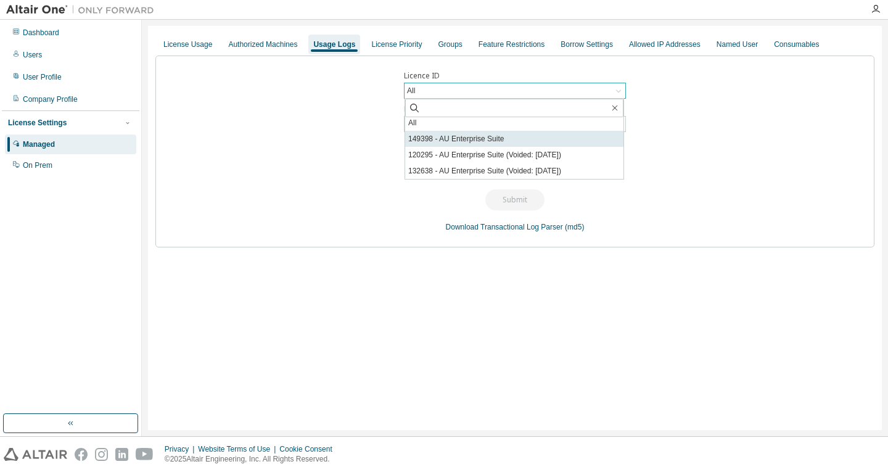
click at [590, 136] on li "149398 - AU Enterprise Suite" at bounding box center [514, 139] width 218 height 16
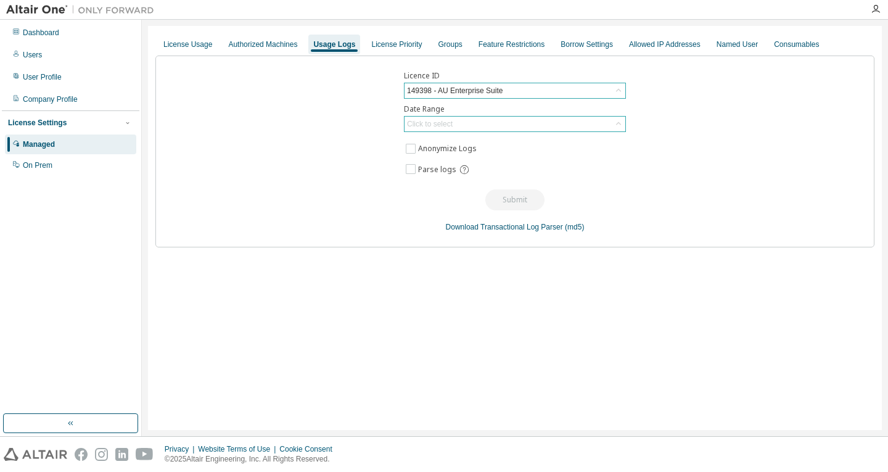
click at [464, 119] on div "Click to select" at bounding box center [515, 124] width 221 height 15
click at [387, 38] on div "License Usage Authorized Machines Usage Logs License Priority Groups Feature Re…" at bounding box center [514, 44] width 719 height 22
click at [388, 39] on div "License Priority" at bounding box center [396, 44] width 51 height 10
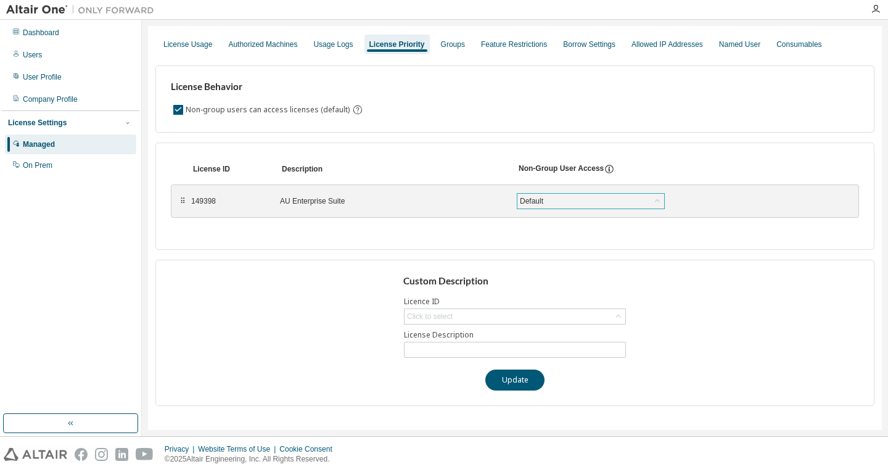
click at [590, 198] on div "Default" at bounding box center [591, 201] width 147 height 15
click at [562, 194] on div "Default" at bounding box center [591, 201] width 147 height 15
click at [458, 50] on div "Groups" at bounding box center [453, 45] width 34 height 20
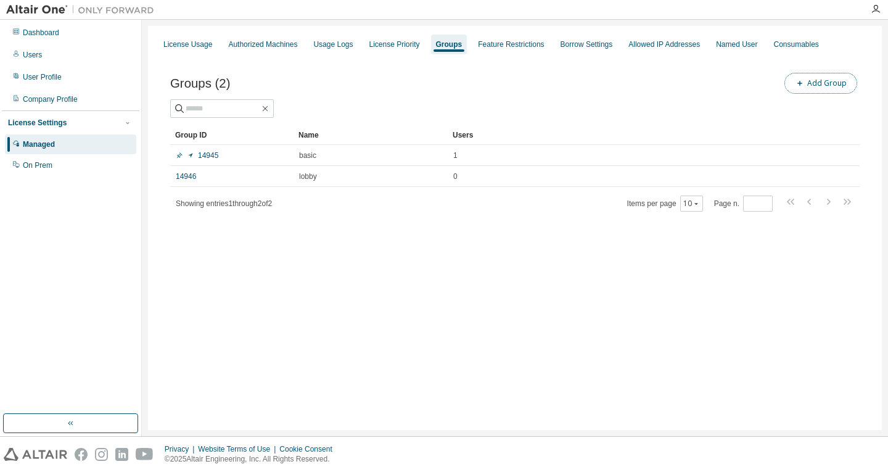
click at [822, 79] on button "Add Group" at bounding box center [821, 83] width 73 height 21
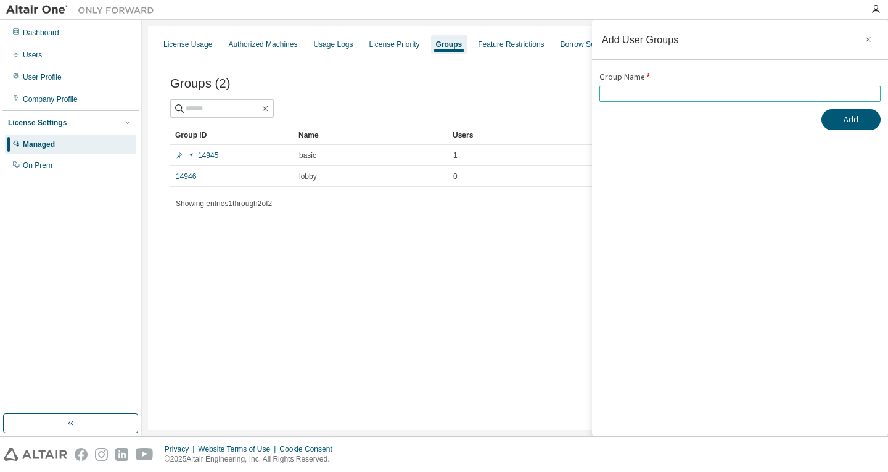
click at [669, 90] on input "text" at bounding box center [740, 94] width 275 height 10
click at [871, 45] on button "button" at bounding box center [869, 40] width 20 height 20
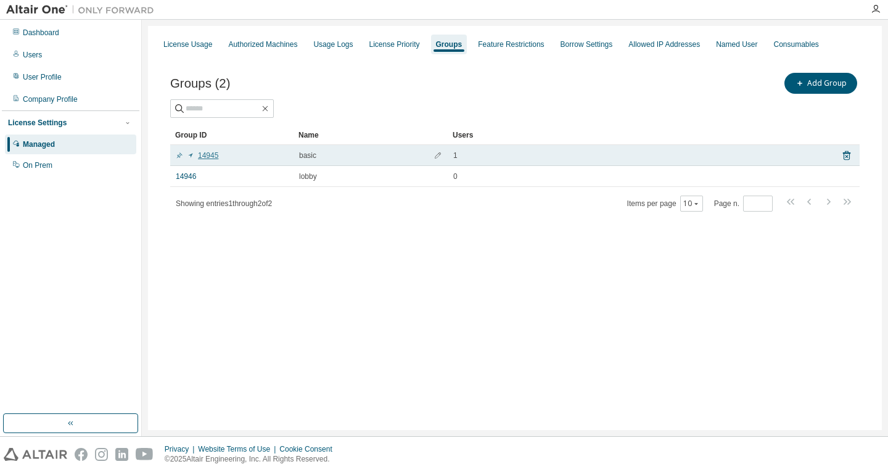
click at [211, 155] on link "14945" at bounding box center [197, 156] width 43 height 10
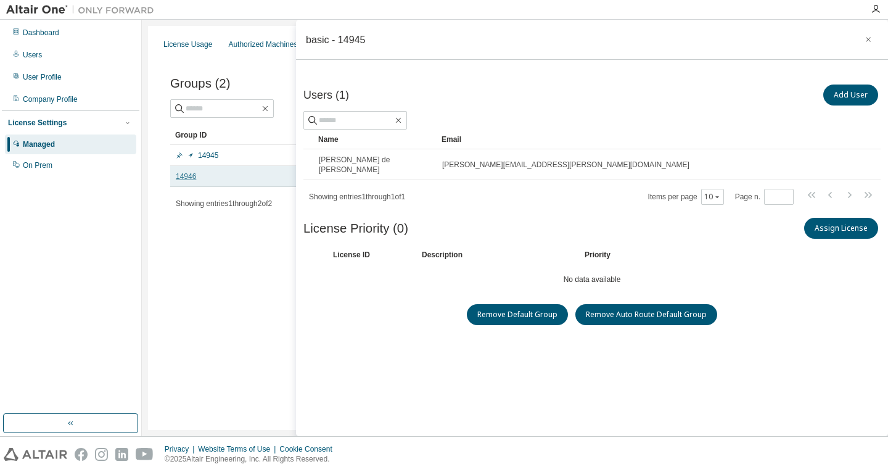
click at [191, 177] on link "14946" at bounding box center [186, 177] width 20 height 10
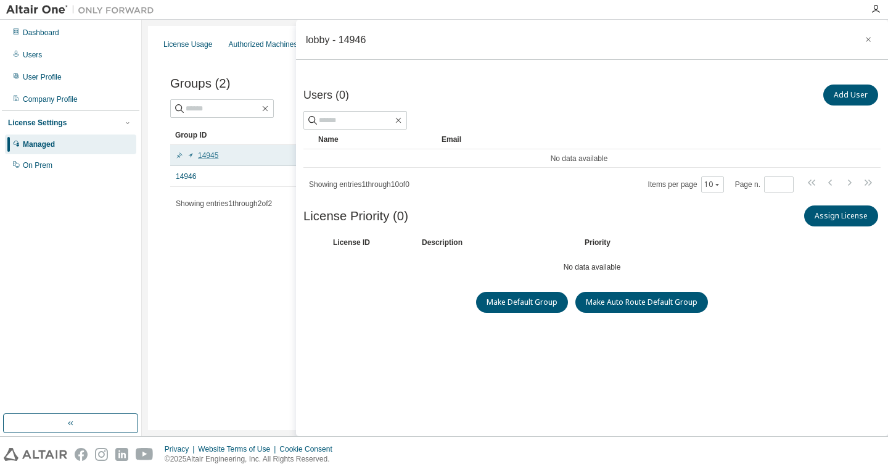
click at [196, 157] on link "14945" at bounding box center [197, 156] width 43 height 10
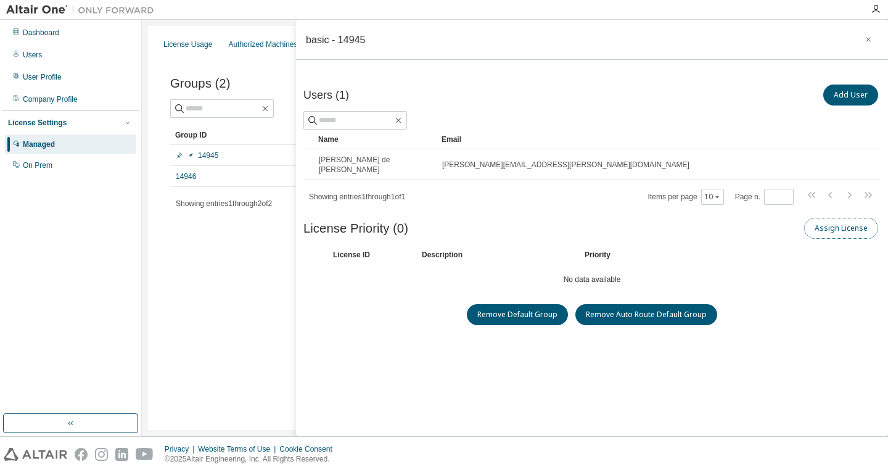
click at [843, 228] on button "Assign License" at bounding box center [842, 228] width 74 height 21
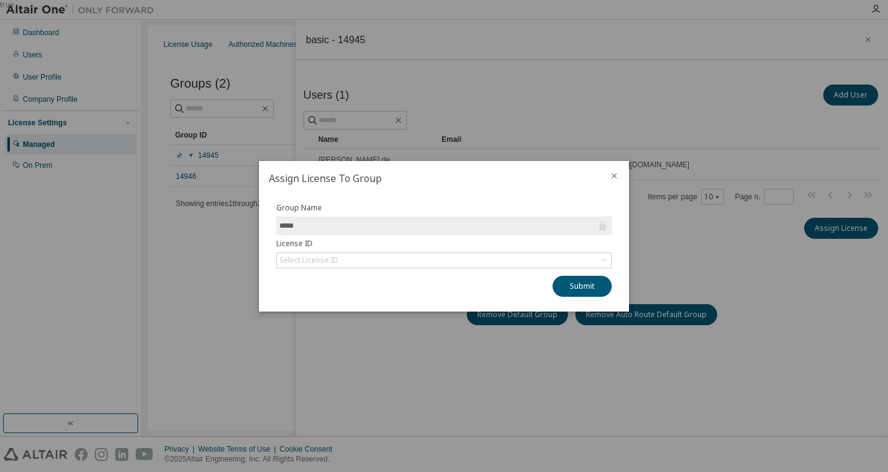
click at [372, 218] on span "*****" at bounding box center [444, 226] width 336 height 19
click at [582, 234] on span "*****" at bounding box center [444, 226] width 336 height 19
click at [537, 251] on form "Group Name ***** License ID Select License ID" at bounding box center [444, 235] width 336 height 65
click at [589, 262] on div "Select License ID" at bounding box center [444, 260] width 334 height 15
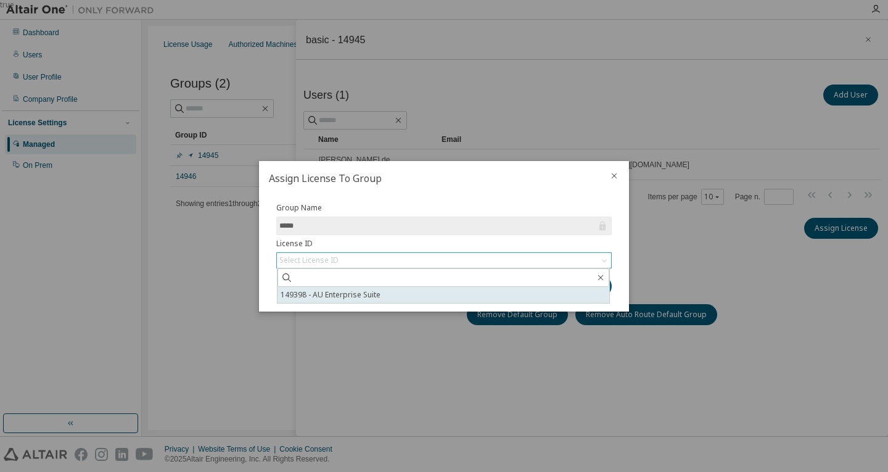
click at [468, 297] on li "149398 - AU Enterprise Suite" at bounding box center [444, 295] width 332 height 16
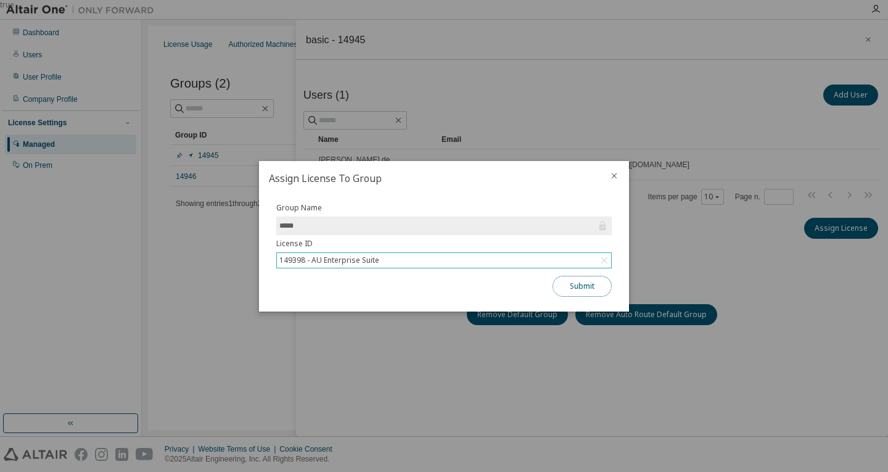
click at [596, 287] on button "Submit" at bounding box center [582, 286] width 59 height 21
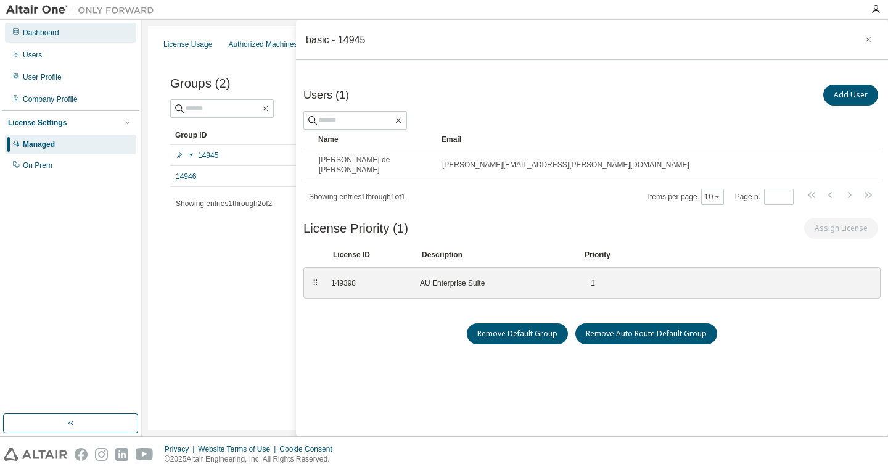
click at [28, 36] on div "Dashboard" at bounding box center [41, 33] width 36 height 10
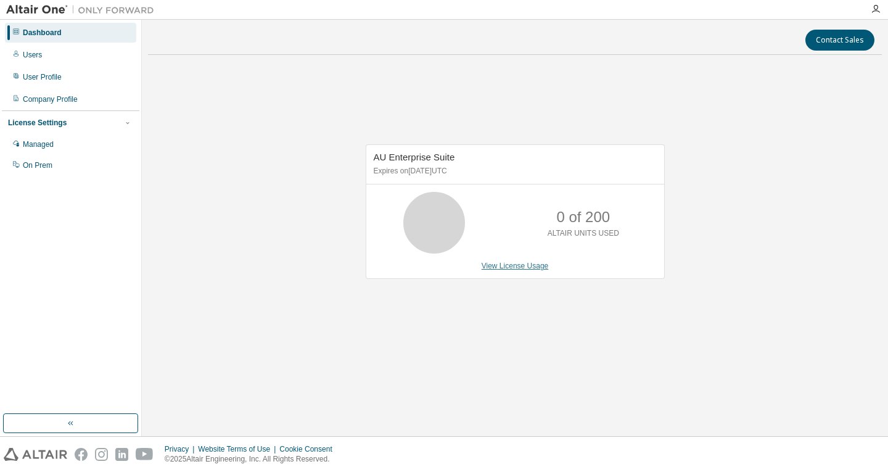
click at [521, 267] on link "View License Usage" at bounding box center [515, 266] width 67 height 9
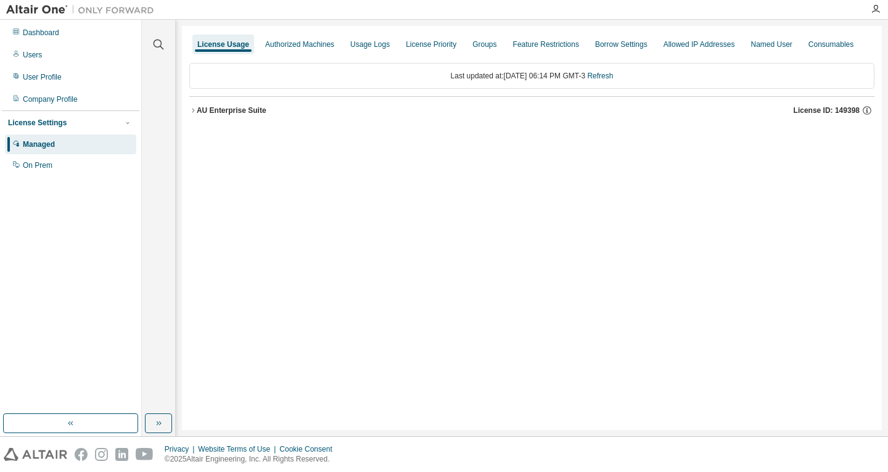
click at [213, 106] on div "AU Enterprise Suite" at bounding box center [232, 111] width 70 height 10
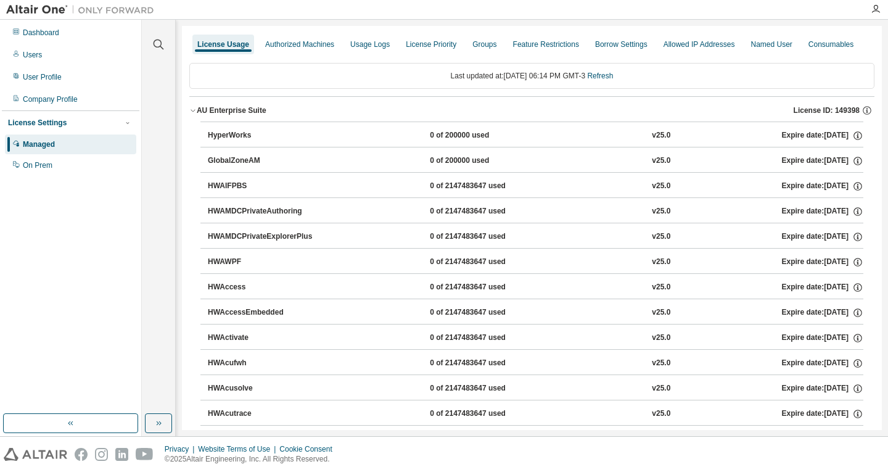
click at [213, 106] on div "AU Enterprise Suite" at bounding box center [232, 111] width 70 height 10
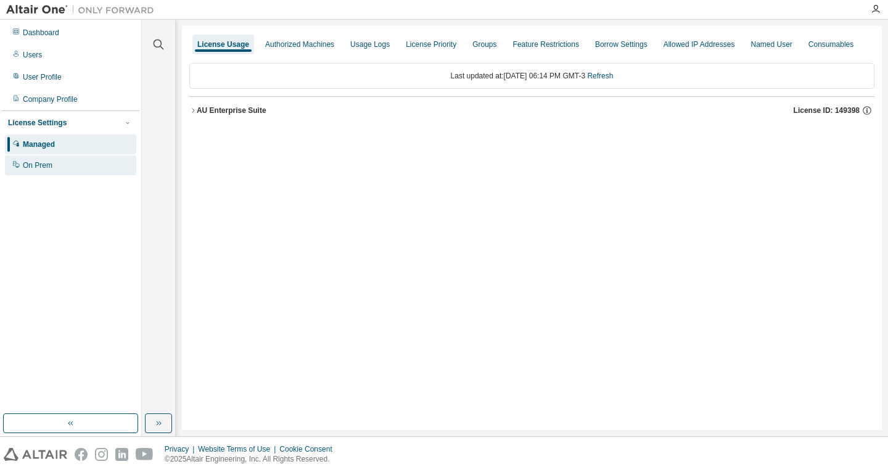
click at [55, 163] on div "On Prem" at bounding box center [70, 165] width 131 height 20
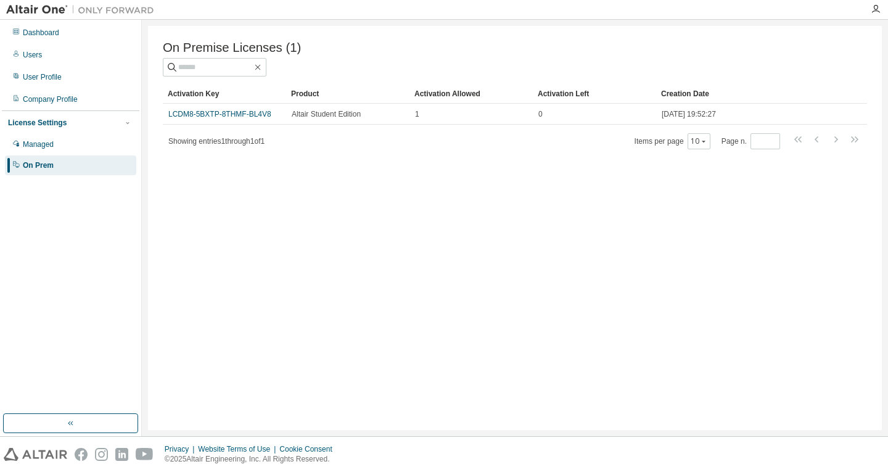
click at [66, 160] on div "On Prem" at bounding box center [70, 165] width 131 height 20
click at [36, 35] on div "Dashboard" at bounding box center [41, 33] width 36 height 10
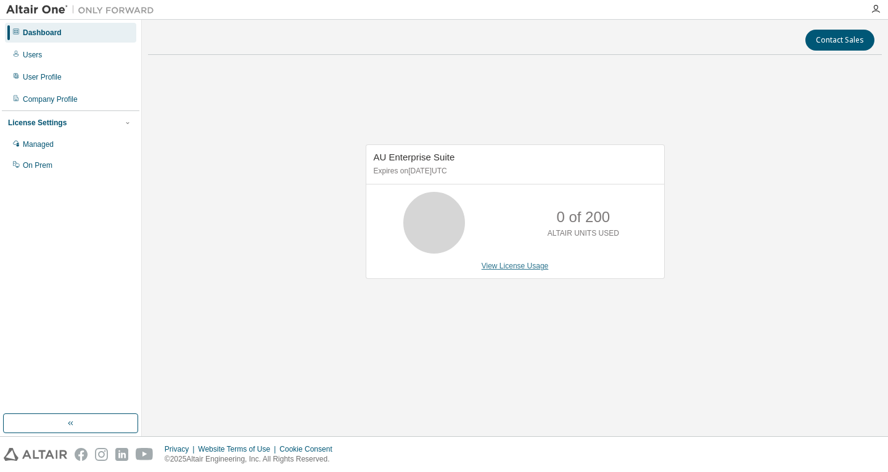
drag, startPoint x: 502, startPoint y: 264, endPoint x: 509, endPoint y: 265, distance: 7.4
click at [509, 265] on link "View License Usage" at bounding box center [515, 266] width 67 height 9
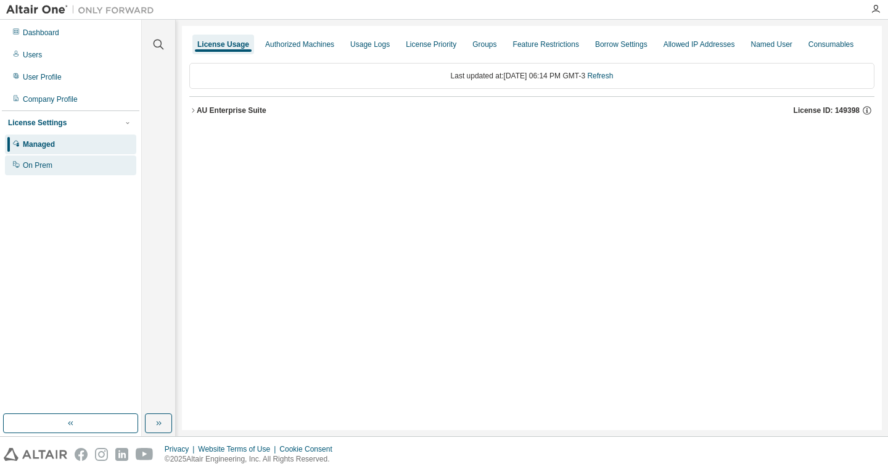
click at [21, 174] on div "On Prem" at bounding box center [70, 165] width 131 height 20
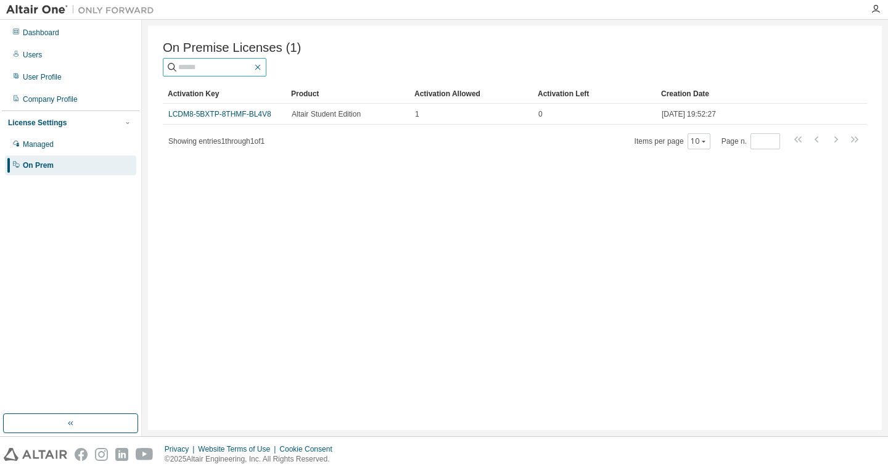
drag, startPoint x: 292, startPoint y: 65, endPoint x: 280, endPoint y: 67, distance: 12.4
click at [267, 65] on span at bounding box center [215, 67] width 104 height 19
click at [263, 67] on span at bounding box center [257, 67] width 11 height 11
click at [263, 67] on icon "button" at bounding box center [258, 67] width 10 height 10
click at [100, 149] on div "Managed" at bounding box center [70, 145] width 131 height 20
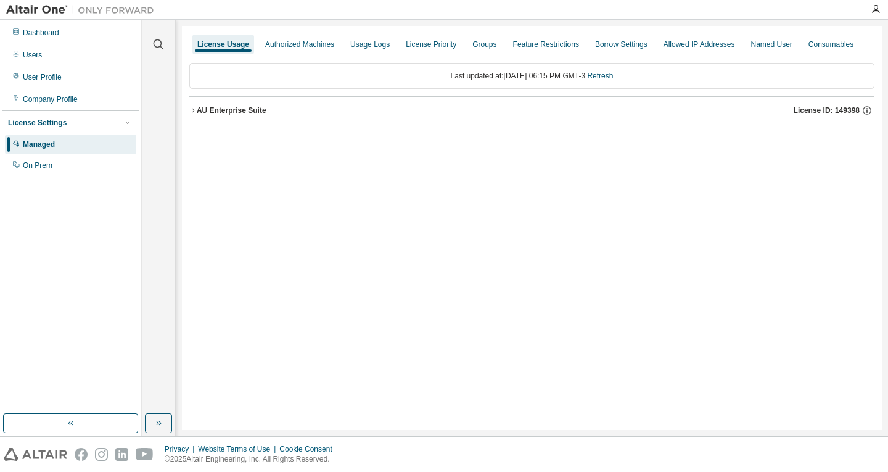
click at [840, 46] on div "Consumables" at bounding box center [831, 45] width 55 height 20
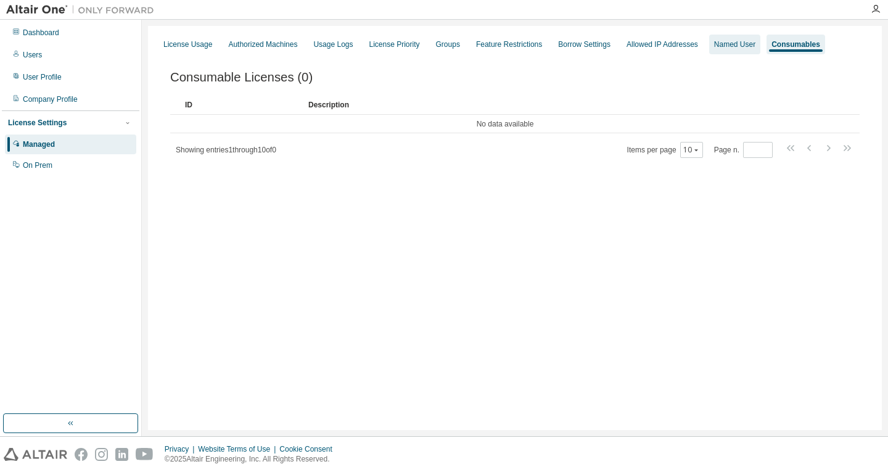
click at [710, 51] on div "Named User" at bounding box center [735, 45] width 51 height 20
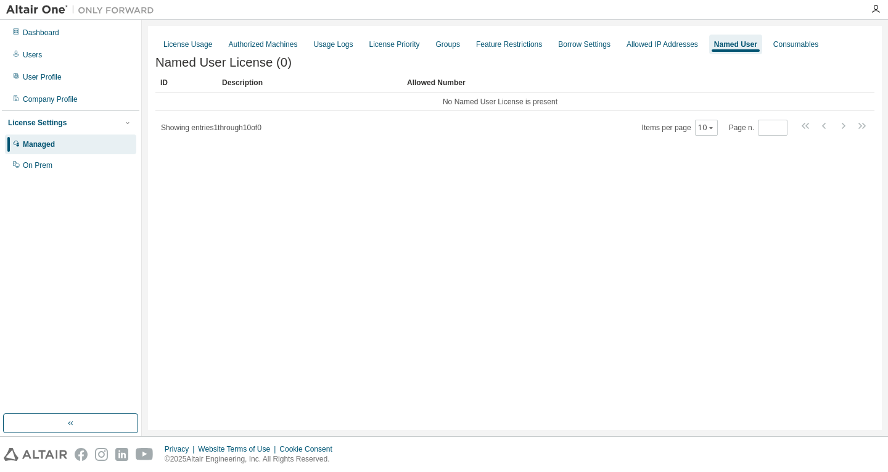
click at [607, 50] on div "License Usage Authorized Machines Usage Logs License Priority Groups Feature Re…" at bounding box center [514, 44] width 719 height 22
click at [634, 43] on div "Allowed IP Addresses" at bounding box center [663, 44] width 72 height 10
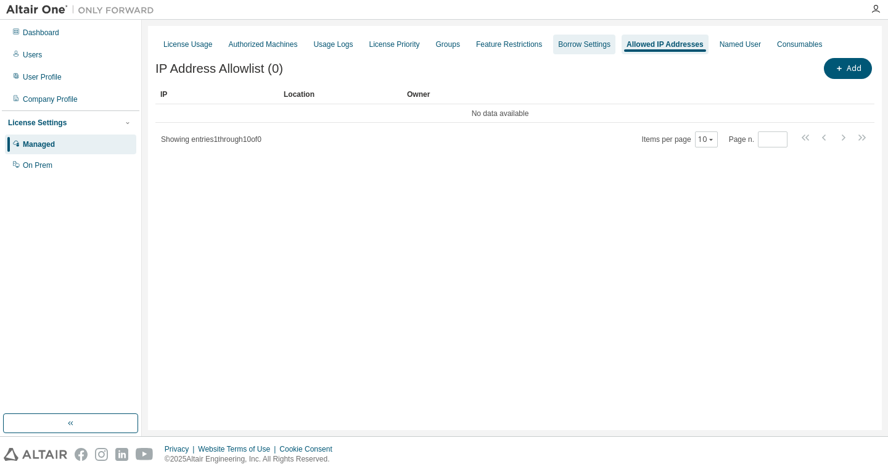
click at [562, 45] on div "Borrow Settings" at bounding box center [584, 44] width 52 height 10
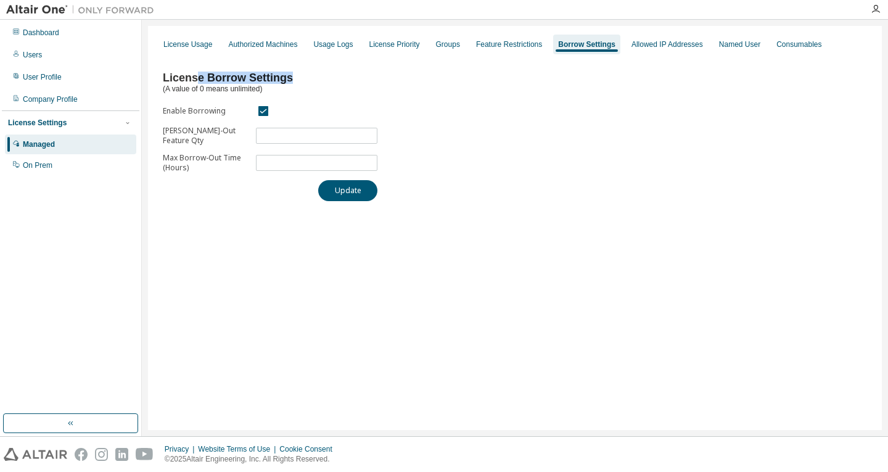
drag, startPoint x: 193, startPoint y: 79, endPoint x: 342, endPoint y: 83, distance: 149.4
click at [342, 83] on div "License Borrow Settings (A value of 0 means unlimited)" at bounding box center [274, 83] width 222 height 21
click at [484, 39] on div "Feature Restrictions" at bounding box center [509, 44] width 66 height 10
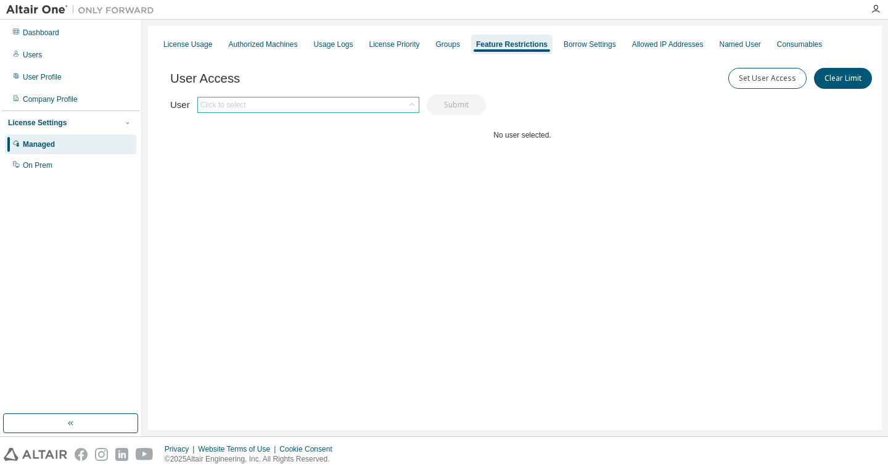
click at [379, 100] on div "Click to select" at bounding box center [308, 104] width 221 height 15
click at [376, 101] on div "Click to select" at bounding box center [308, 104] width 221 height 15
click at [430, 59] on div "User Access Set User Access Clear Limit Clear Load Save Save As Field Operator …" at bounding box center [522, 130] width 705 height 148
click at [445, 43] on div "Groups" at bounding box center [448, 44] width 24 height 10
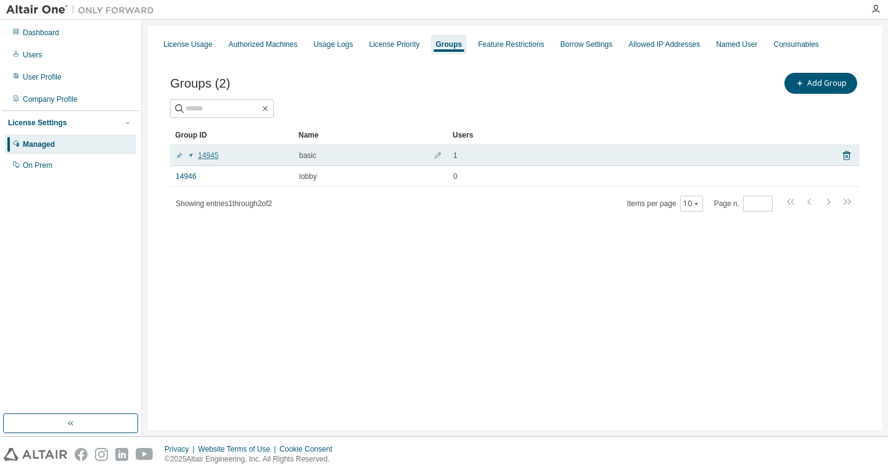
click at [209, 154] on link "14945" at bounding box center [197, 156] width 43 height 10
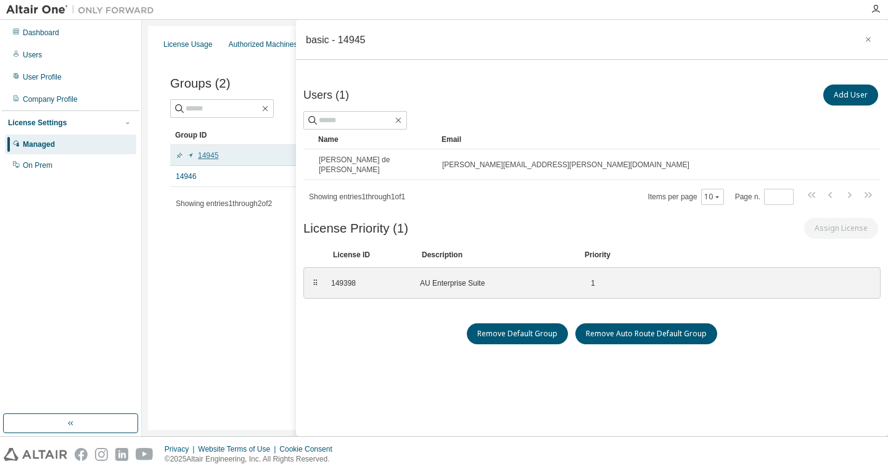
click at [209, 154] on link "14945" at bounding box center [197, 156] width 43 height 10
click at [191, 170] on td "14946" at bounding box center [231, 176] width 123 height 21
click at [189, 172] on link "14946" at bounding box center [186, 177] width 20 height 10
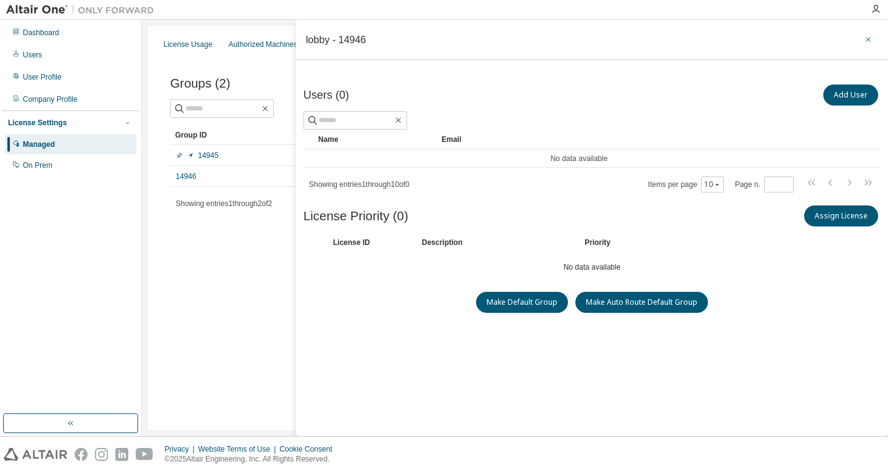
click at [863, 33] on button "button" at bounding box center [869, 40] width 20 height 20
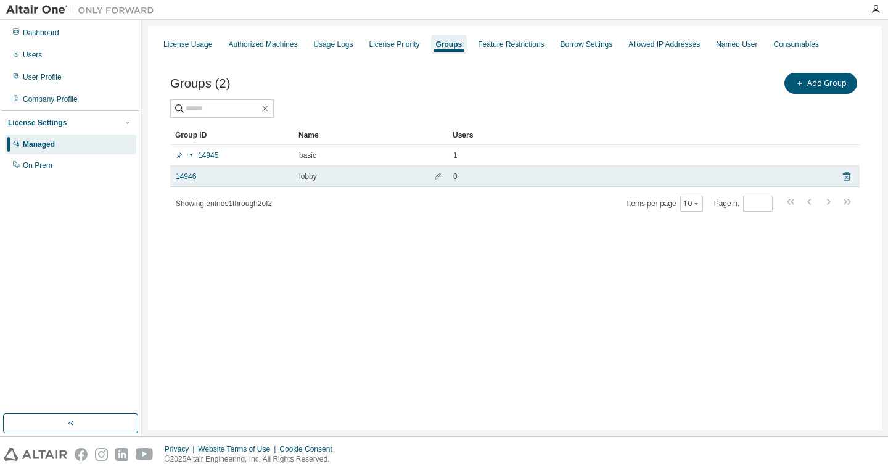
click at [844, 176] on icon at bounding box center [846, 176] width 7 height 9
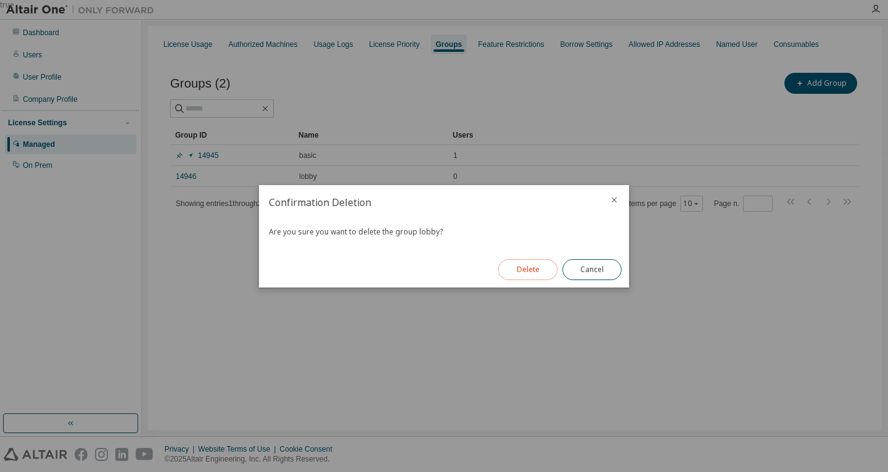
click at [544, 274] on button "Delete" at bounding box center [528, 269] width 59 height 21
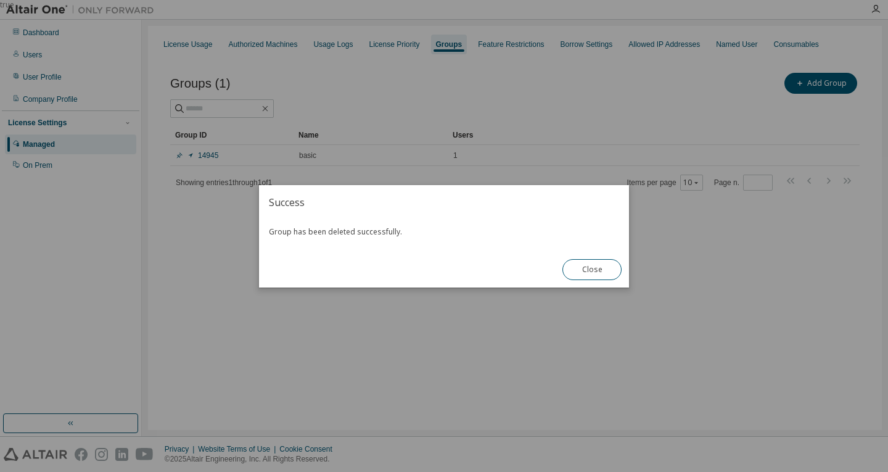
click at [204, 156] on div "true" at bounding box center [444, 236] width 888 height 472
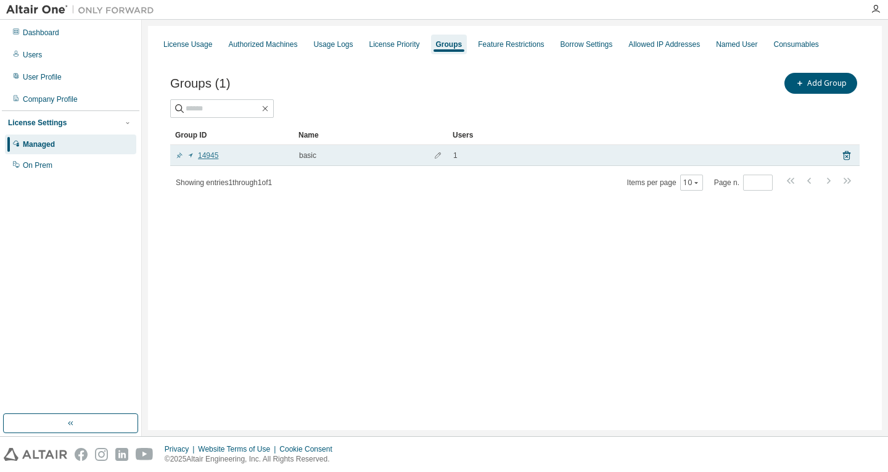
click at [208, 156] on link "14945" at bounding box center [197, 156] width 43 height 10
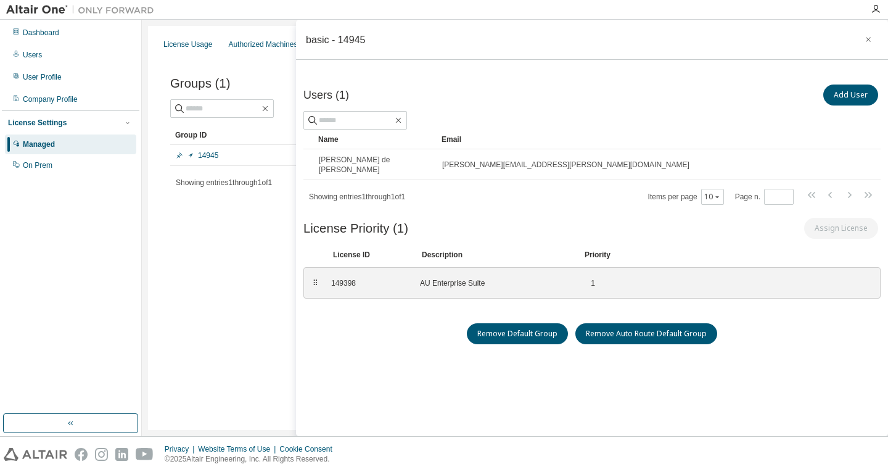
drag, startPoint x: 718, startPoint y: 187, endPoint x: 844, endPoint y: 47, distance: 188.3
click at [731, 172] on div "Name Email [PERSON_NAME] de [PERSON_NAME] [PERSON_NAME][EMAIL_ADDRESS][PERSON_N…" at bounding box center [593, 168] width 578 height 76
click at [871, 37] on button "button" at bounding box center [869, 40] width 20 height 20
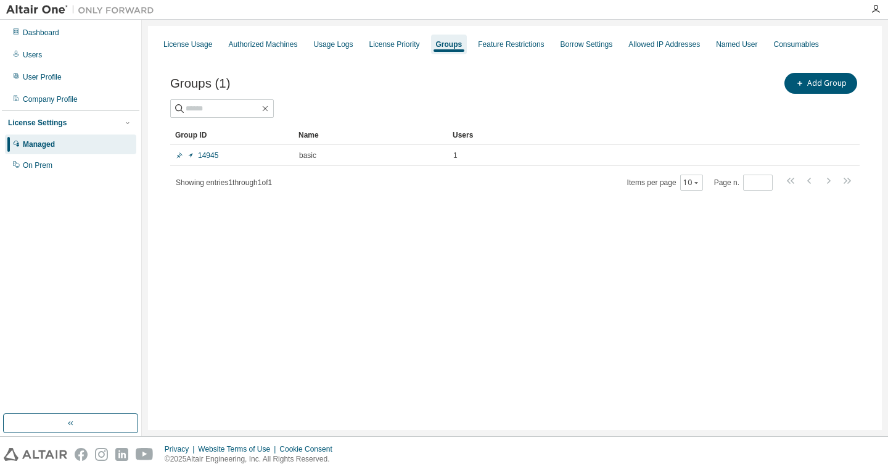
click at [423, 43] on div "License Usage Authorized Machines Usage Logs License Priority Groups Feature Re…" at bounding box center [514, 44] width 719 height 22
click at [408, 51] on div "License Priority" at bounding box center [395, 45] width 60 height 20
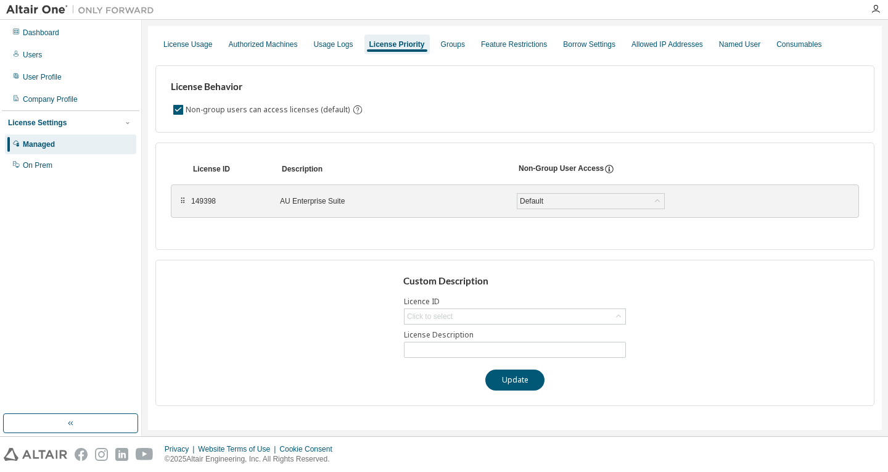
click at [271, 187] on div "⠿ 149398 AU Enterprise Suite Default Save" at bounding box center [515, 200] width 689 height 33
click at [561, 196] on div "Default" at bounding box center [591, 201] width 147 height 15
drag, startPoint x: 565, startPoint y: 204, endPoint x: 557, endPoint y: 204, distance: 8.7
click at [565, 204] on div "Default" at bounding box center [591, 201] width 147 height 15
click at [434, 313] on div "Click to select" at bounding box center [430, 317] width 46 height 10
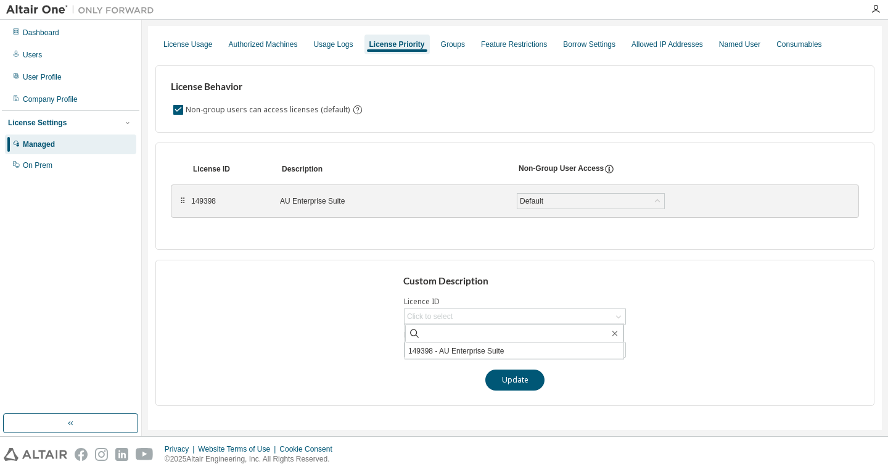
click at [456, 297] on label "Licence ID" at bounding box center [515, 302] width 222 height 10
click at [333, 49] on div "Usage Logs" at bounding box center [333, 45] width 49 height 20
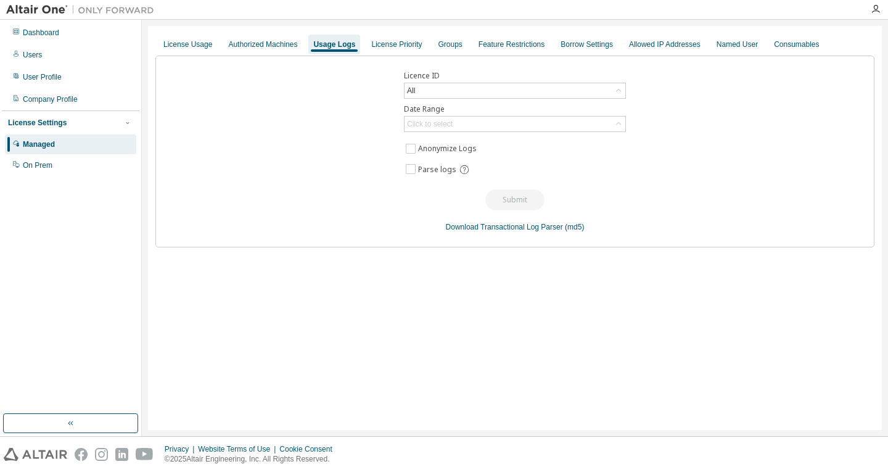
click at [468, 99] on div "Licence ID All Date Range Click to select Anonymize Logs Parse logs Submit Down…" at bounding box center [514, 152] width 719 height 192
click at [447, 89] on div "All" at bounding box center [515, 90] width 221 height 15
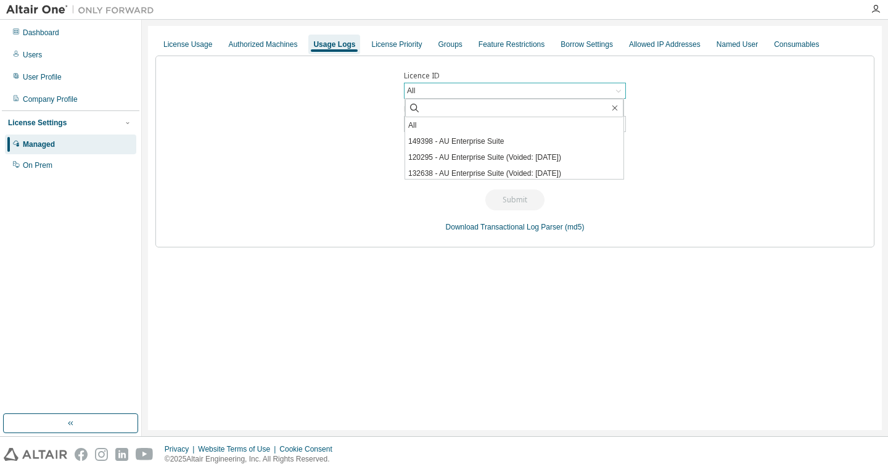
click at [444, 89] on div "All" at bounding box center [515, 90] width 221 height 15
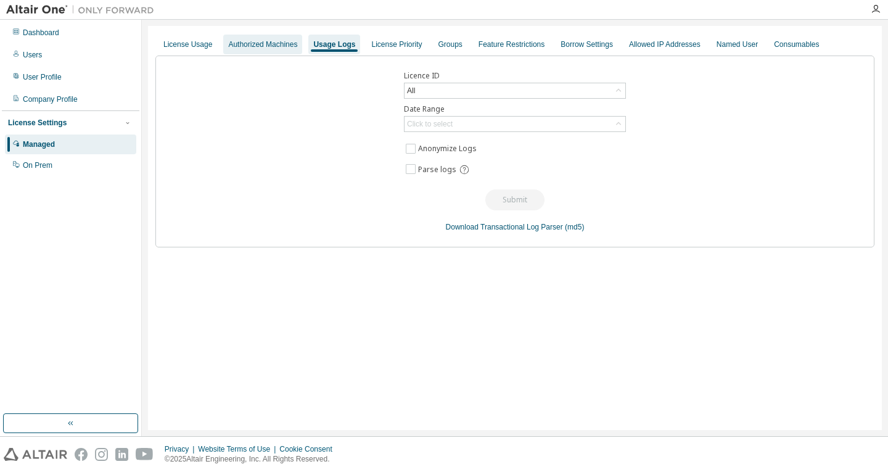
click at [246, 44] on div "Authorized Machines" at bounding box center [262, 44] width 69 height 10
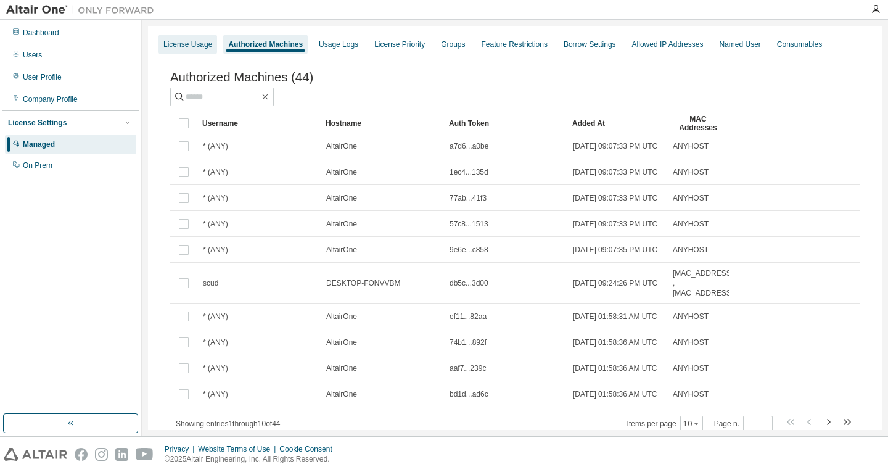
drag, startPoint x: 190, startPoint y: 30, endPoint x: 189, endPoint y: 39, distance: 9.3
click at [189, 32] on div "License Usage Authorized Machines Usage Logs License Priority Groups Feature Re…" at bounding box center [515, 249] width 734 height 446
click at [189, 41] on div "License Usage" at bounding box center [188, 44] width 49 height 10
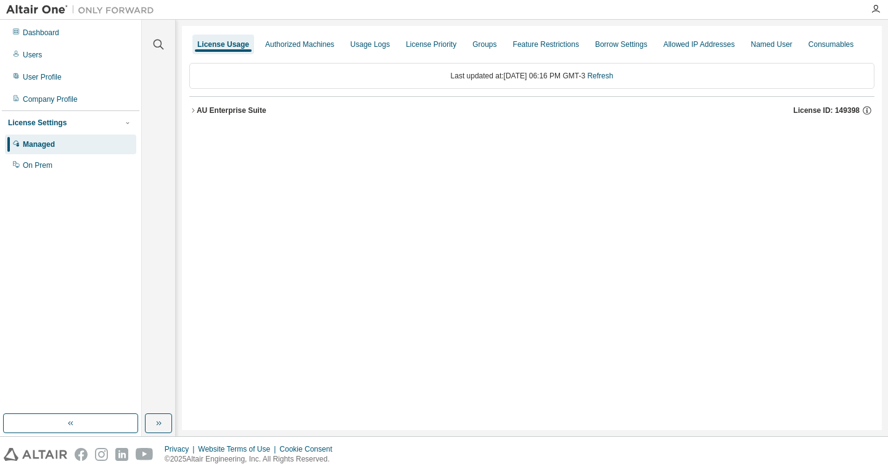
click at [315, 105] on button "AU Enterprise Suite License ID: 149398" at bounding box center [531, 110] width 685 height 27
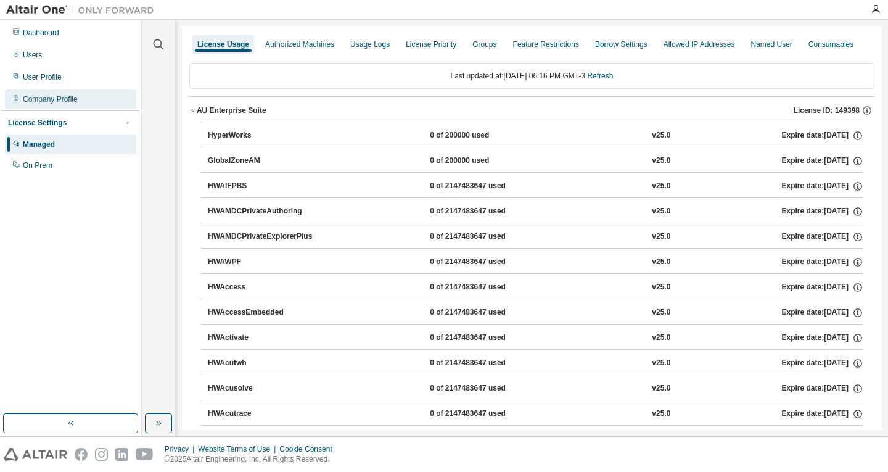
click at [73, 100] on div "Company Profile" at bounding box center [50, 99] width 55 height 10
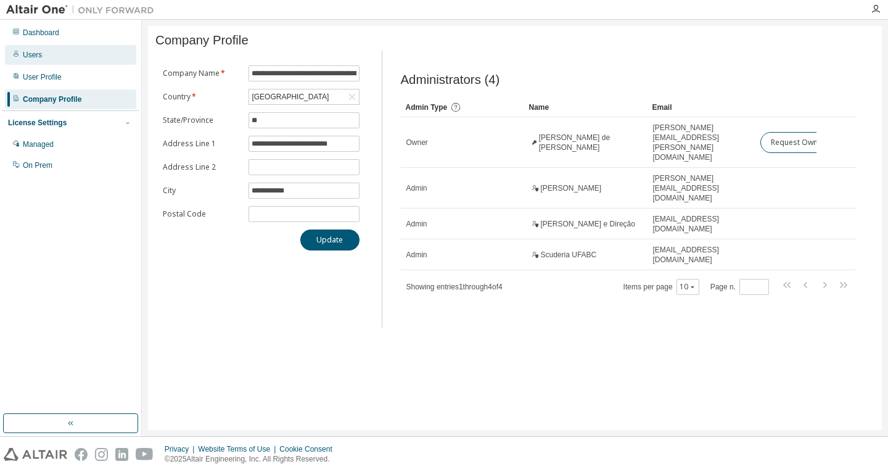
drag, startPoint x: 47, startPoint y: 70, endPoint x: 41, endPoint y: 60, distance: 12.2
click at [46, 69] on div "User Profile" at bounding box center [70, 77] width 131 height 20
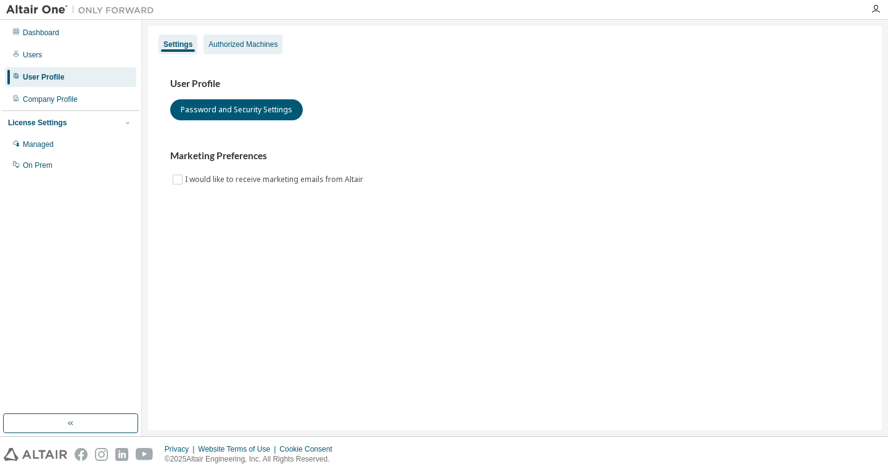
click at [232, 39] on div "Authorized Machines" at bounding box center [243, 44] width 69 height 10
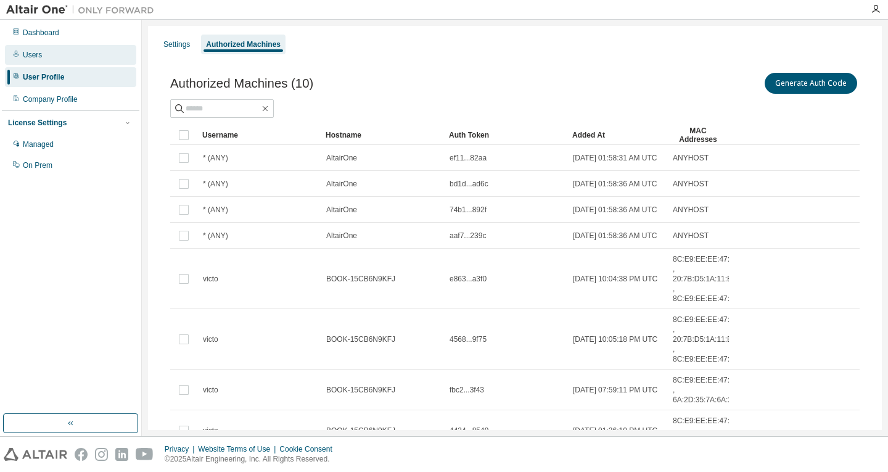
click at [34, 58] on div "Users" at bounding box center [32, 55] width 19 height 10
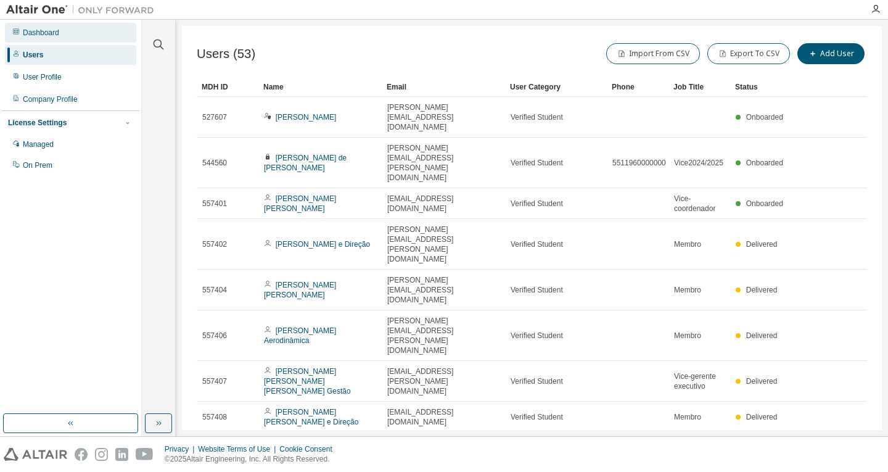
click at [37, 38] on div "Dashboard" at bounding box center [70, 33] width 131 height 20
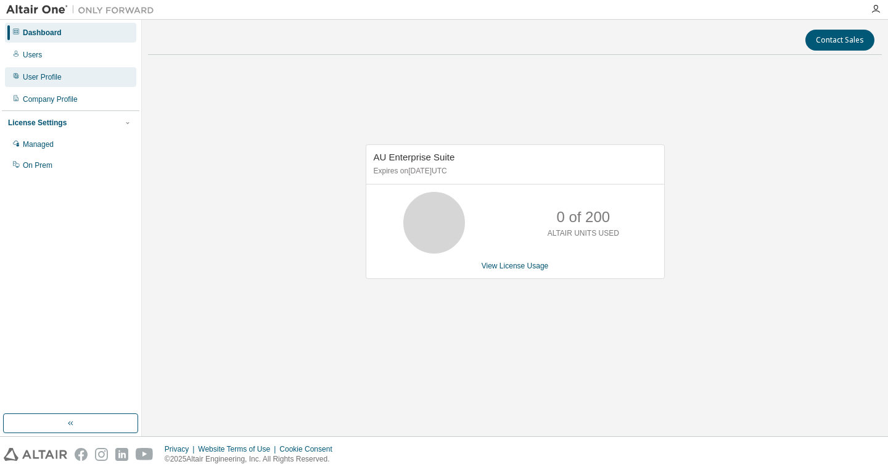
click at [26, 77] on div "User Profile" at bounding box center [42, 77] width 39 height 10
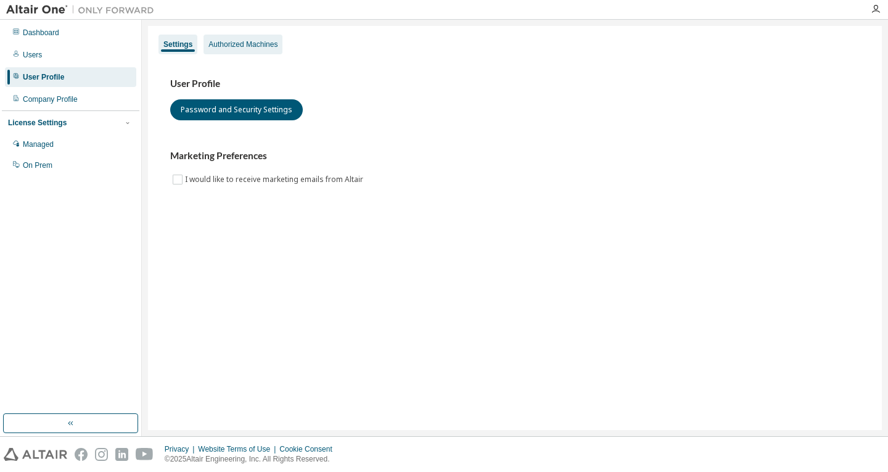
click at [258, 48] on div "Authorized Machines" at bounding box center [243, 44] width 69 height 10
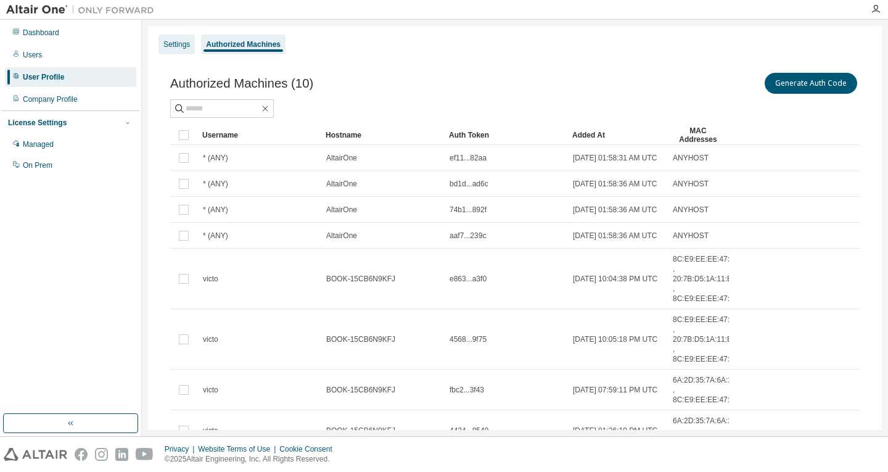
click at [189, 41] on div "Settings" at bounding box center [177, 44] width 27 height 10
